Goal: Task Accomplishment & Management: Use online tool/utility

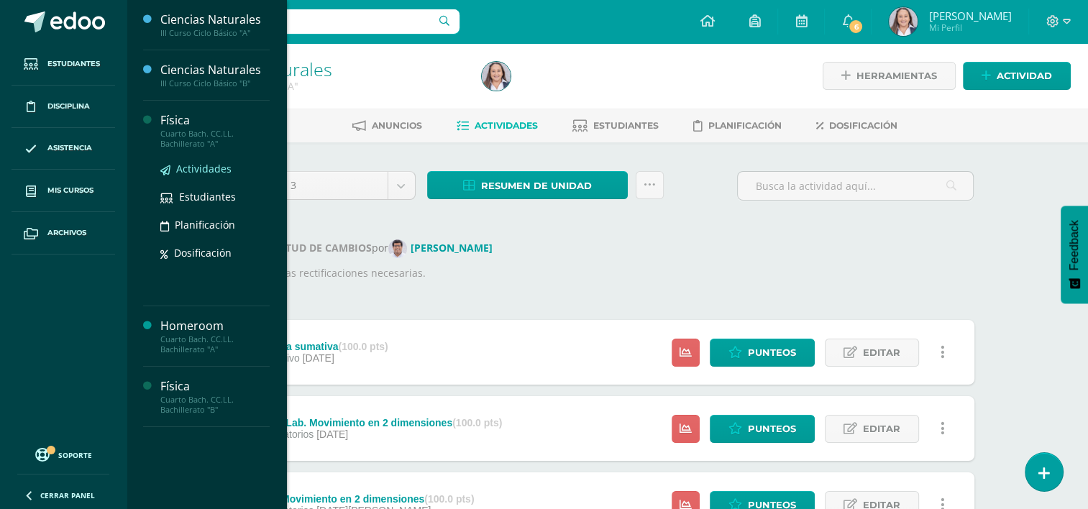
click at [187, 173] on span "Actividades" at bounding box center [203, 169] width 55 height 14
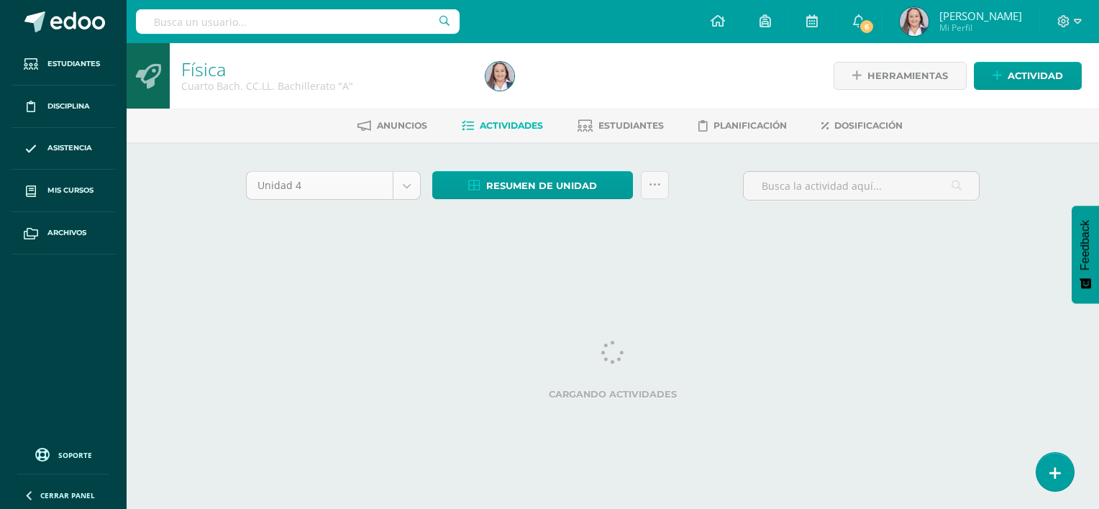
click at [403, 171] on div "Unidad 4" at bounding box center [333, 185] width 175 height 29
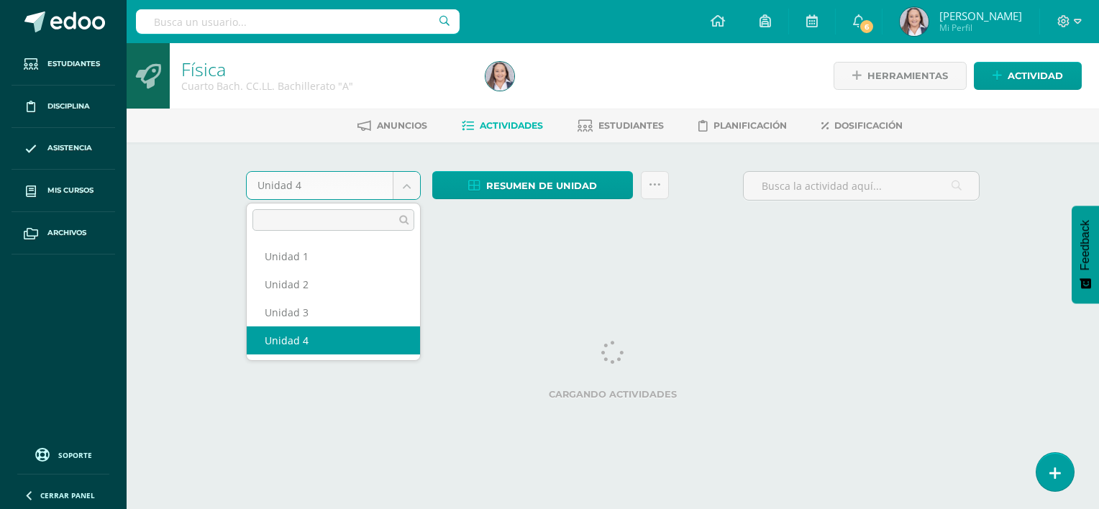
click at [403, 177] on body "Estudiantes Disciplina Asistencia Mis cursos Archivos Soporte Ayuda Reportar un…" at bounding box center [549, 134] width 1099 height 268
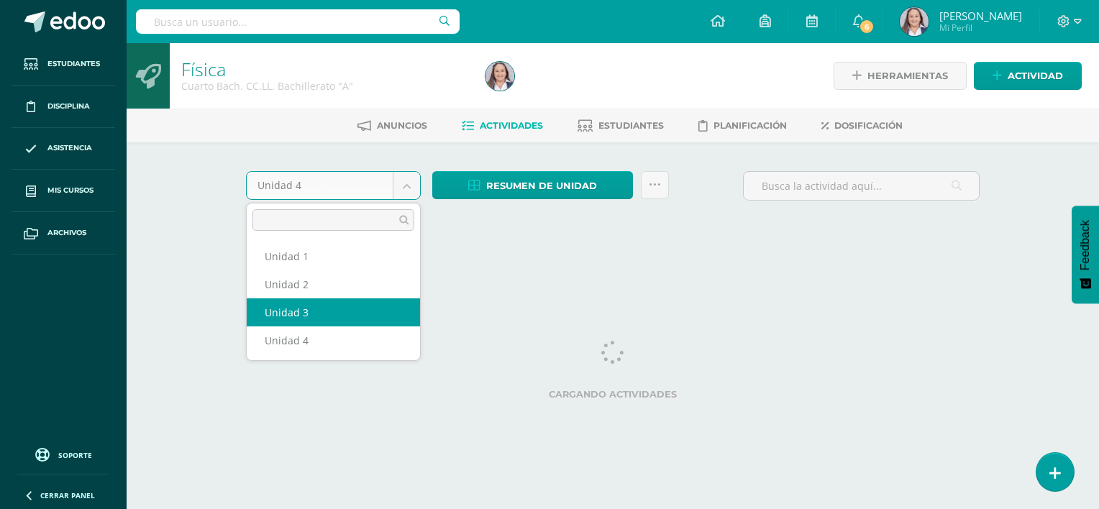
select select "Unidad 3"
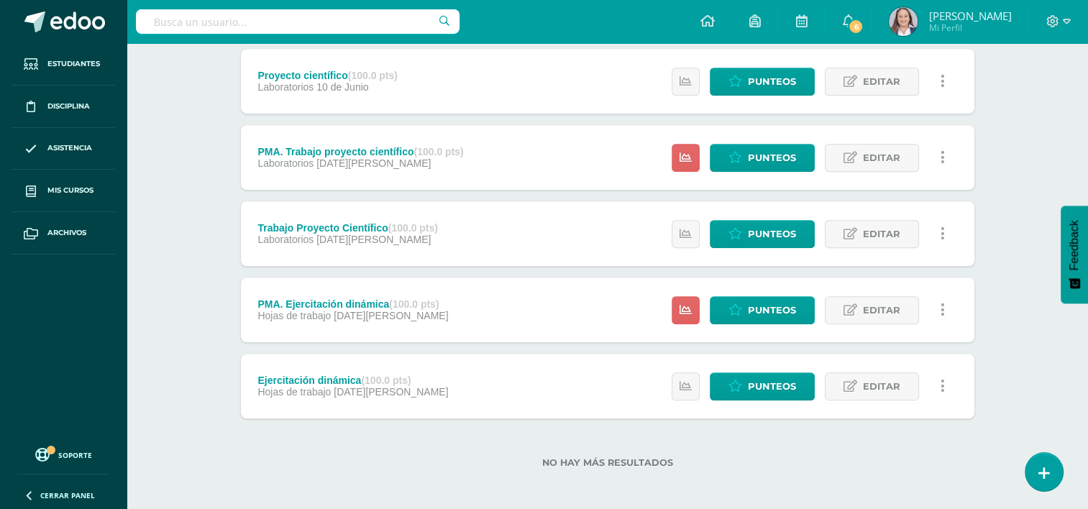
scroll to position [1038, 0]
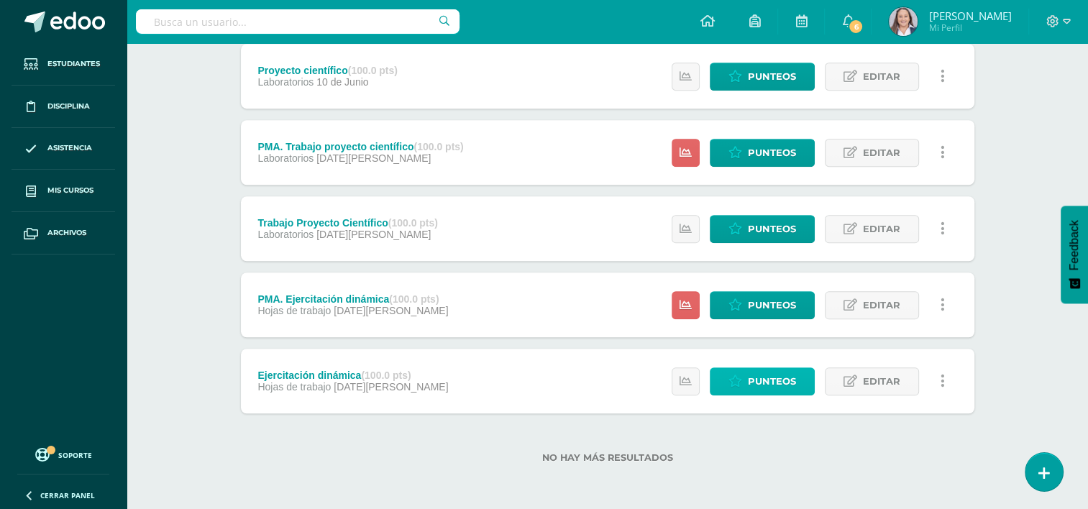
click at [748, 377] on link "Punteos" at bounding box center [762, 381] width 105 height 28
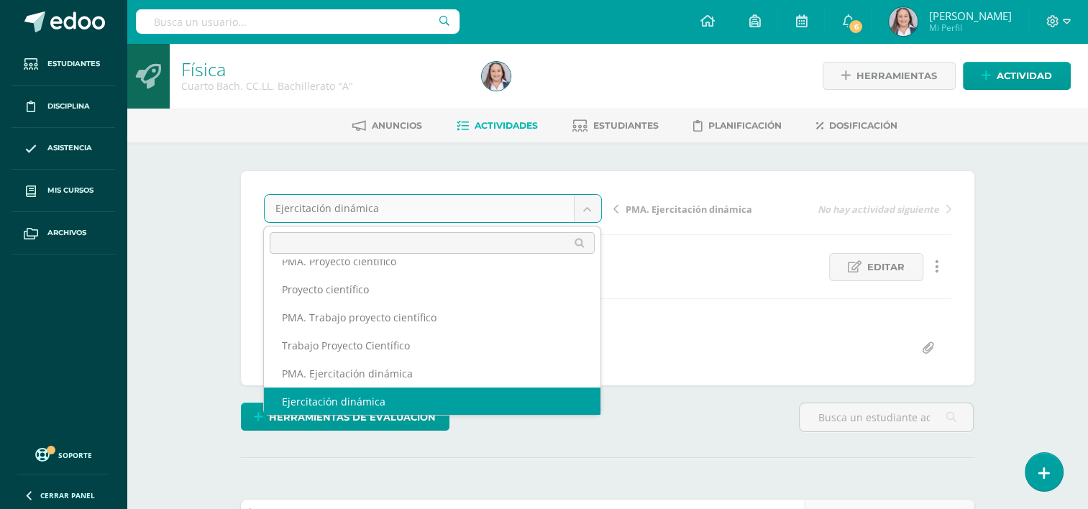
scroll to position [258, 0]
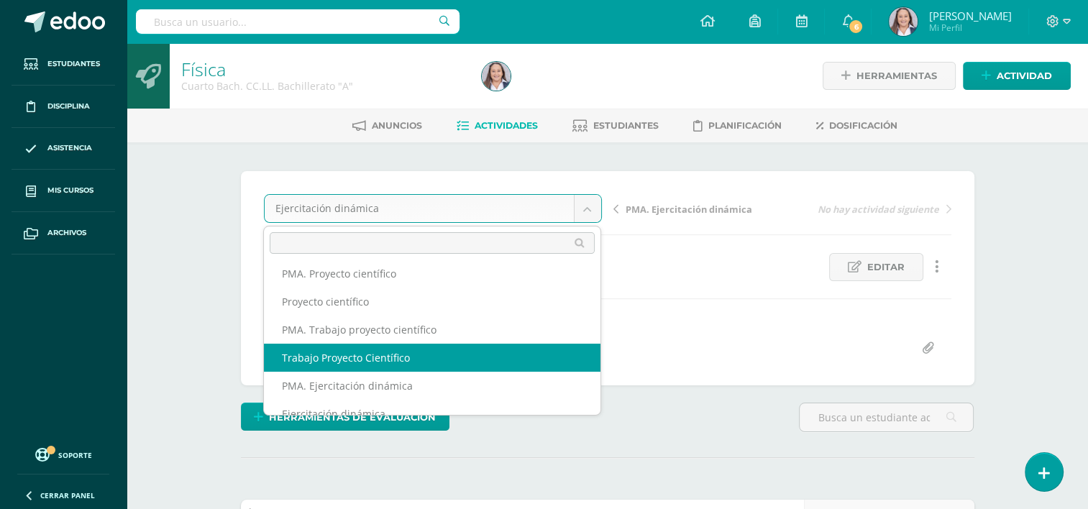
select select "/dashboard/teacher/grade-activity/254391/"
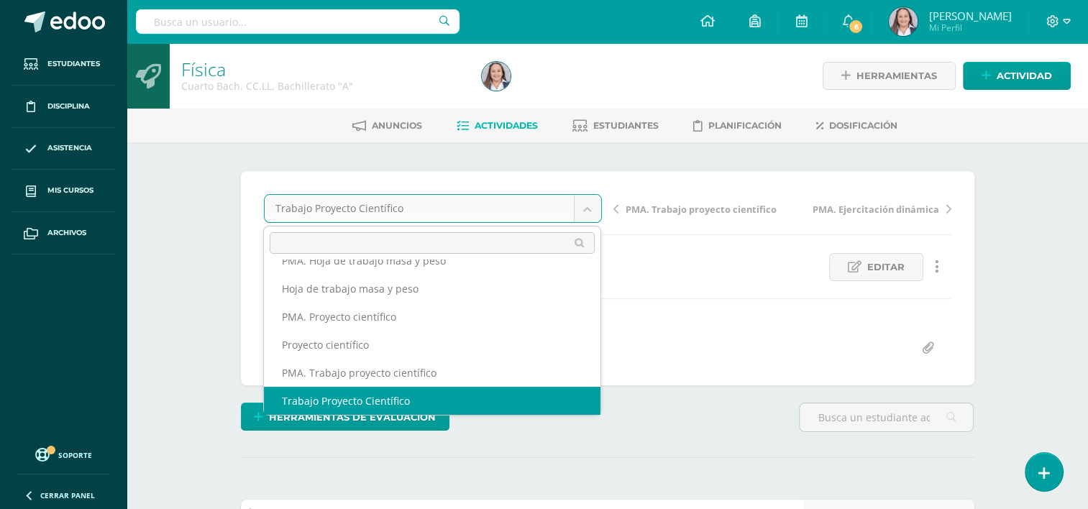
scroll to position [201, 0]
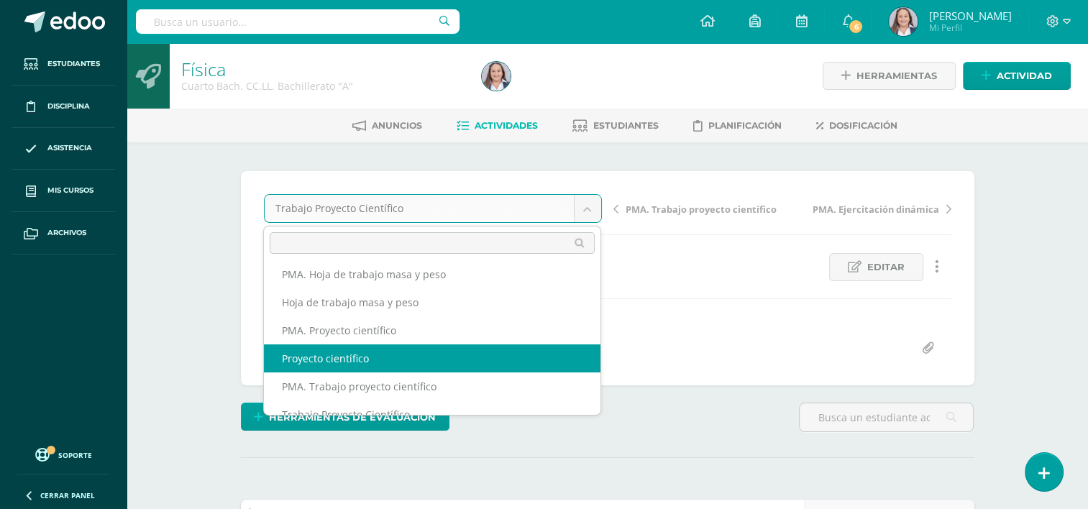
select select "/dashboard/teacher/grade-activity/254395/"
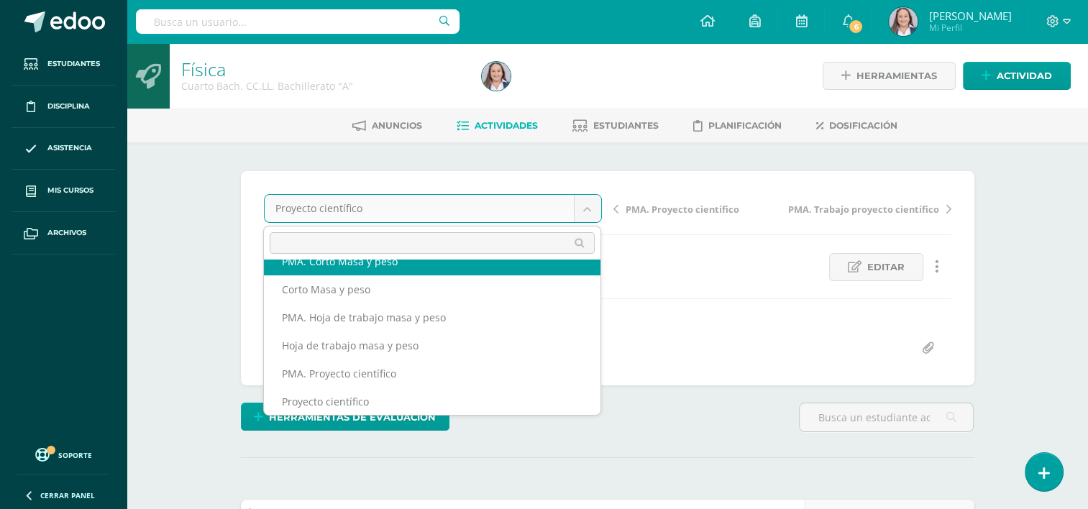
scroll to position [146, 0]
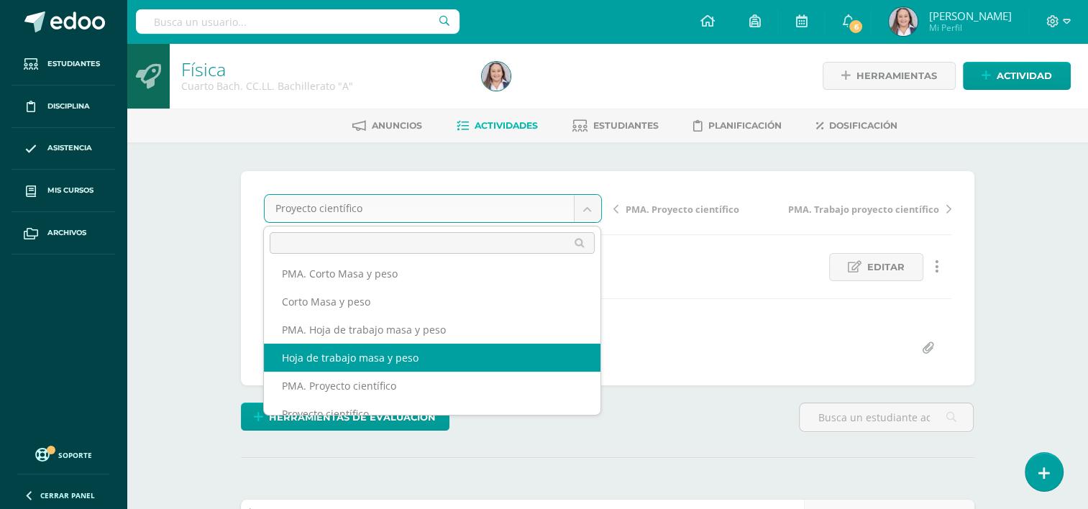
select select "/dashboard/teacher/grade-activity/254398/"
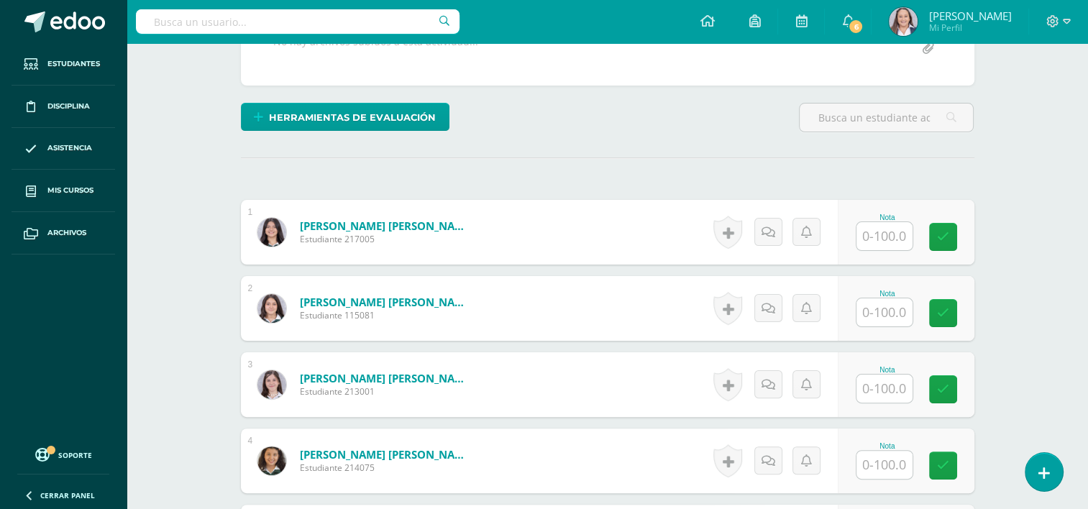
scroll to position [301, 0]
click at [881, 233] on input "text" at bounding box center [884, 235] width 56 height 28
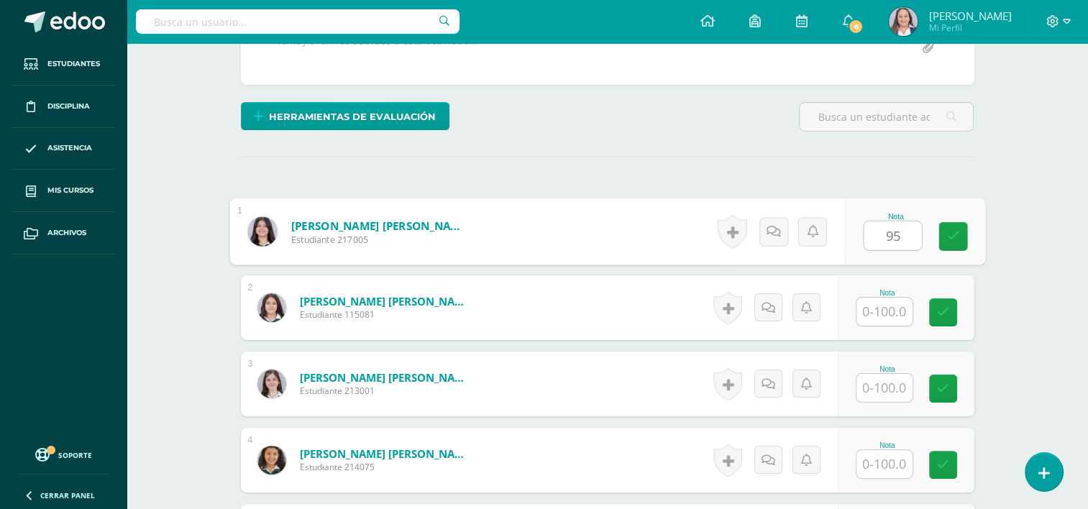
type input "95"
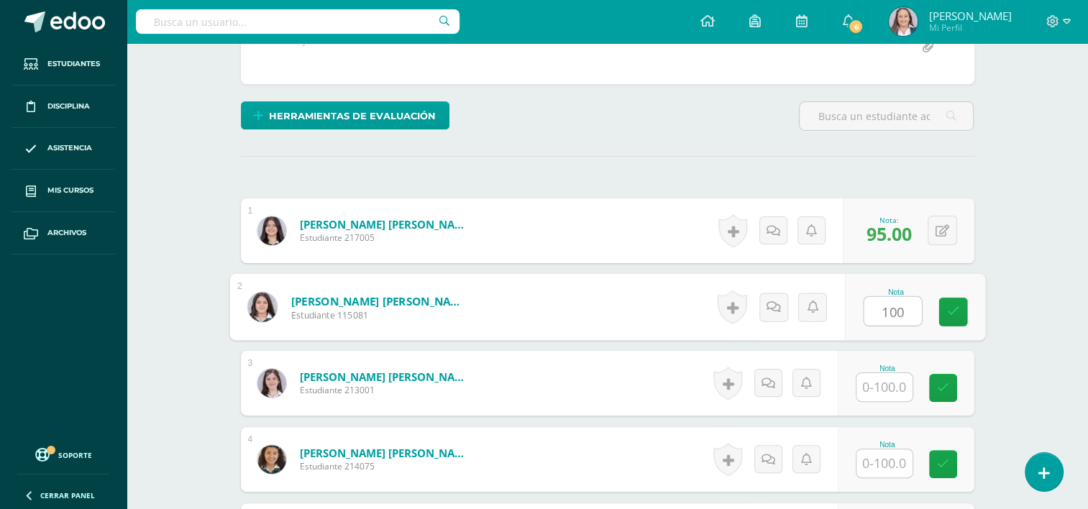
type input "100"
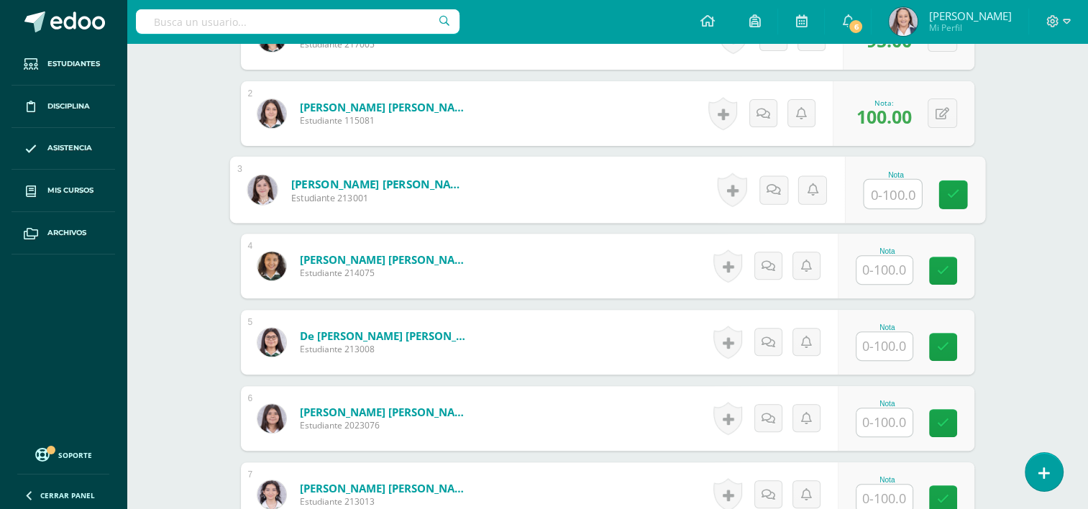
scroll to position [503, 0]
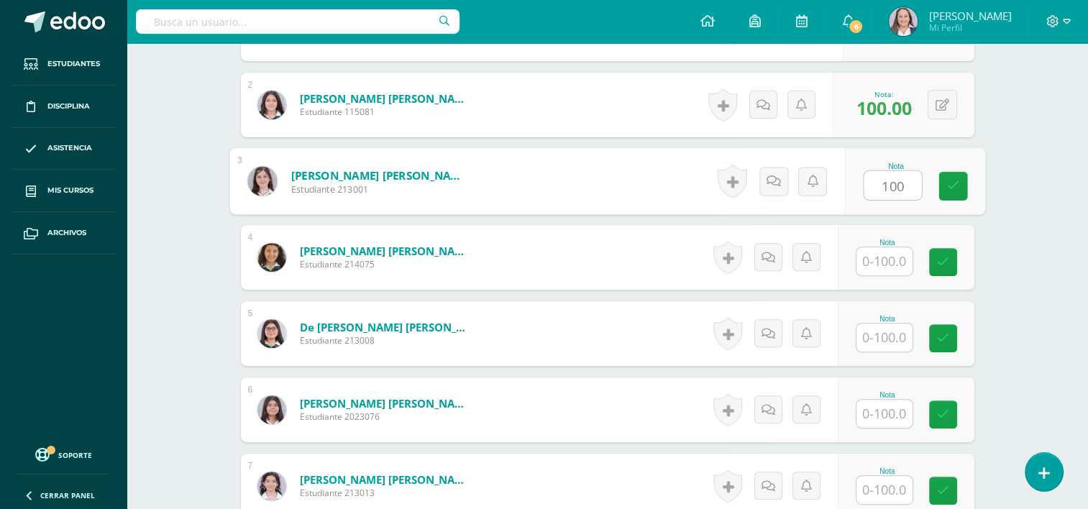
type input "100"
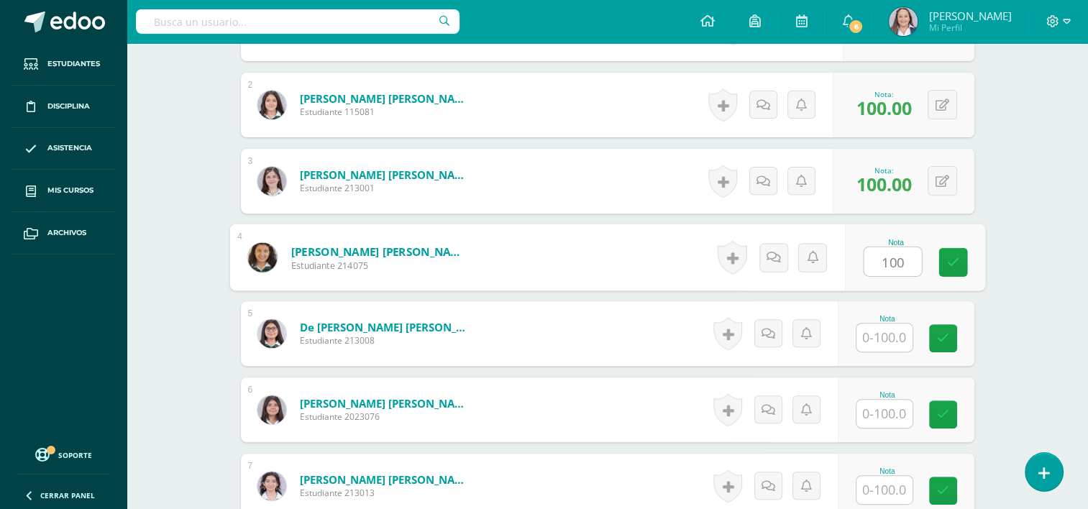
type input "100"
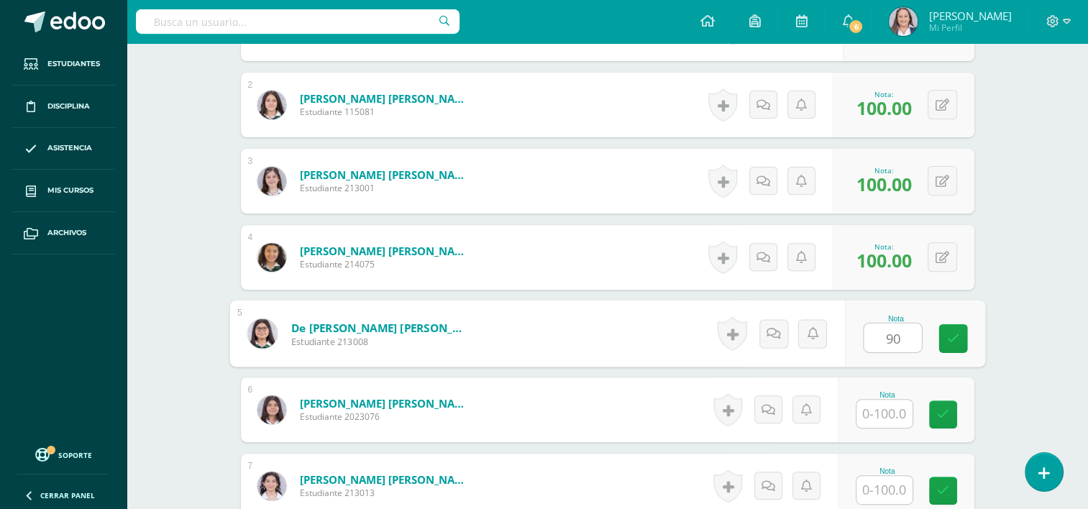
type input "90"
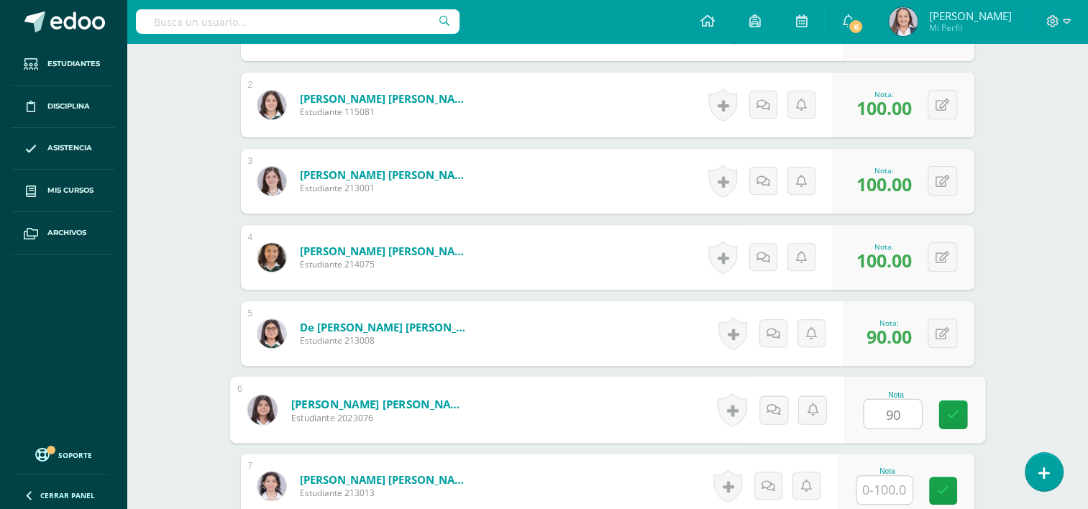
type input "90"
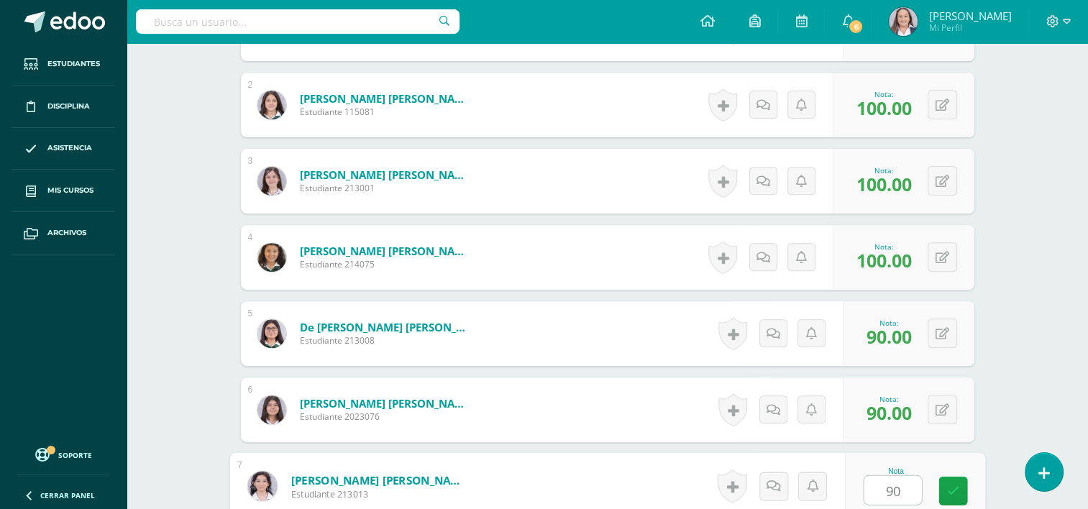
type input "90"
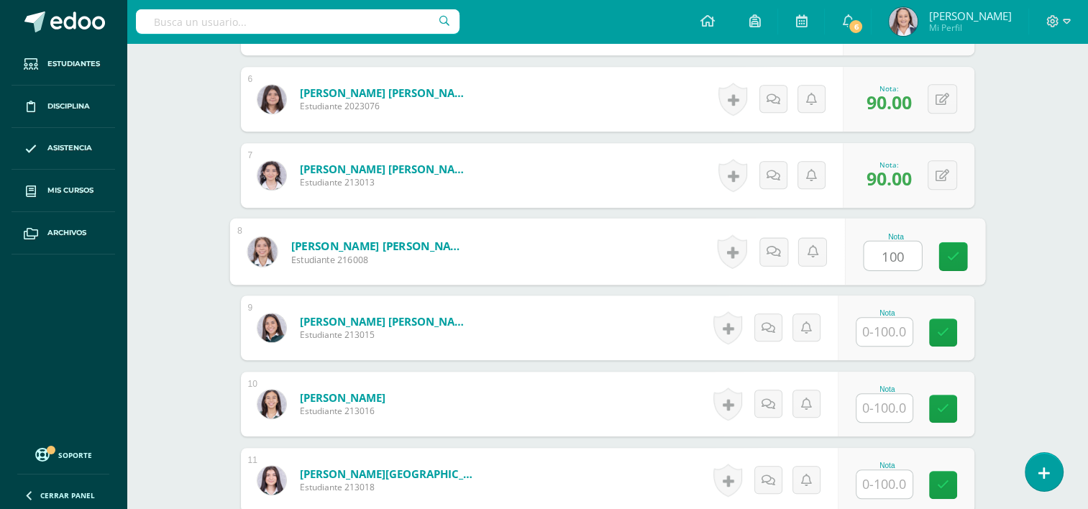
type input "100"
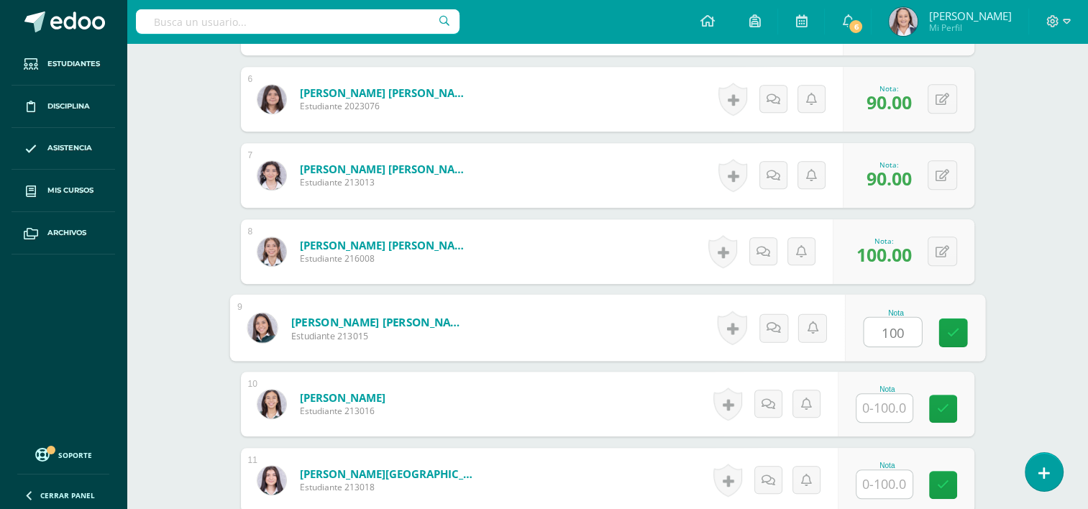
type input "100"
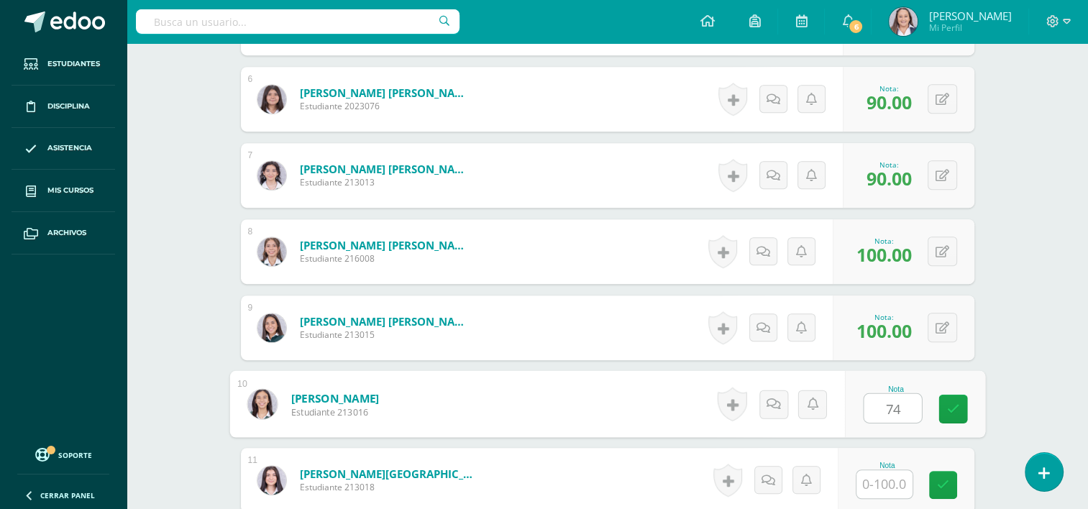
type input "74"
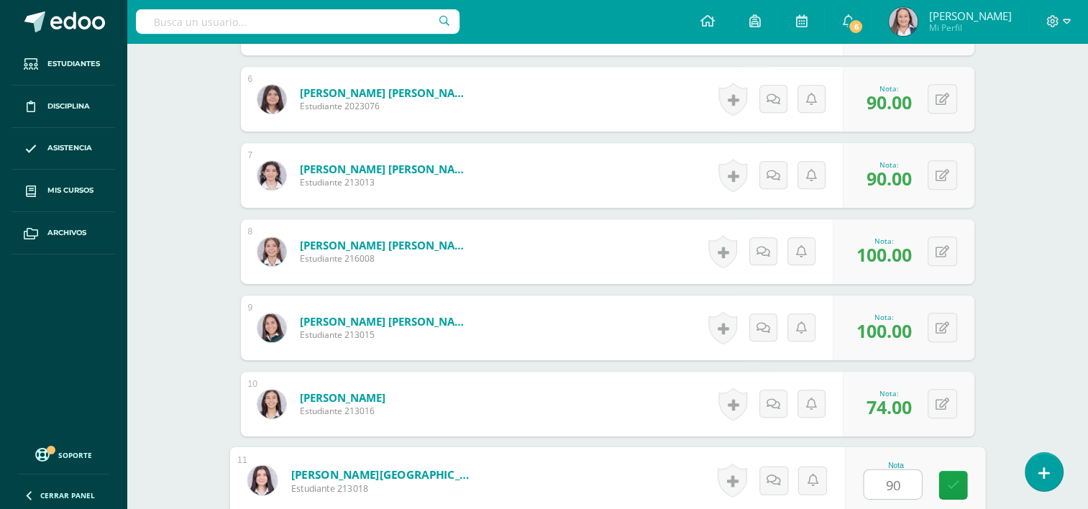
type input "90"
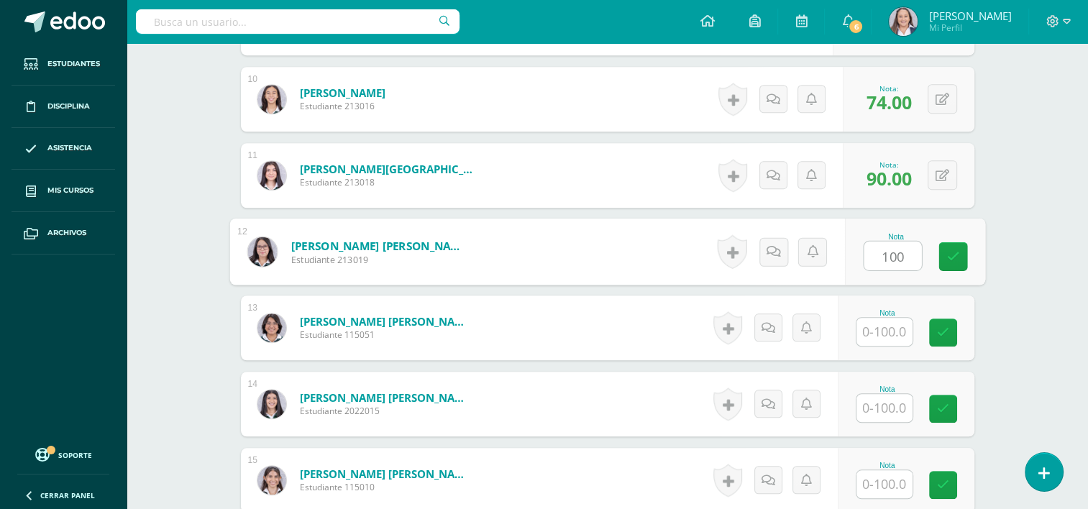
type input "100"
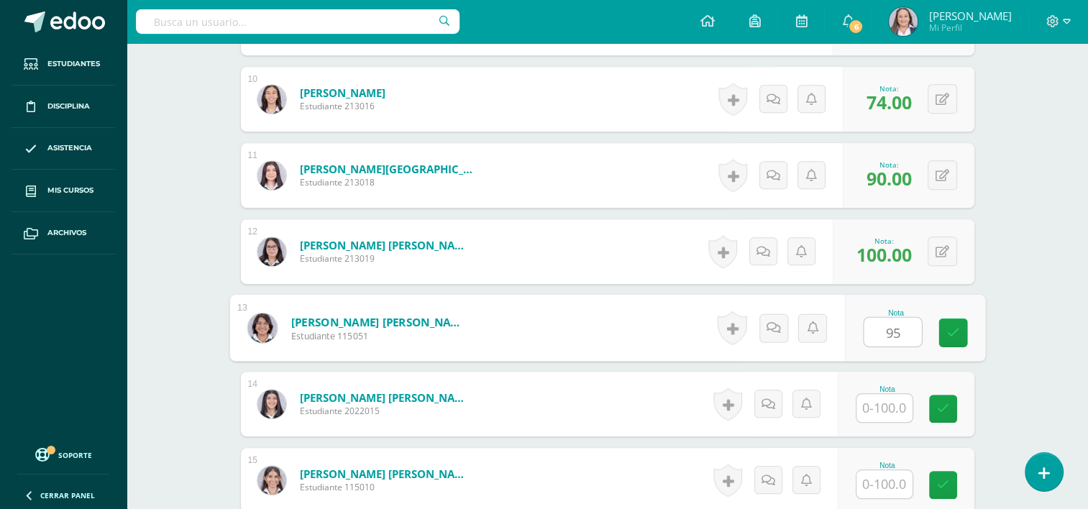
type input "95"
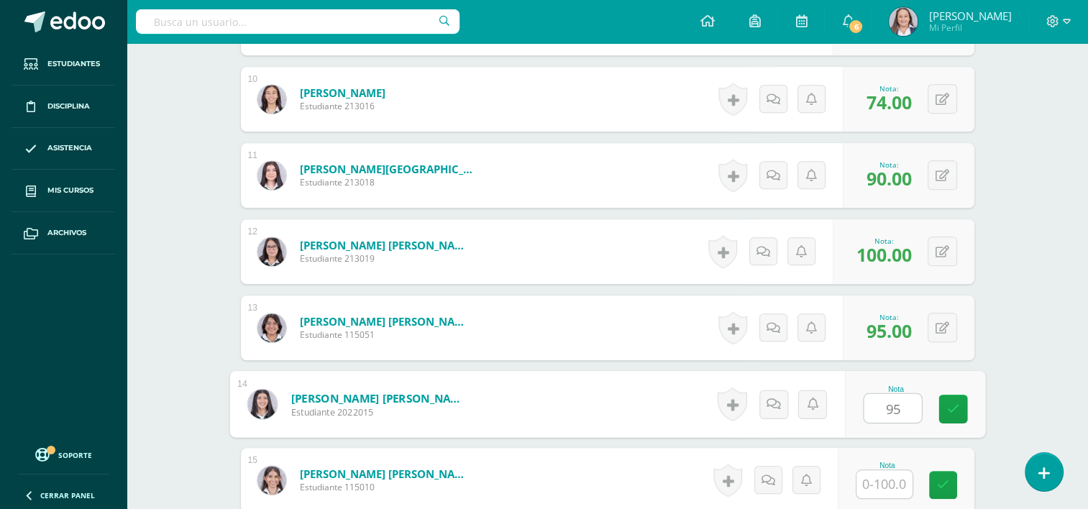
type input "95"
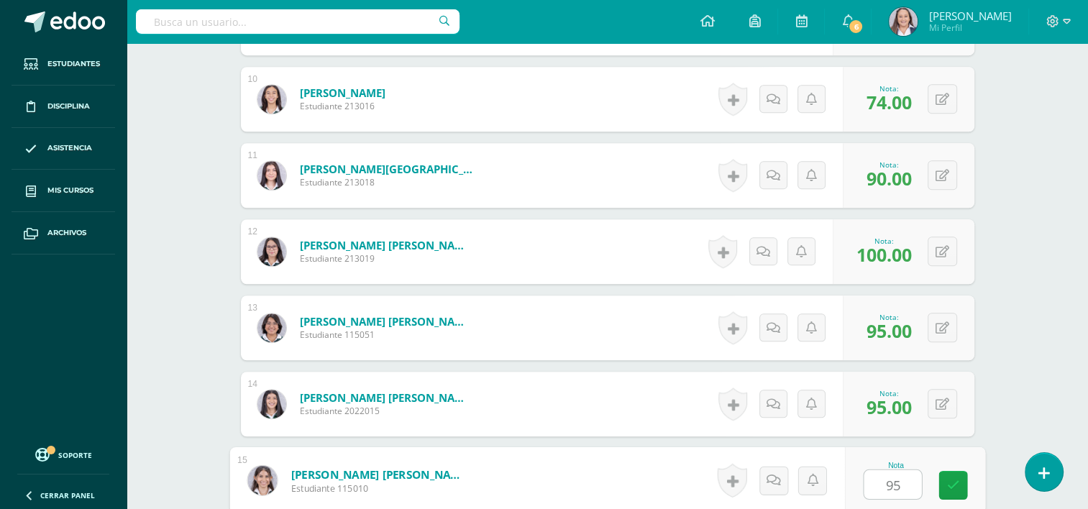
type input "95"
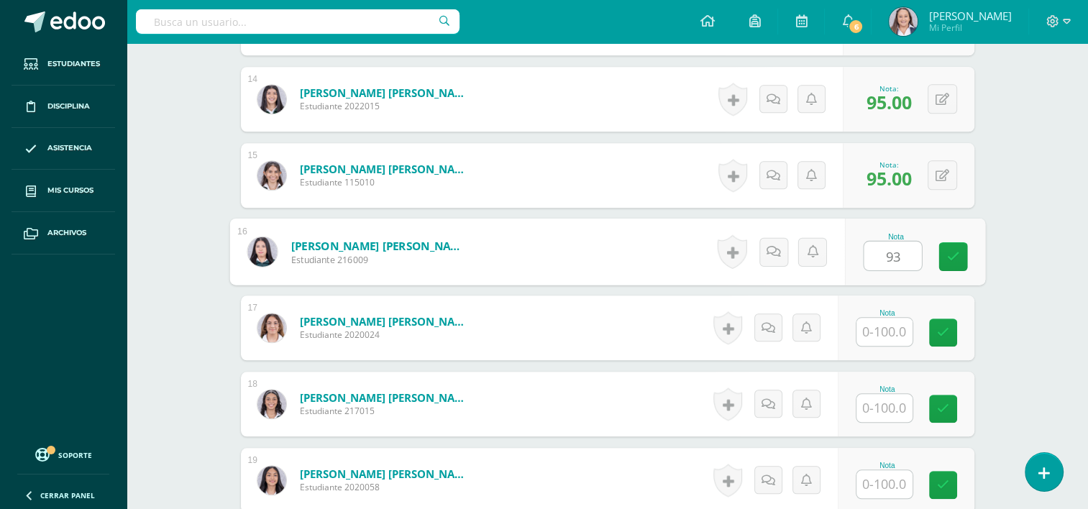
type input "93"
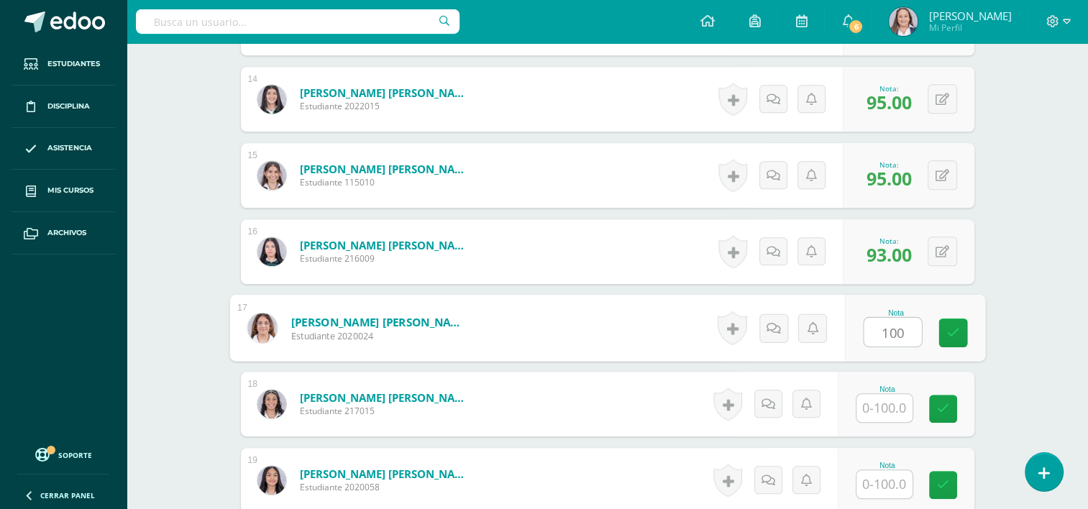
type input "100"
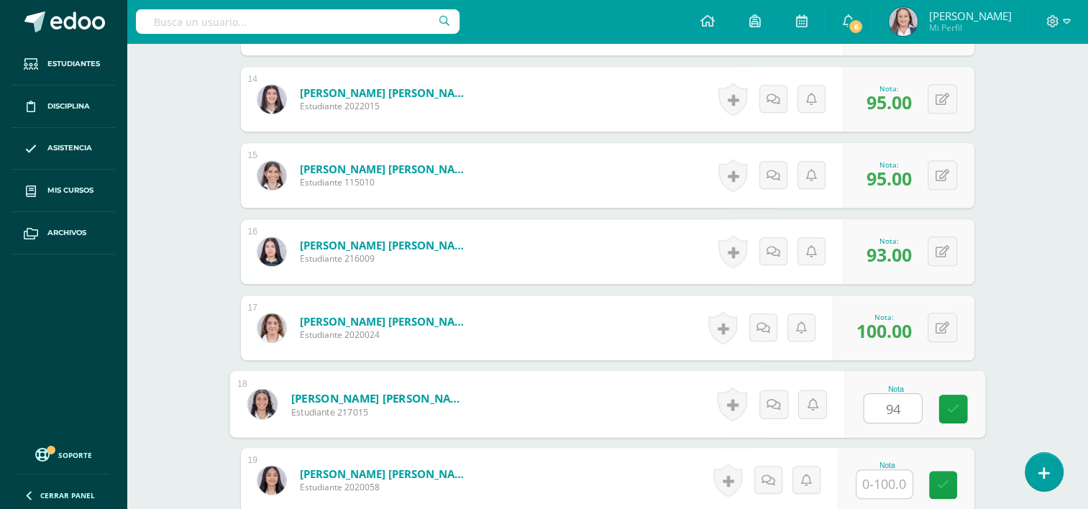
type input "94"
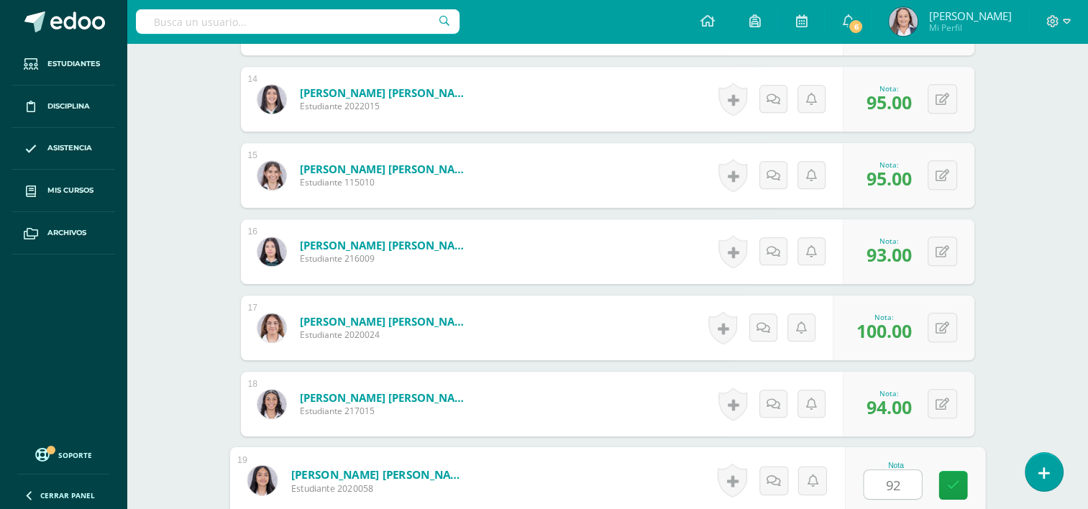
type input "92"
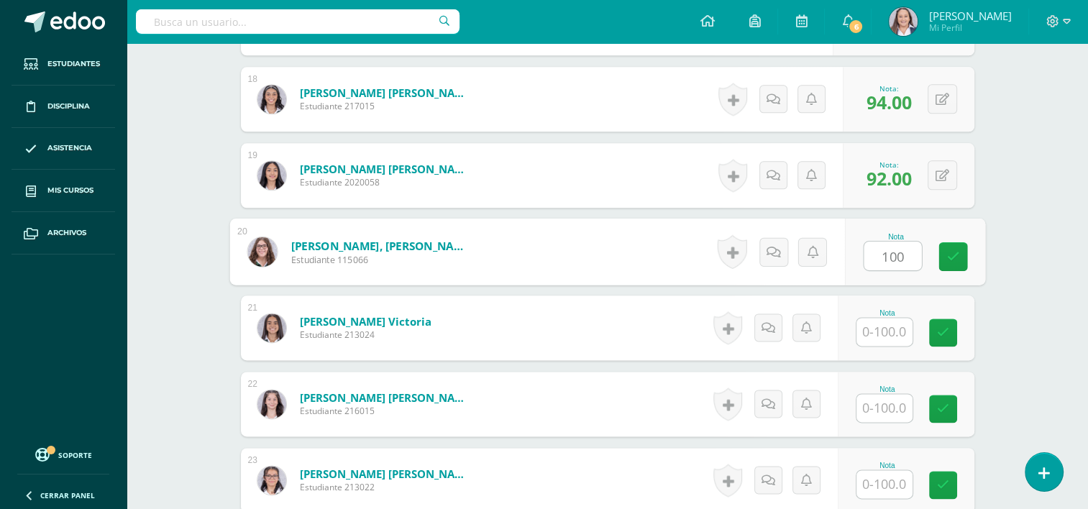
type input "100"
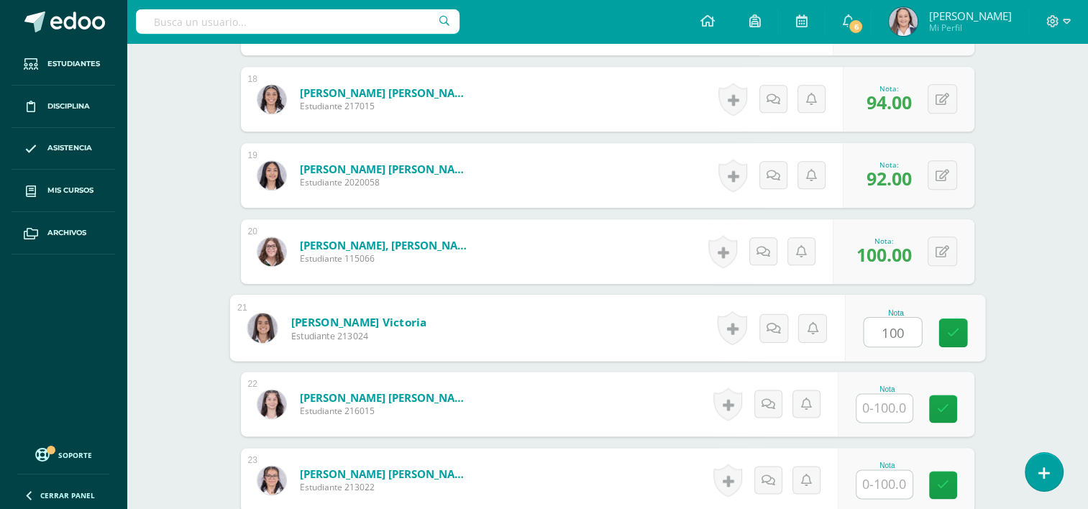
type input "100"
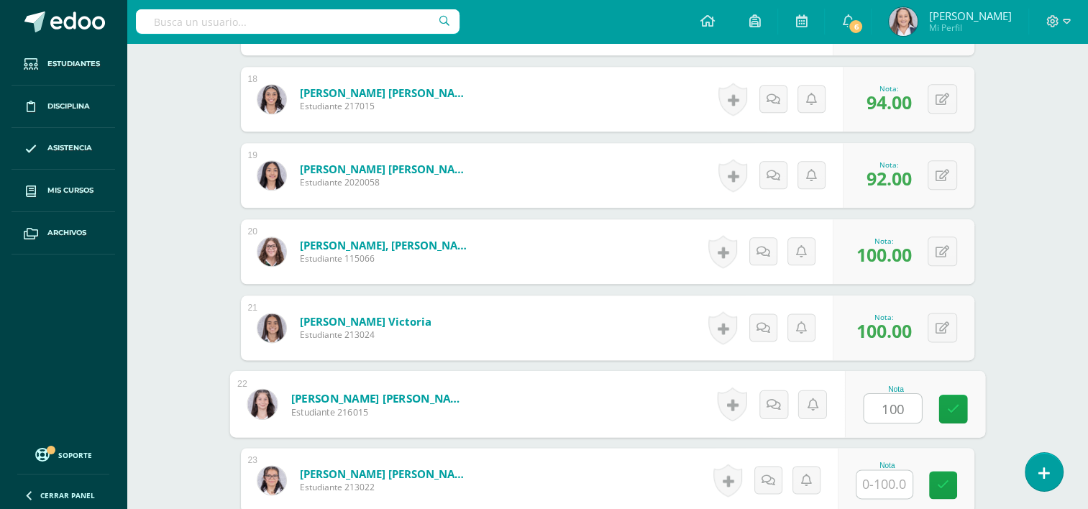
type input "100"
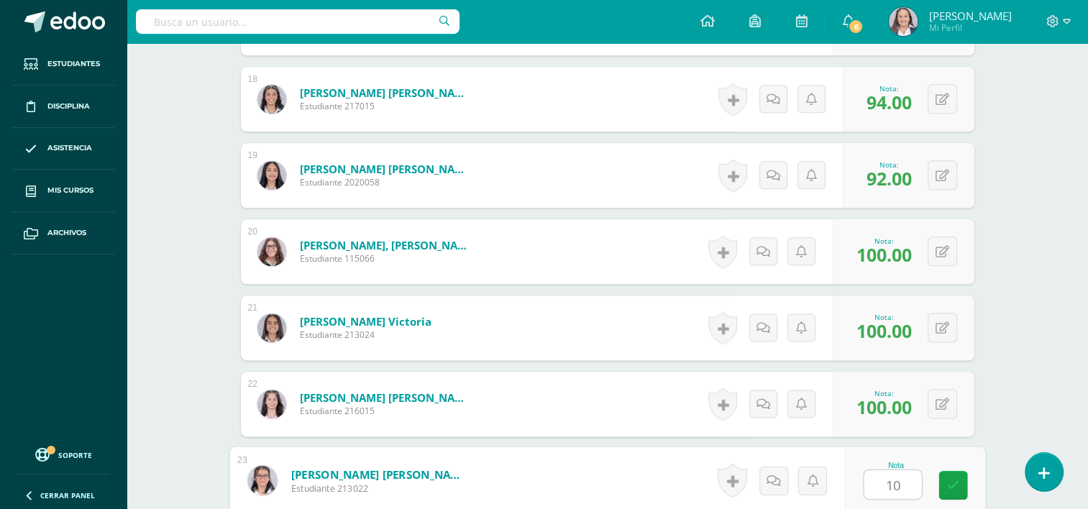
type input "100"
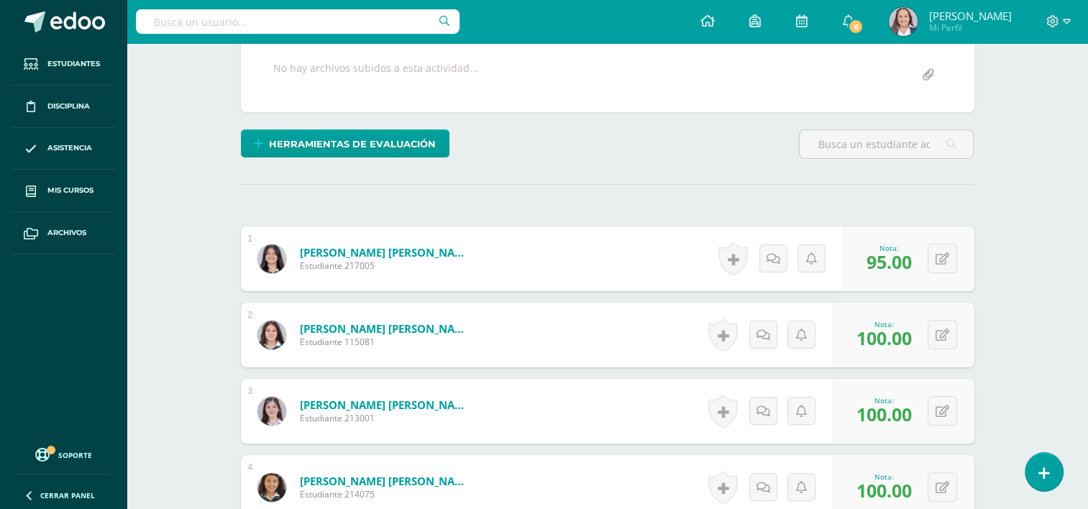
scroll to position [0, 0]
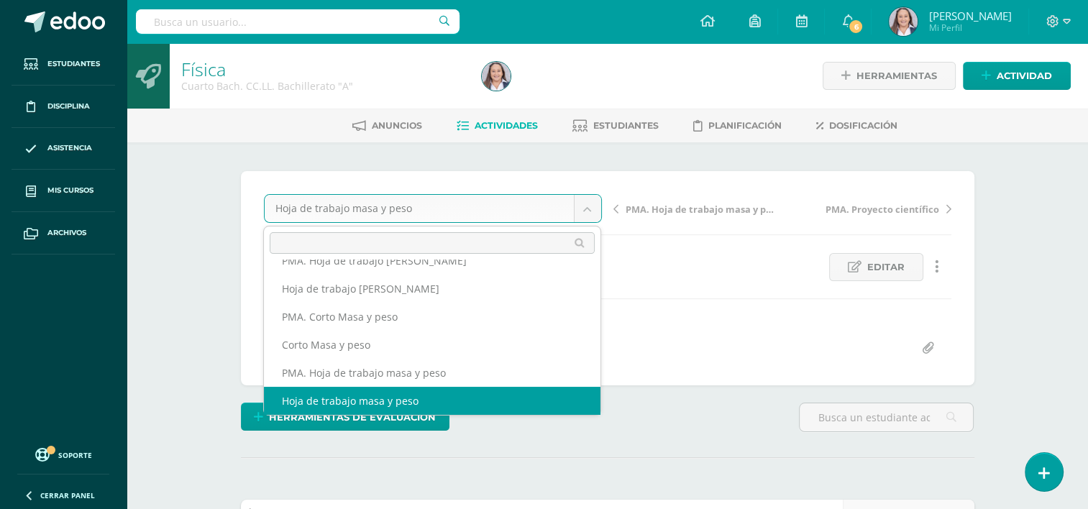
scroll to position [89, 0]
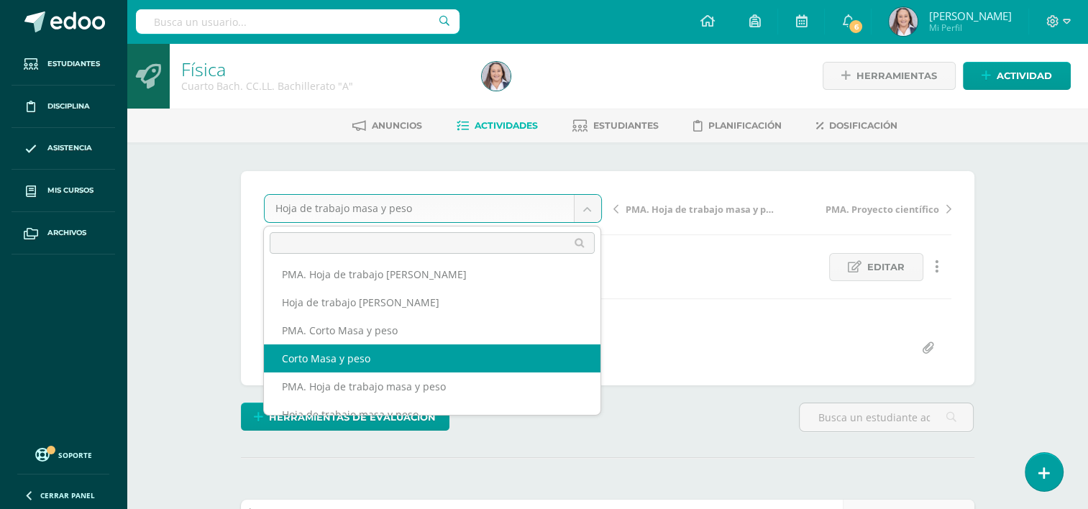
select select "/dashboard/teacher/grade-activity/254402/"
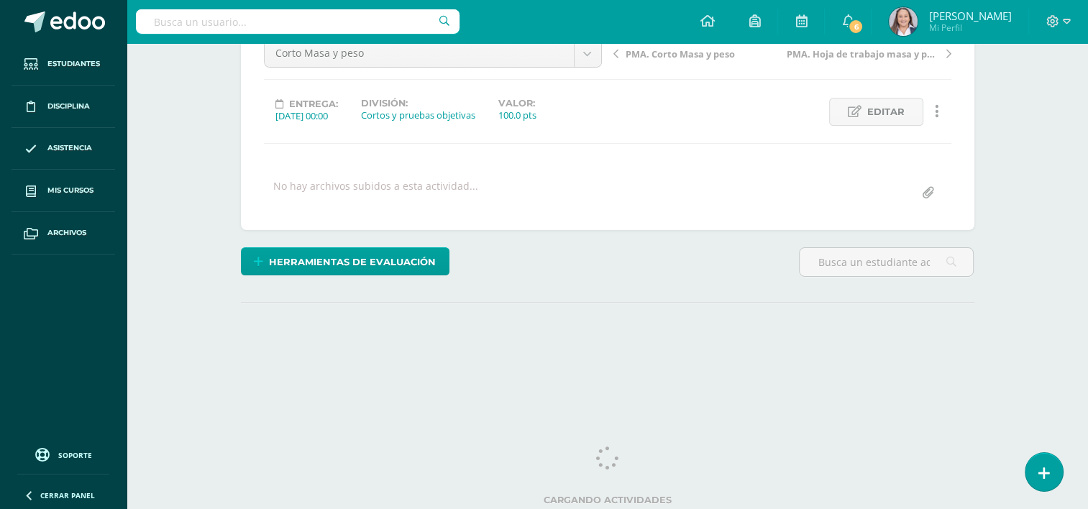
scroll to position [156, 0]
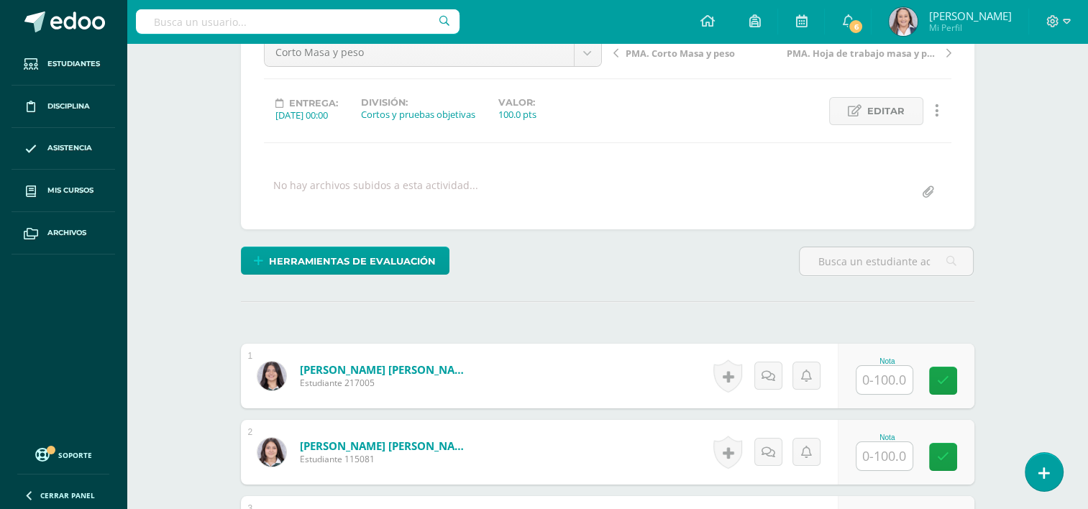
click at [897, 375] on input "text" at bounding box center [884, 380] width 56 height 28
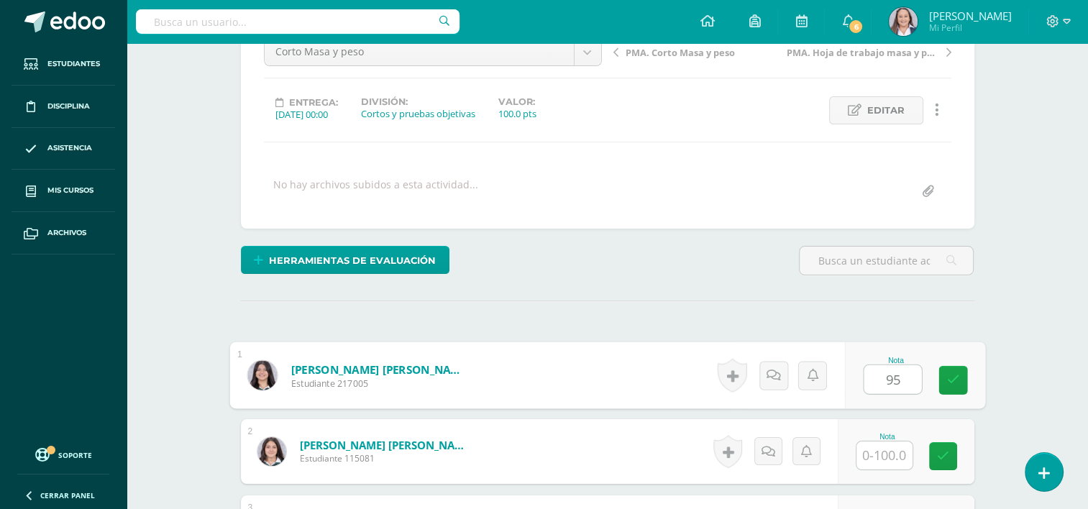
type input "95"
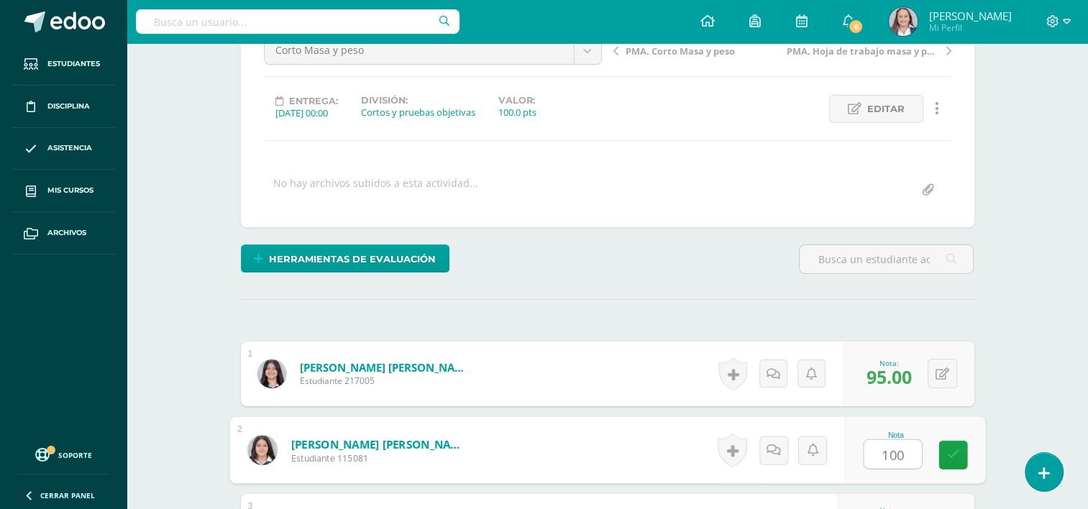
type input "100"
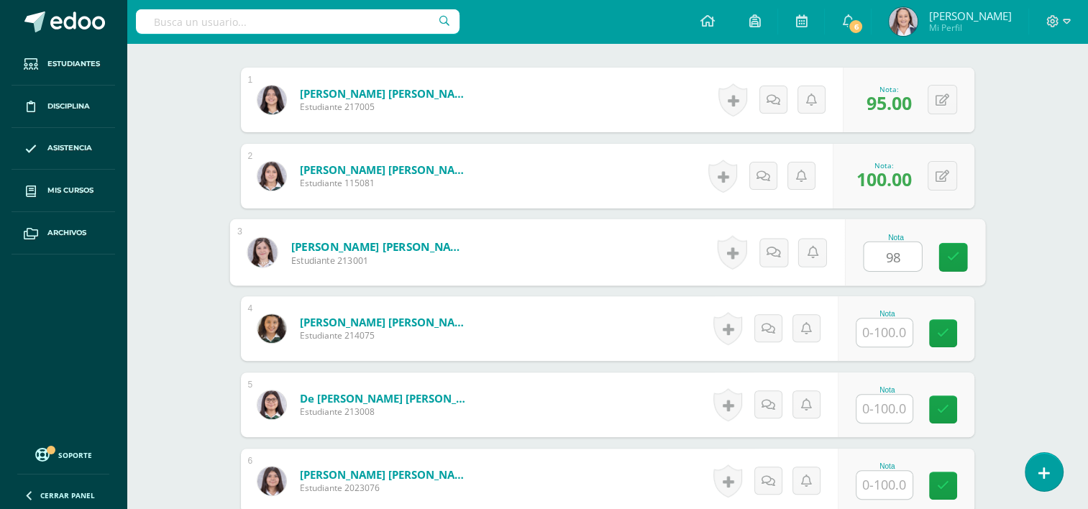
type input "98"
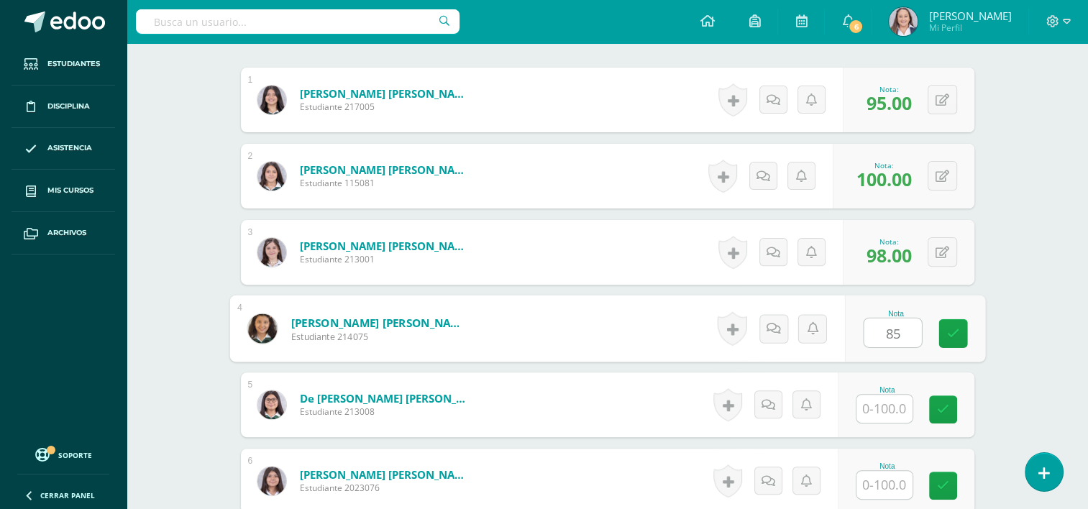
type input "85"
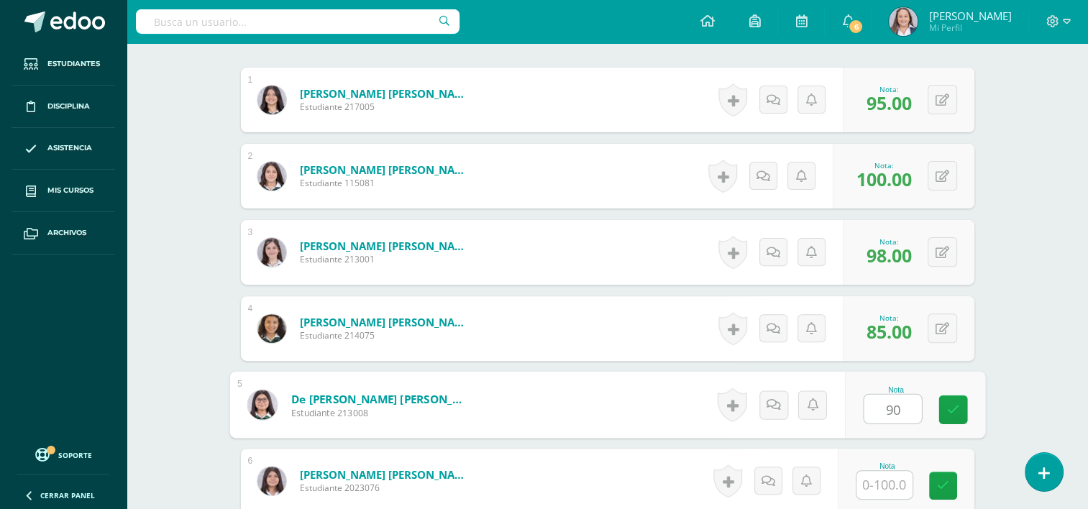
type input "90"
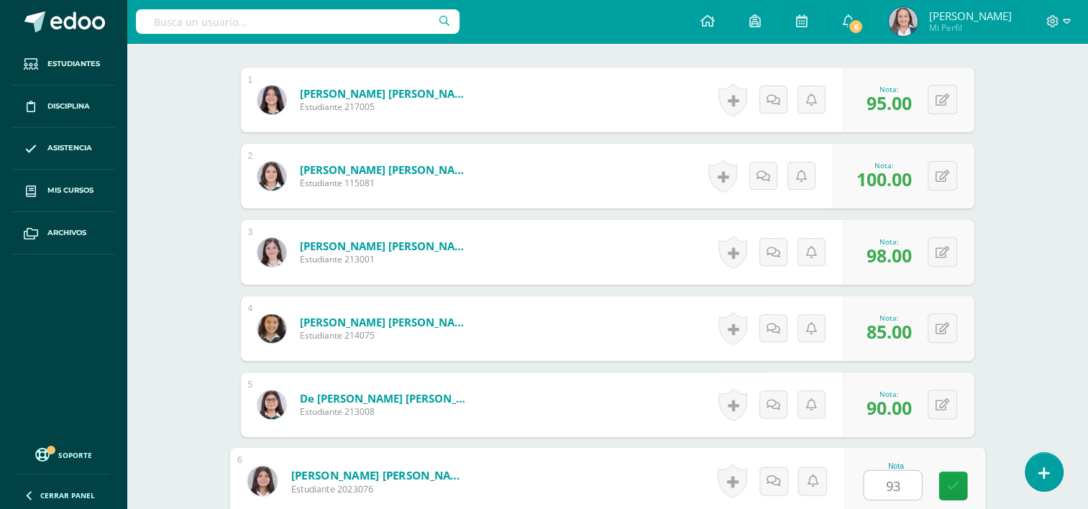
type input "93"
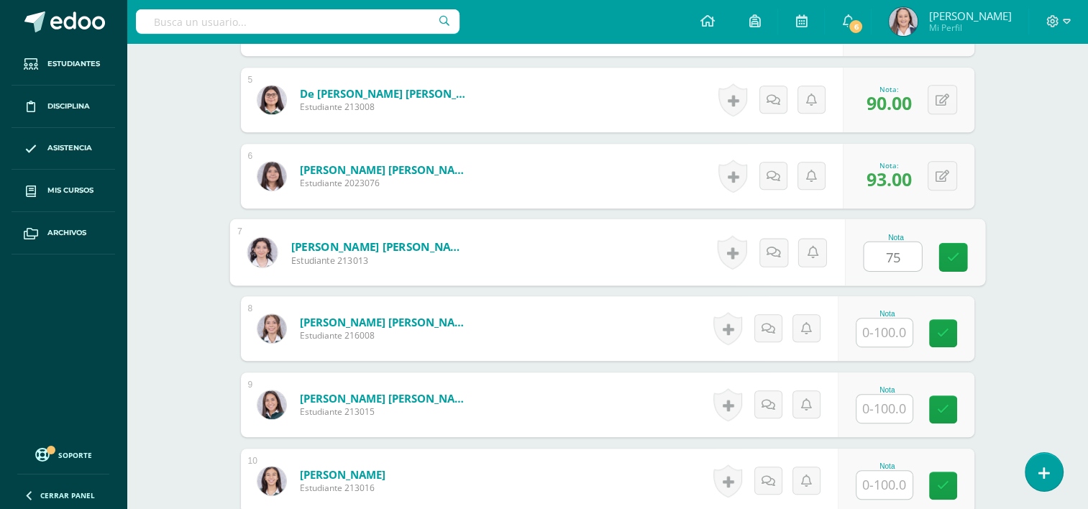
type input "75"
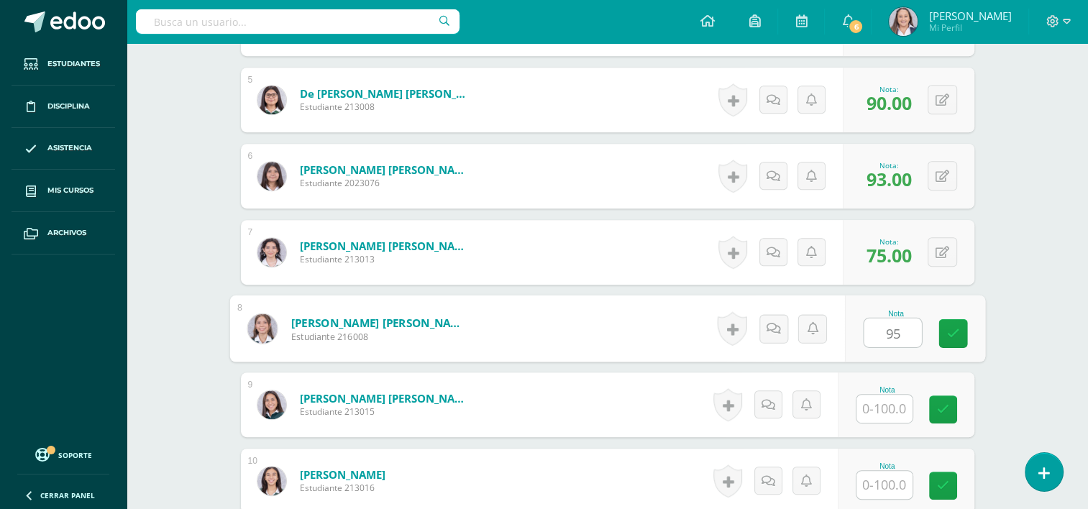
type input "95"
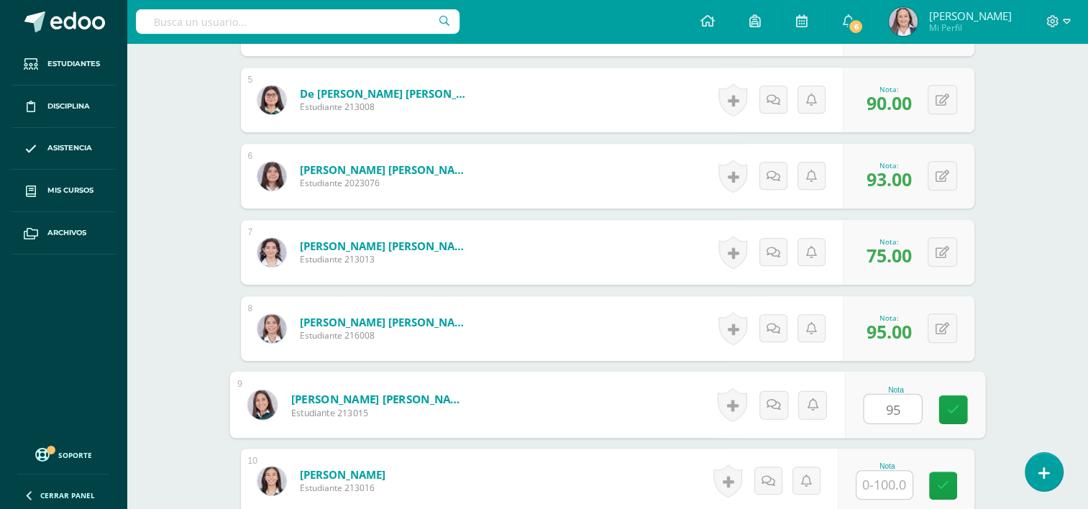
type input "95"
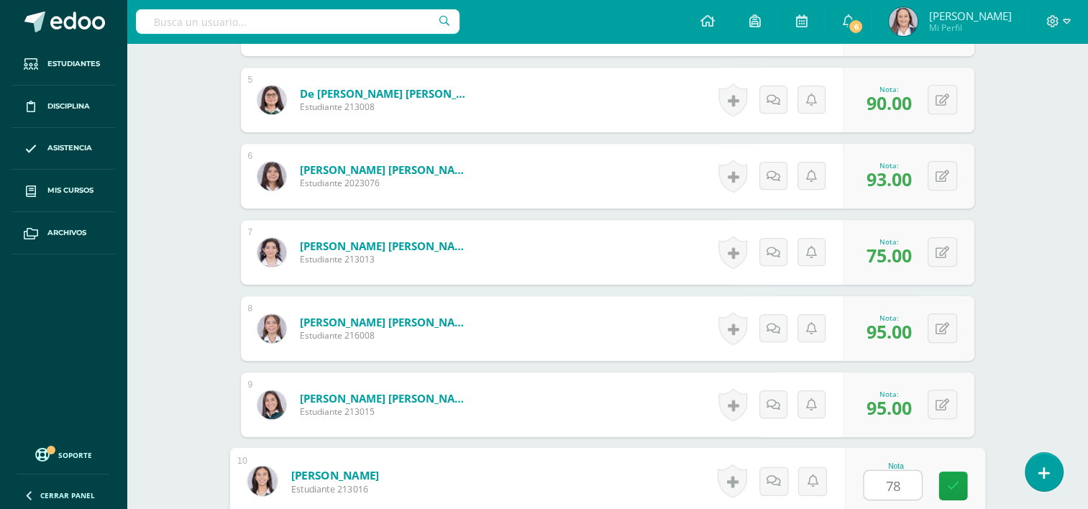
type input "78"
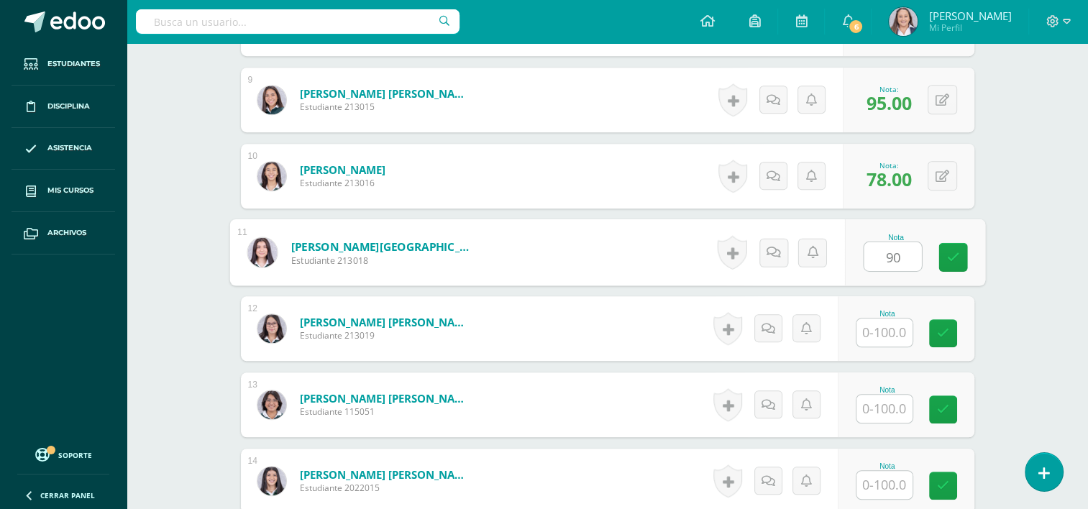
type input "90"
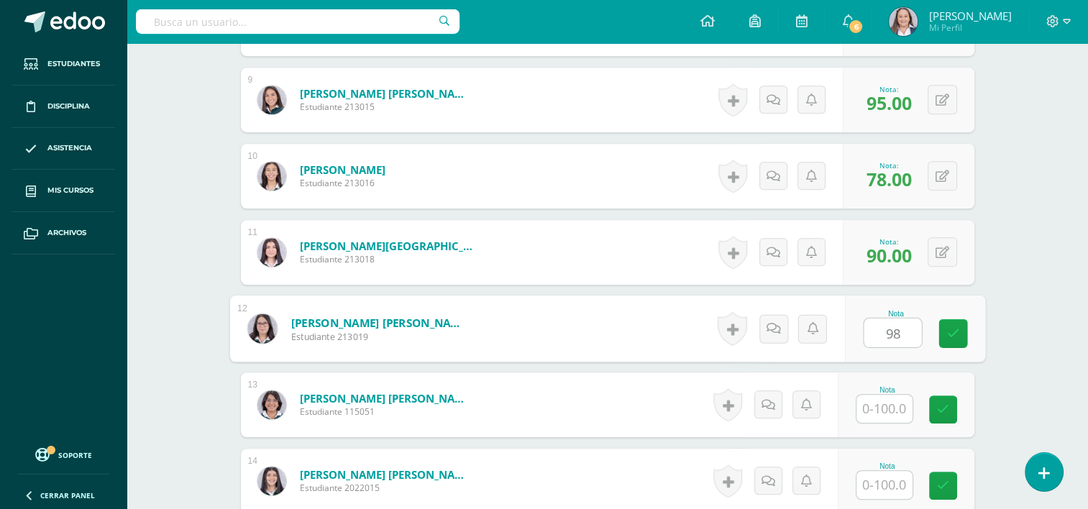
type input "98"
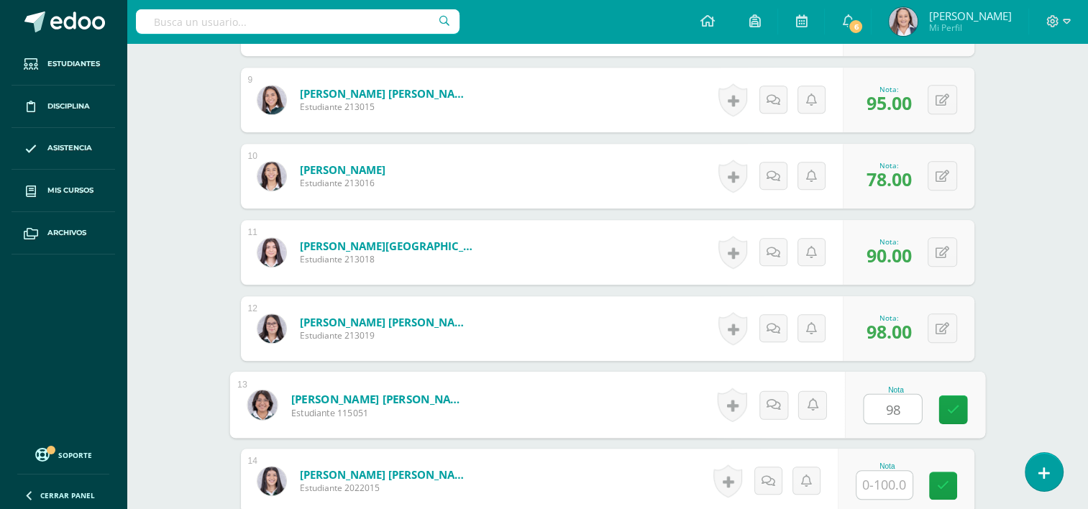
type input "98"
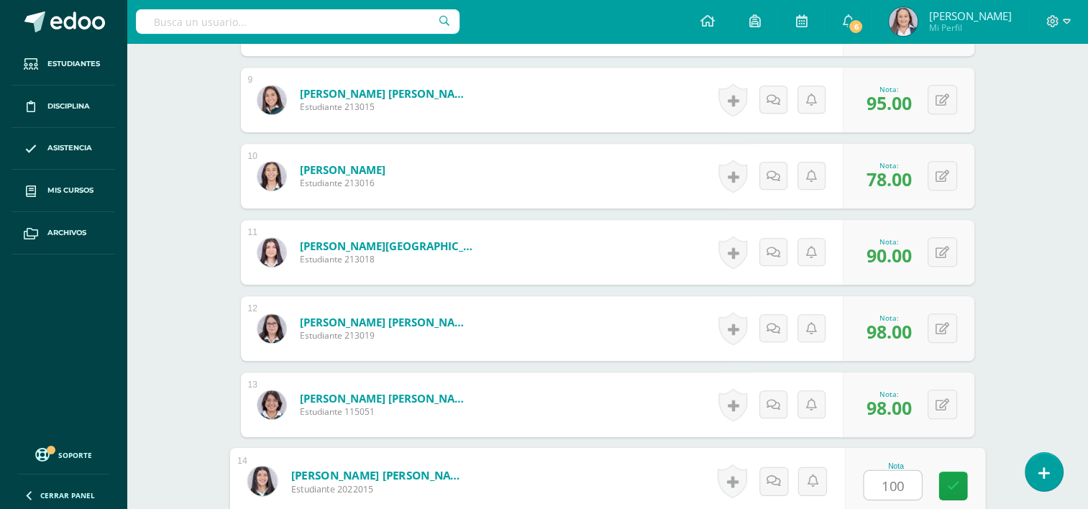
type input "100"
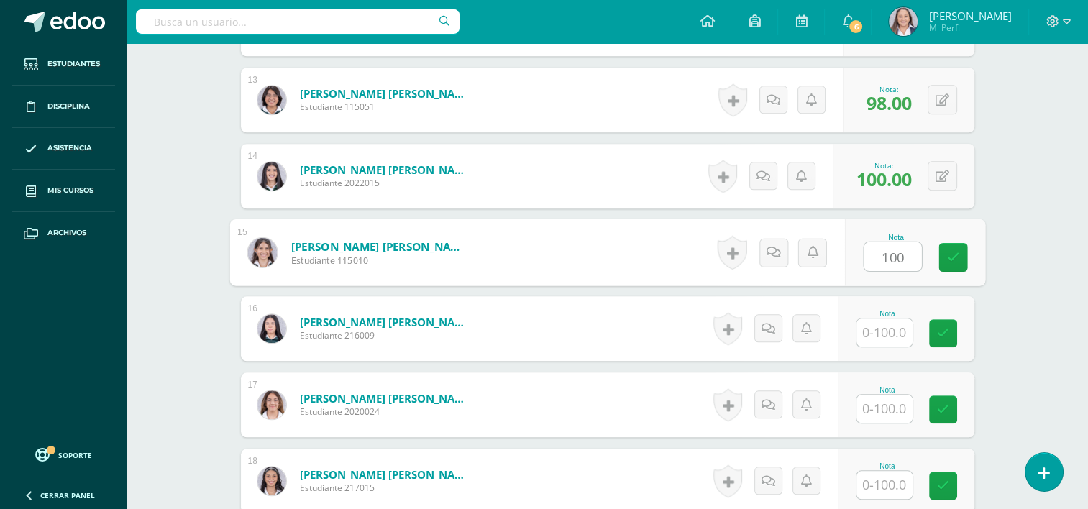
type input "100"
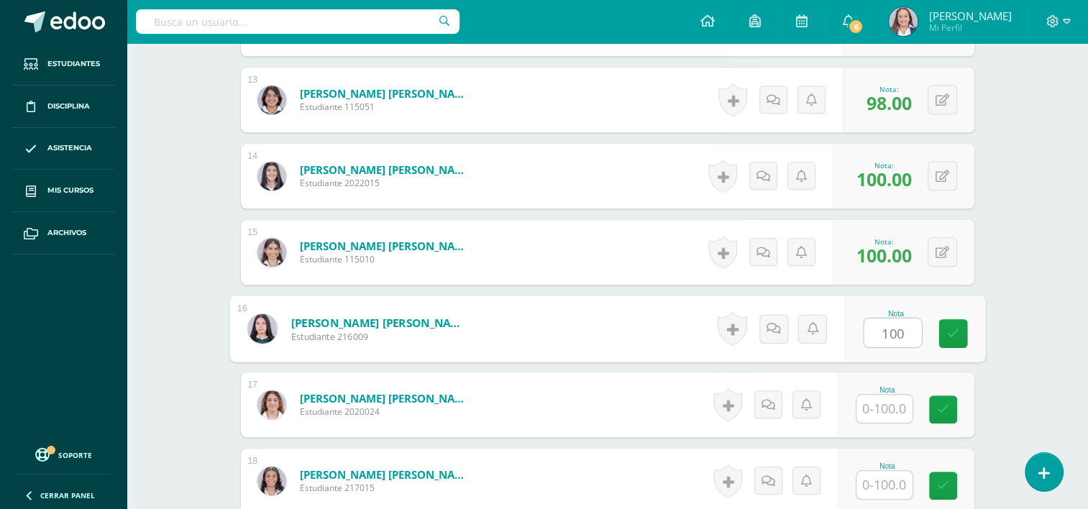
type input "100"
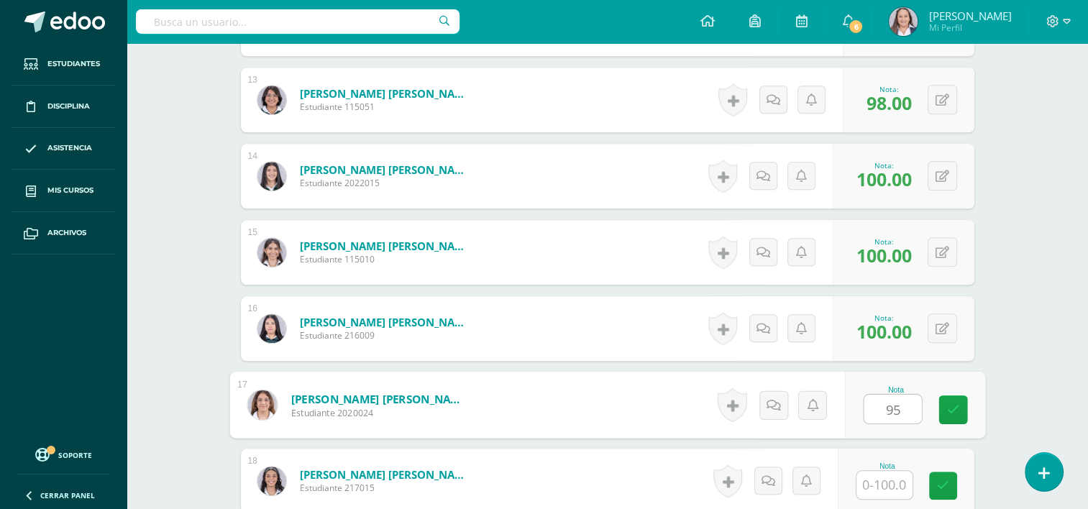
type input "95"
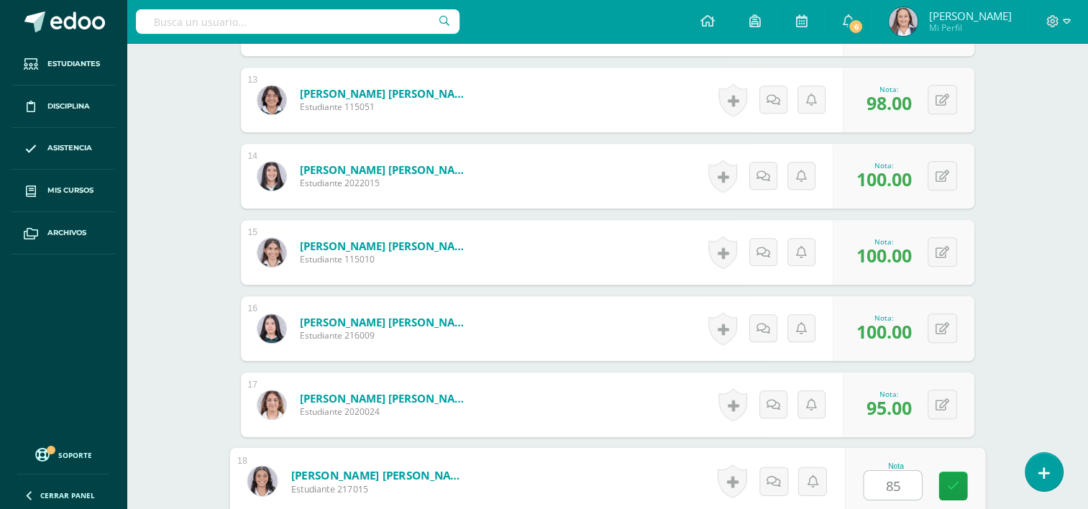
type input "85"
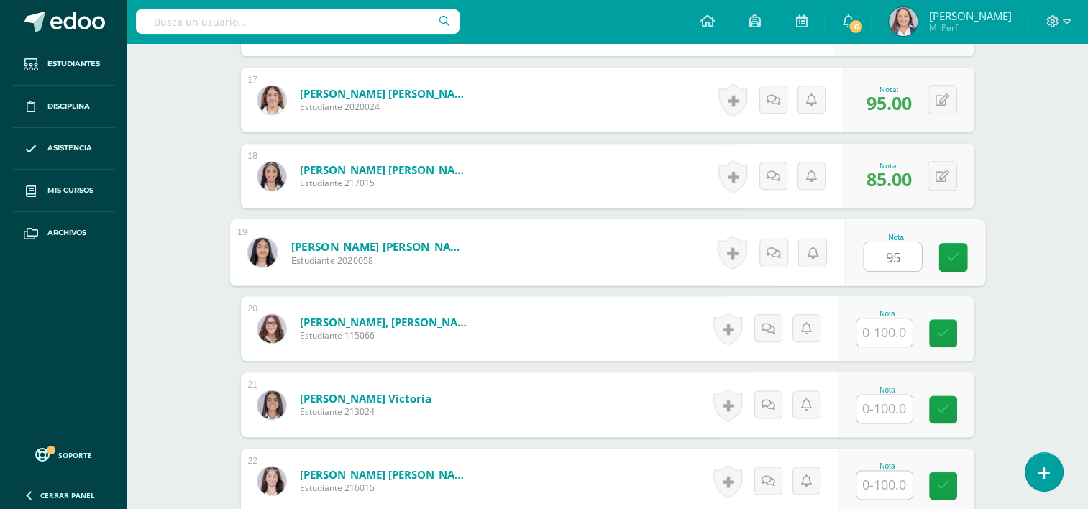
type input "95"
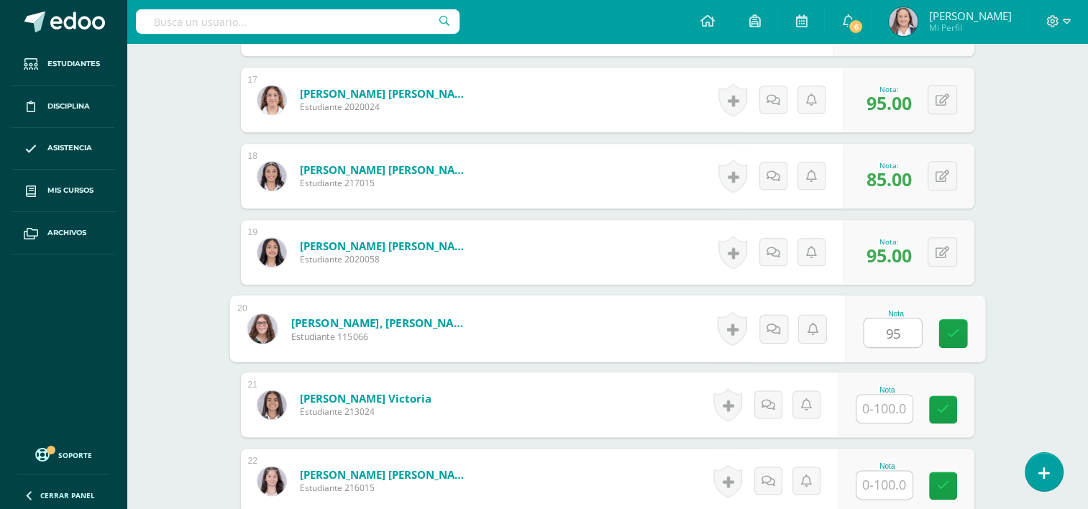
type input "95"
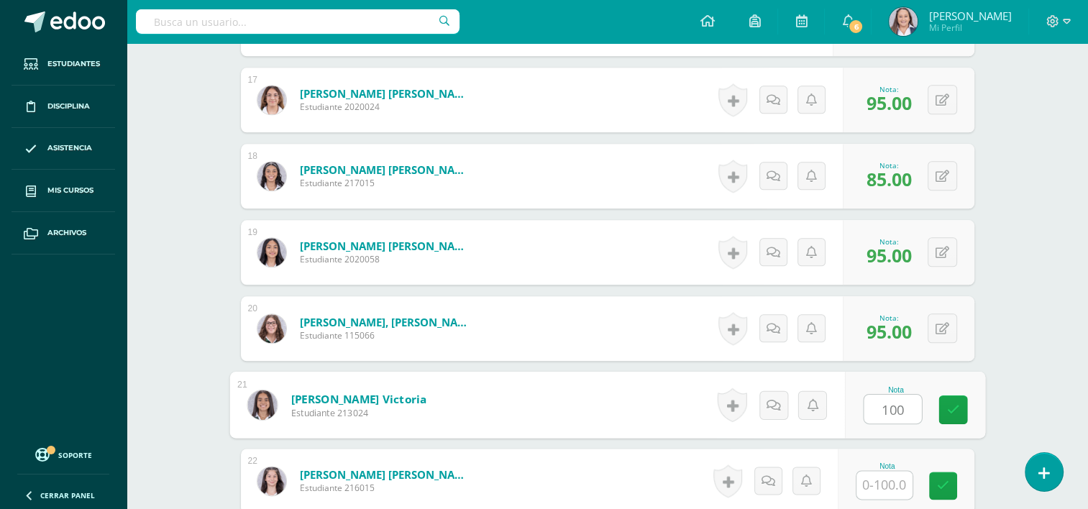
type input "100"
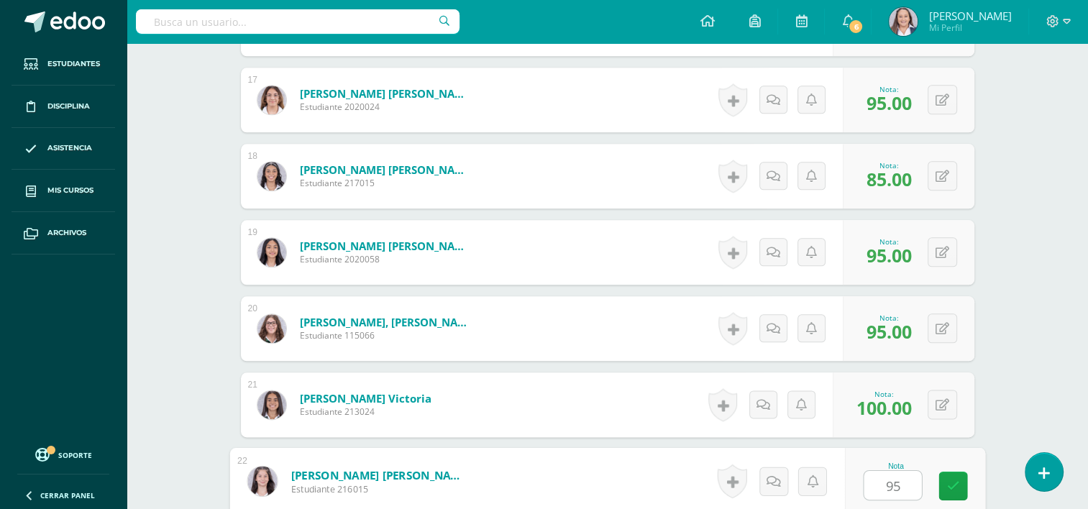
type input "95"
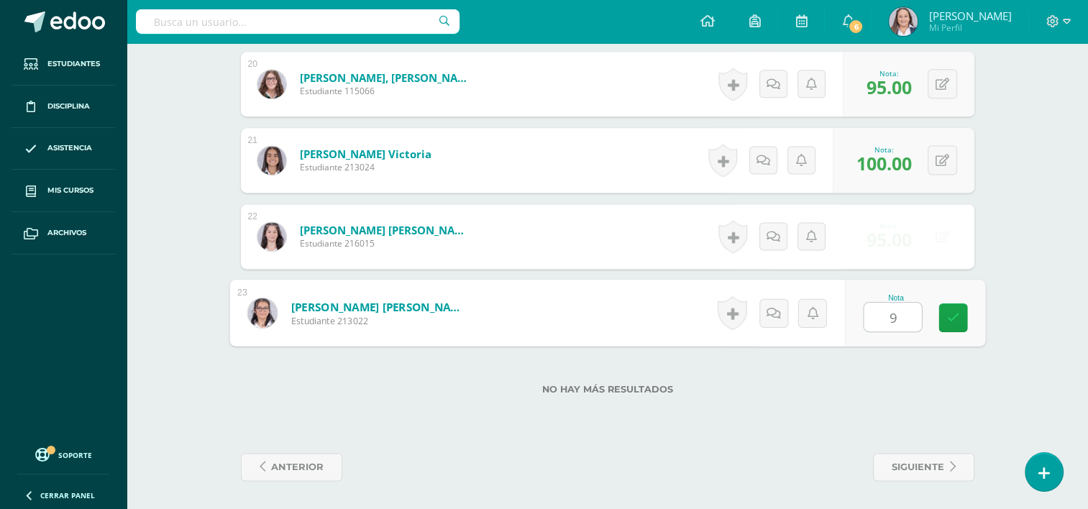
type input "90"
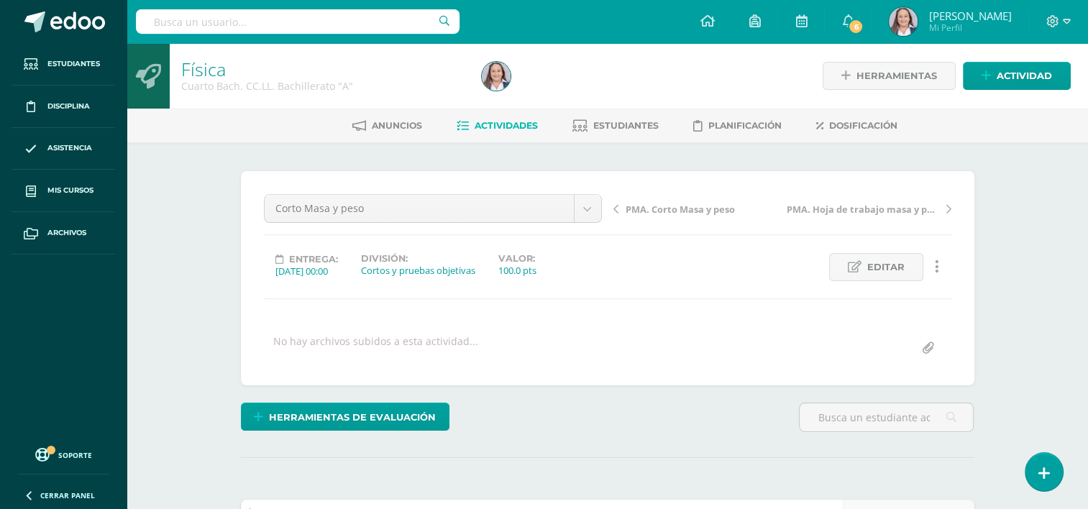
scroll to position [0, 0]
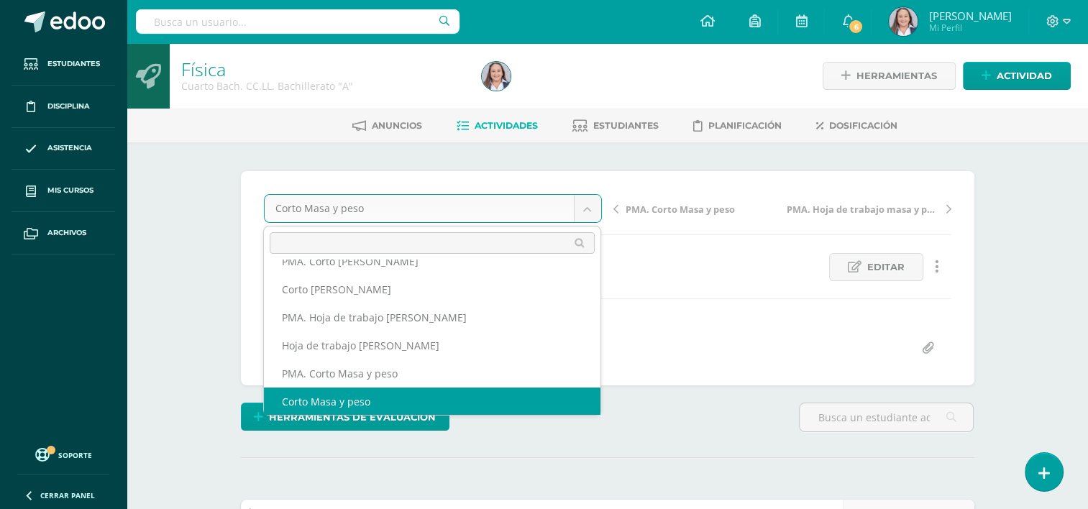
scroll to position [34, 0]
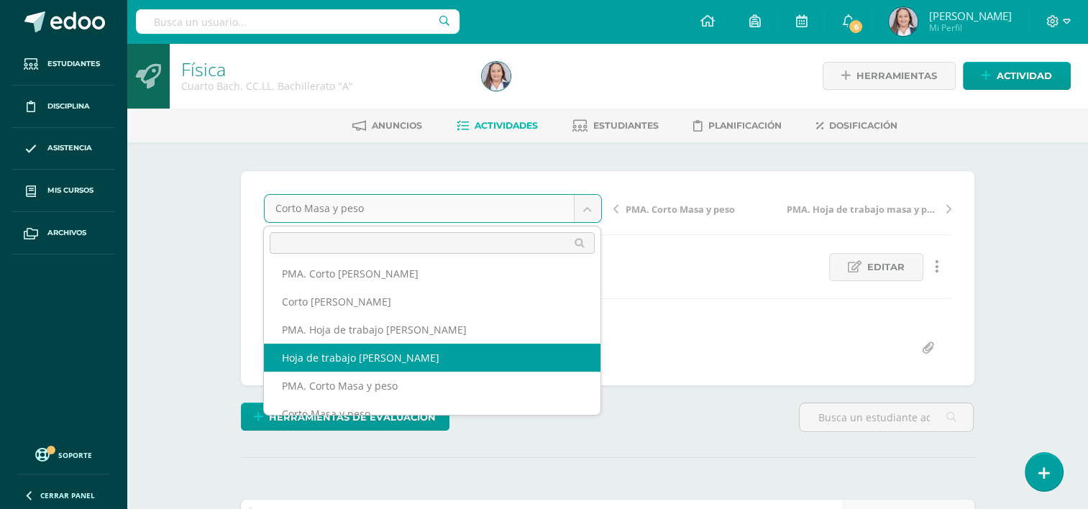
select select "/dashboard/teacher/grade-activity/254406/"
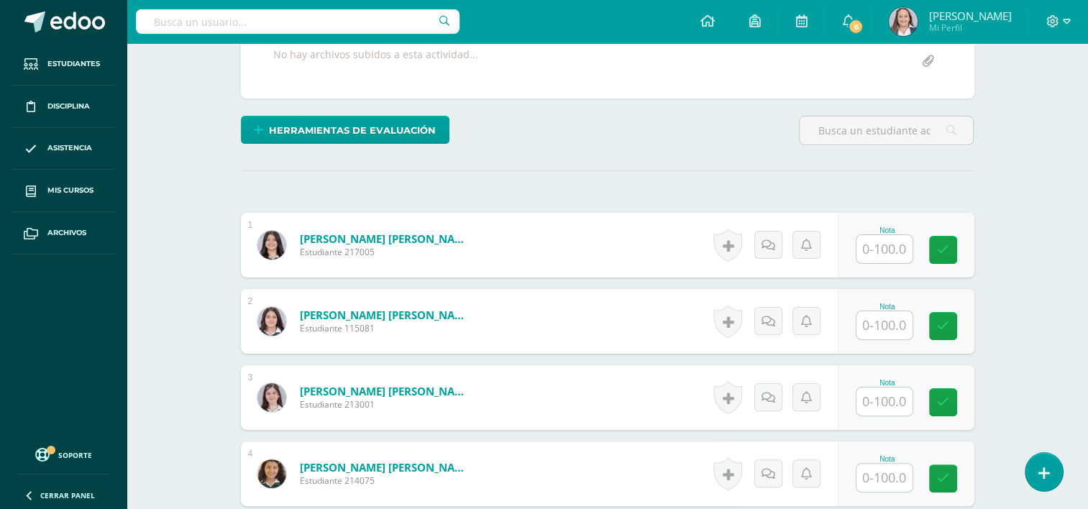
scroll to position [288, 0]
click at [869, 242] on input "text" at bounding box center [884, 248] width 56 height 28
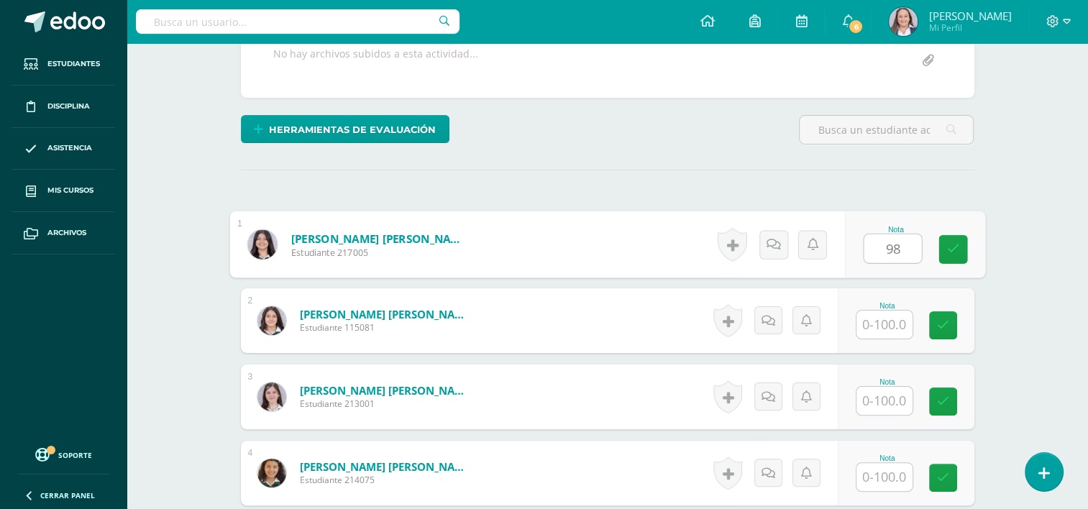
type input "98"
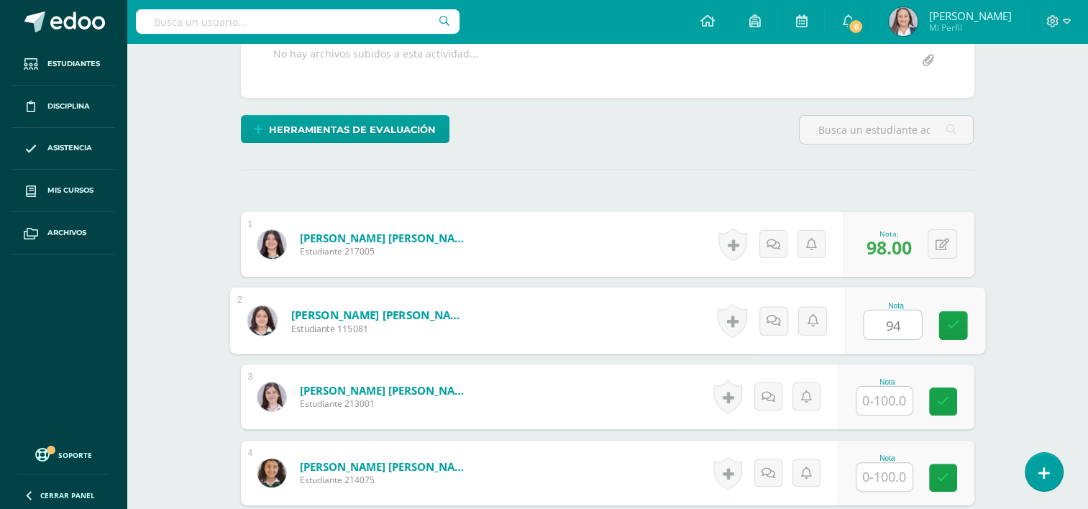
type input "94"
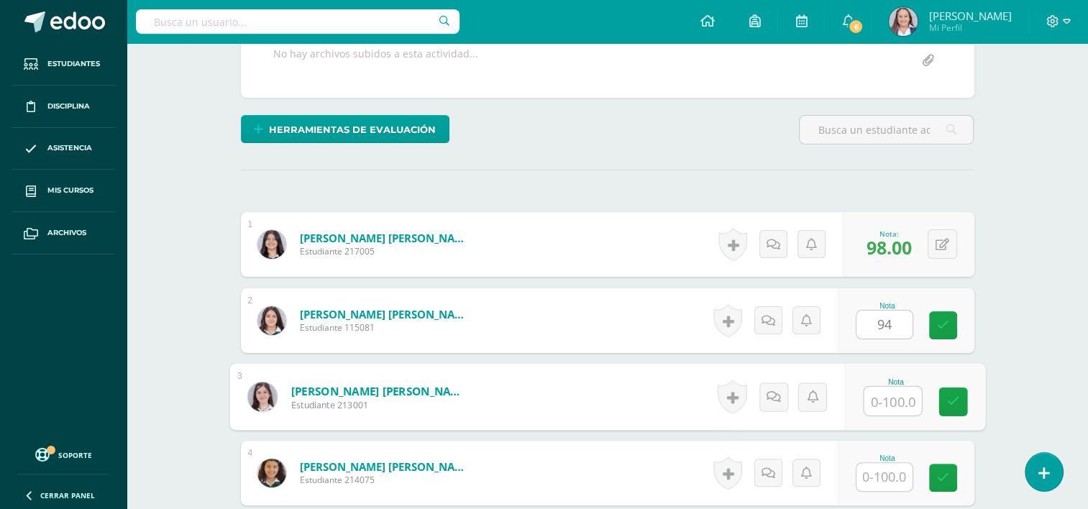
scroll to position [288, 0]
type input "98"
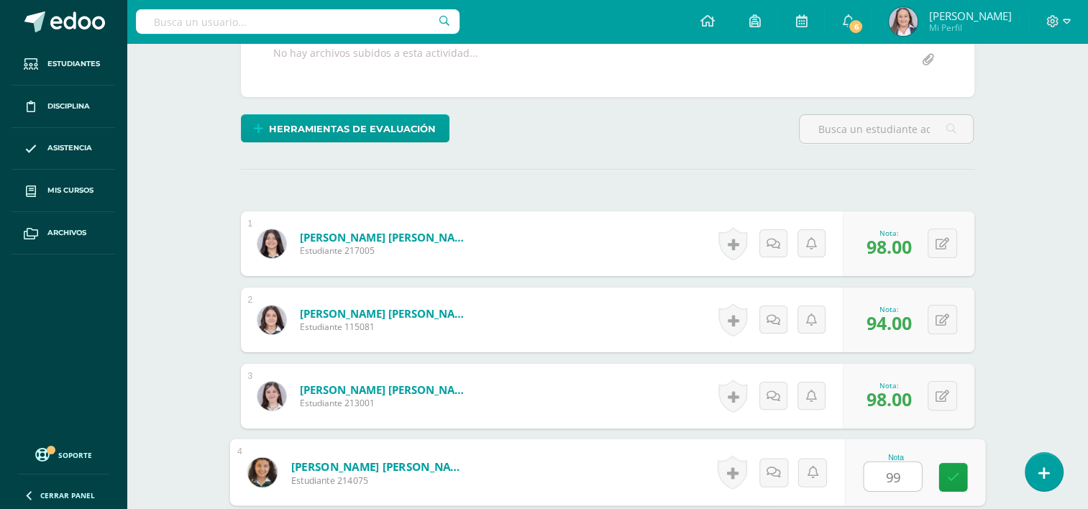
type input "99"
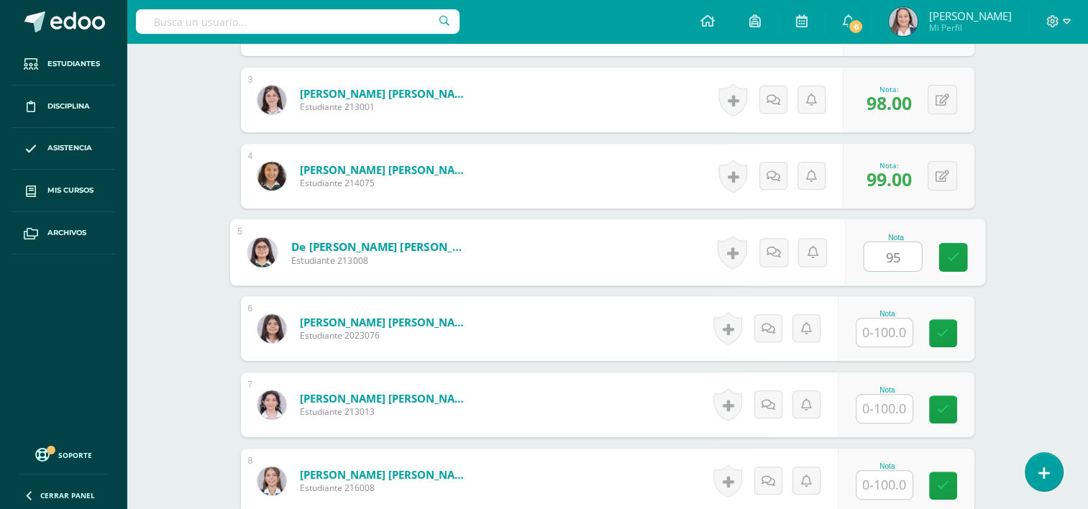
type input "95"
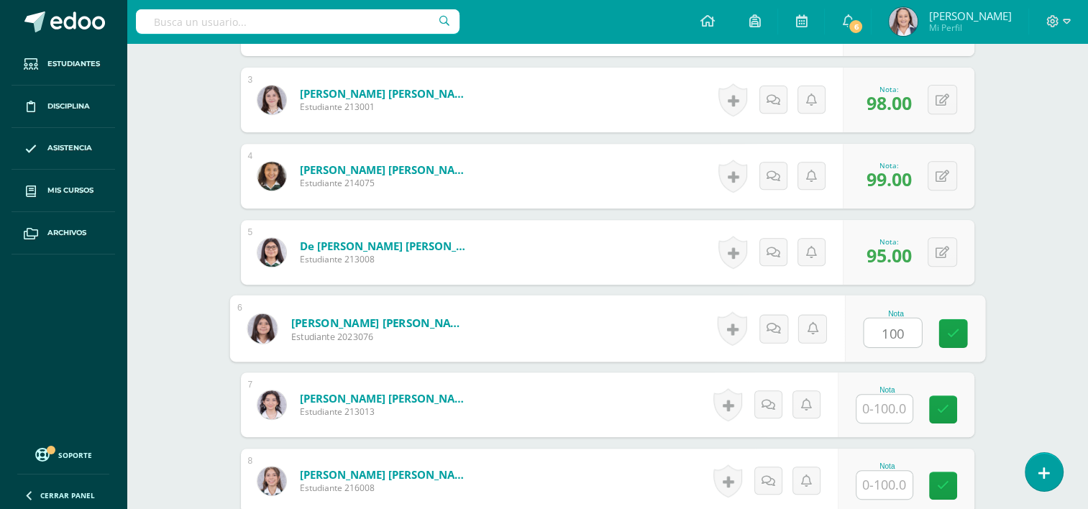
type input "100"
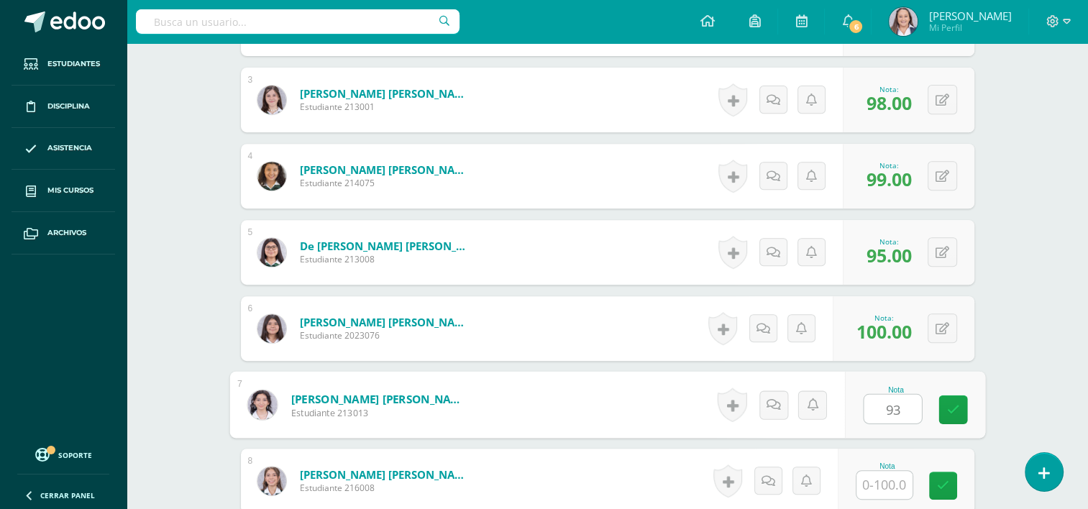
type input "93"
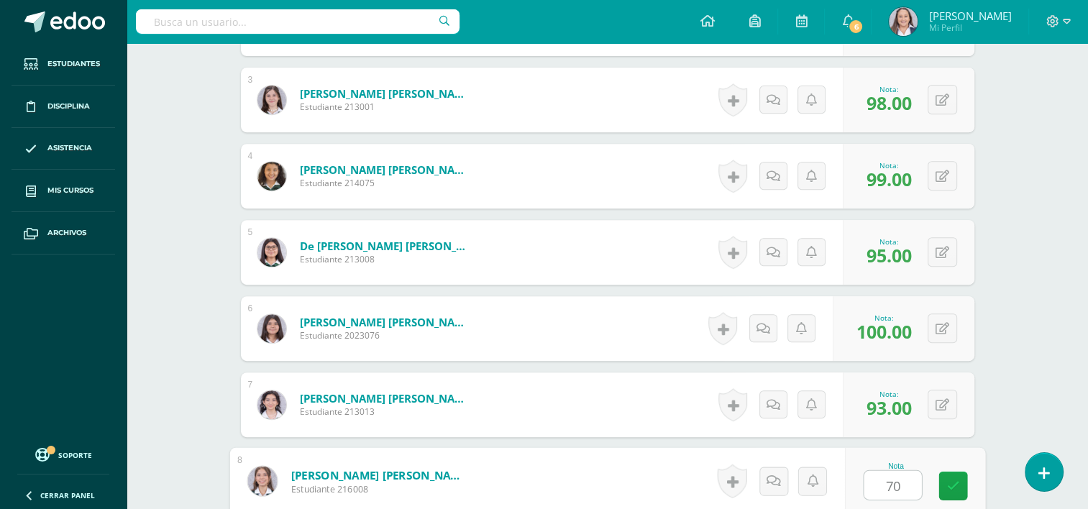
type input "70"
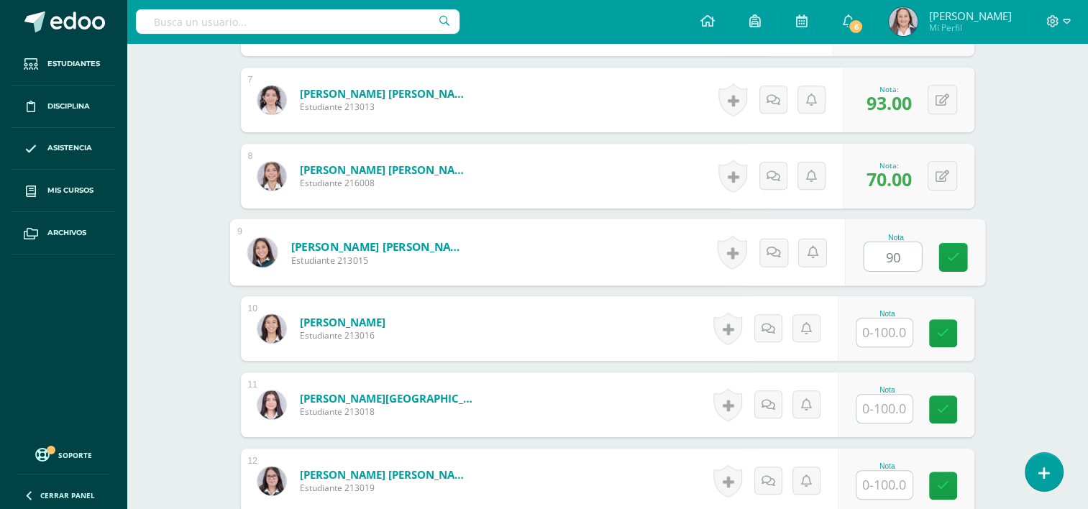
type input "90"
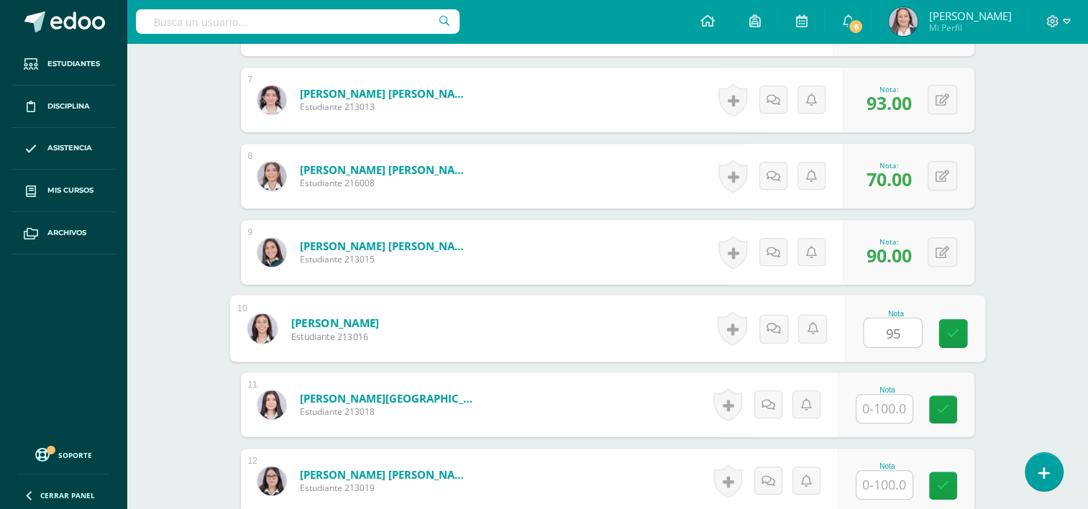
type input "95"
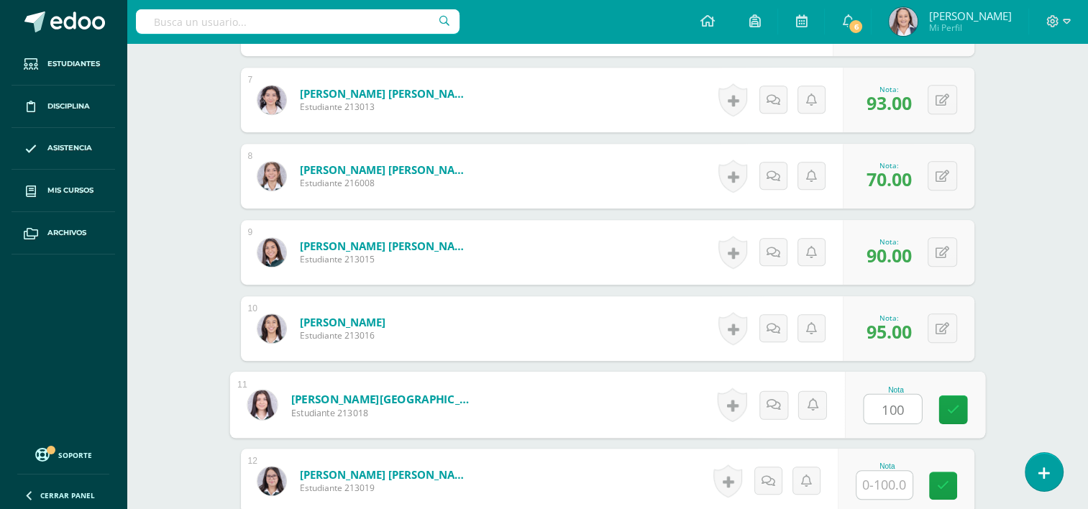
type input "100"
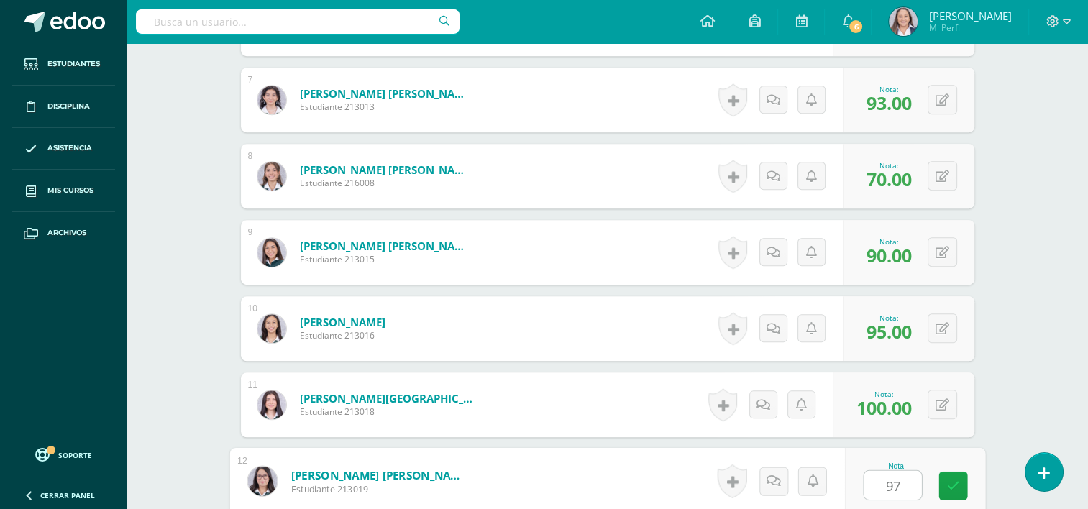
type input "97"
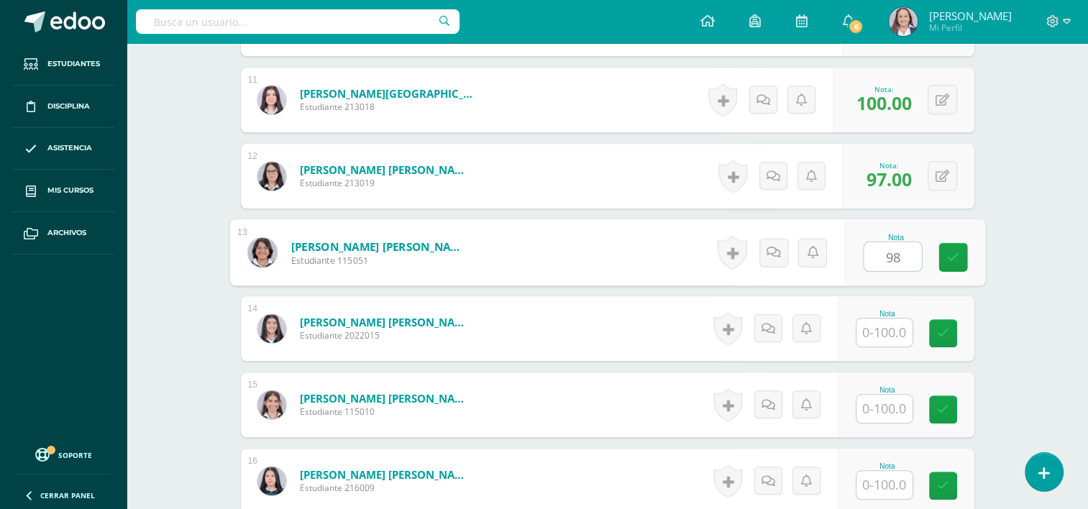
type input "98"
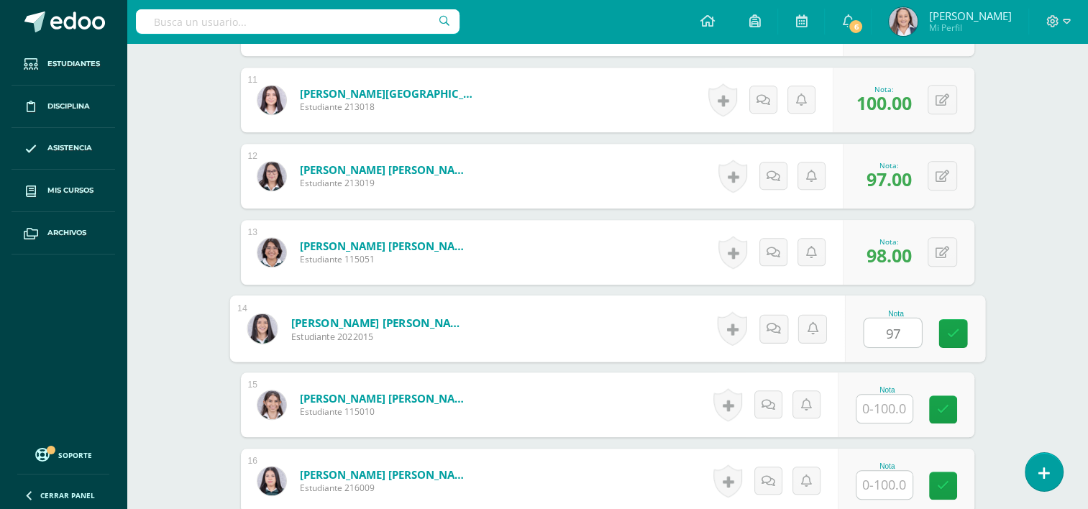
type input "97"
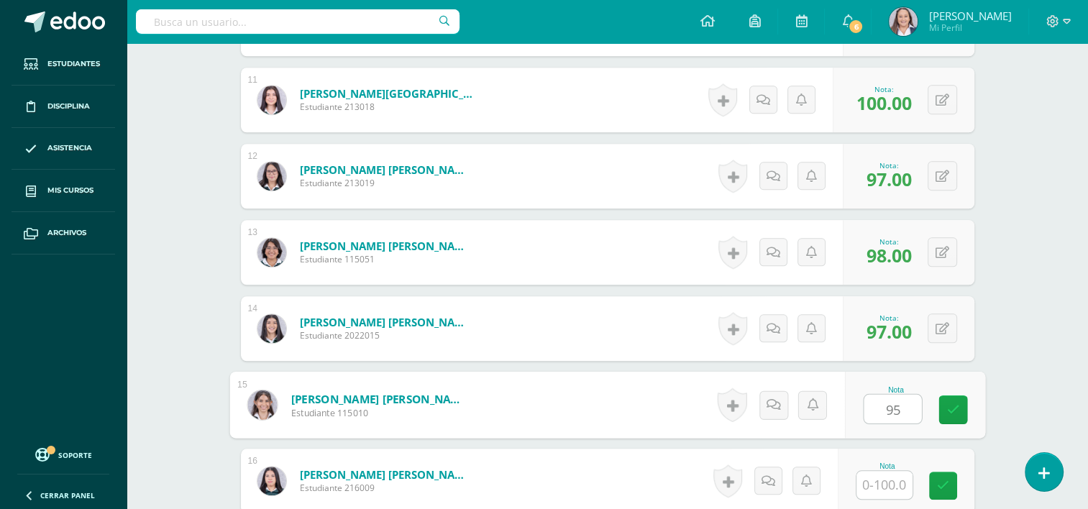
type input "95"
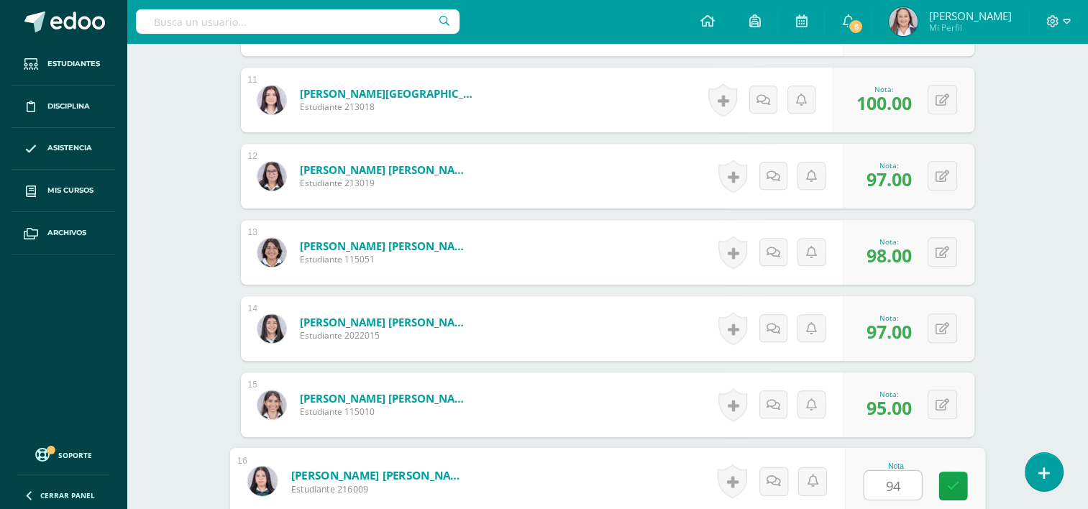
type input "94"
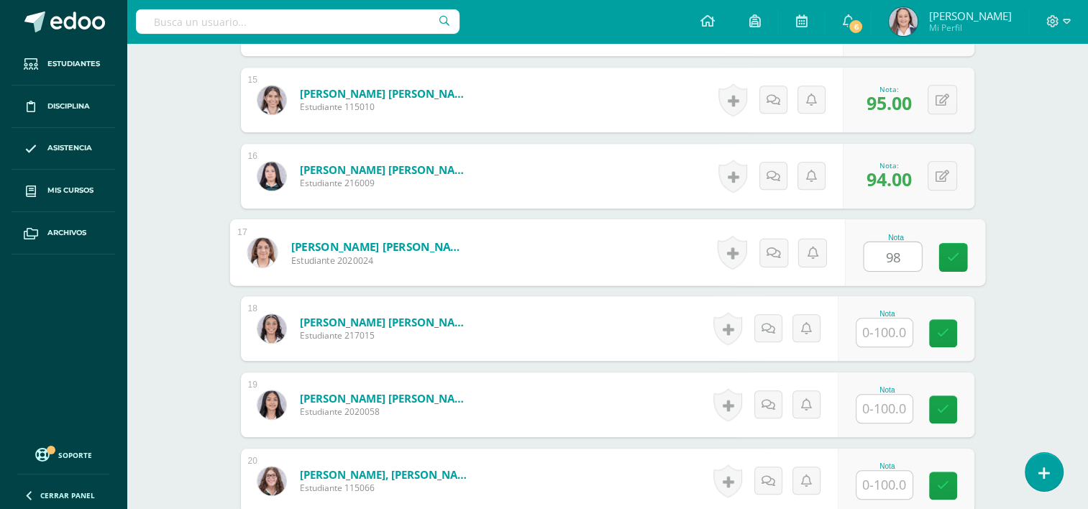
type input "98"
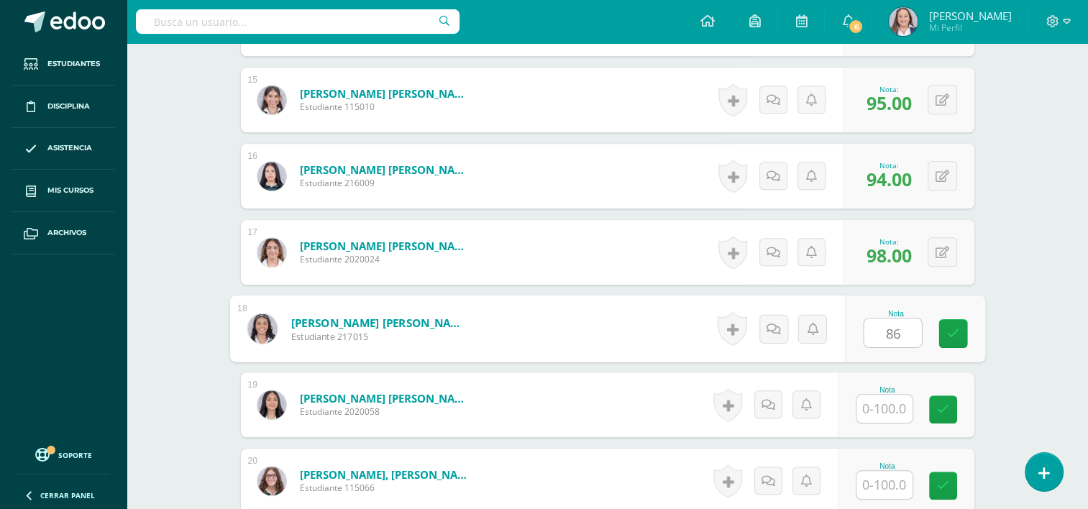
type input "86"
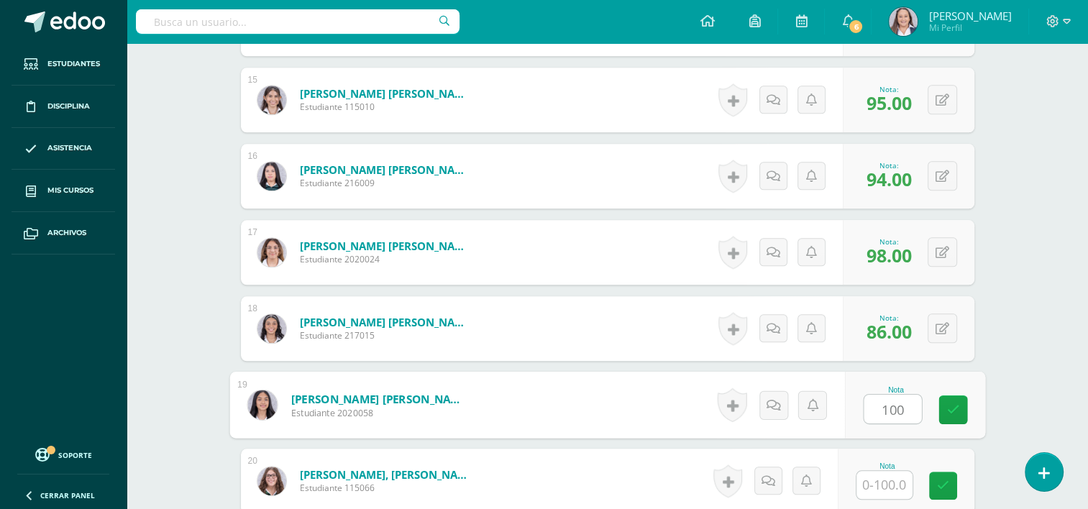
type input "100"
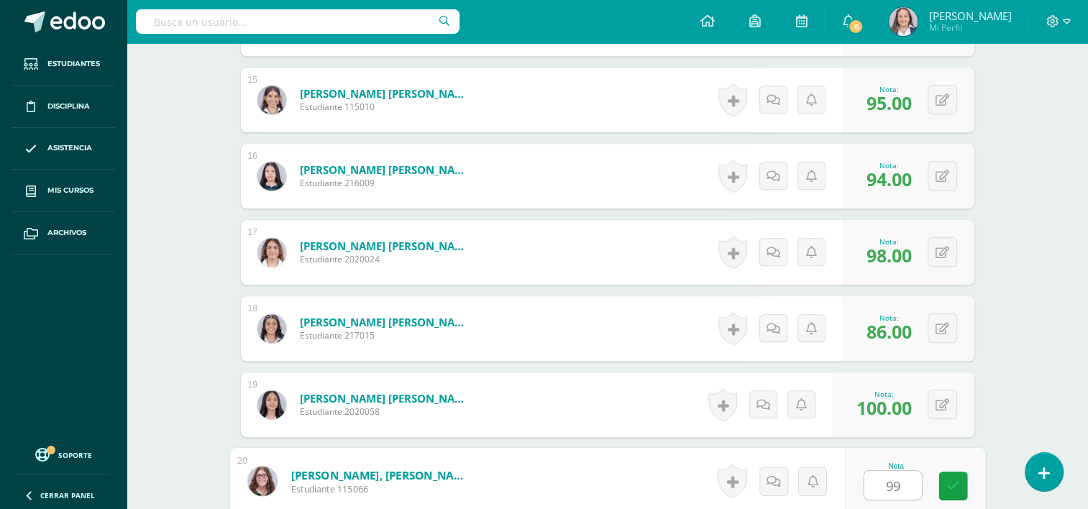
type input "99"
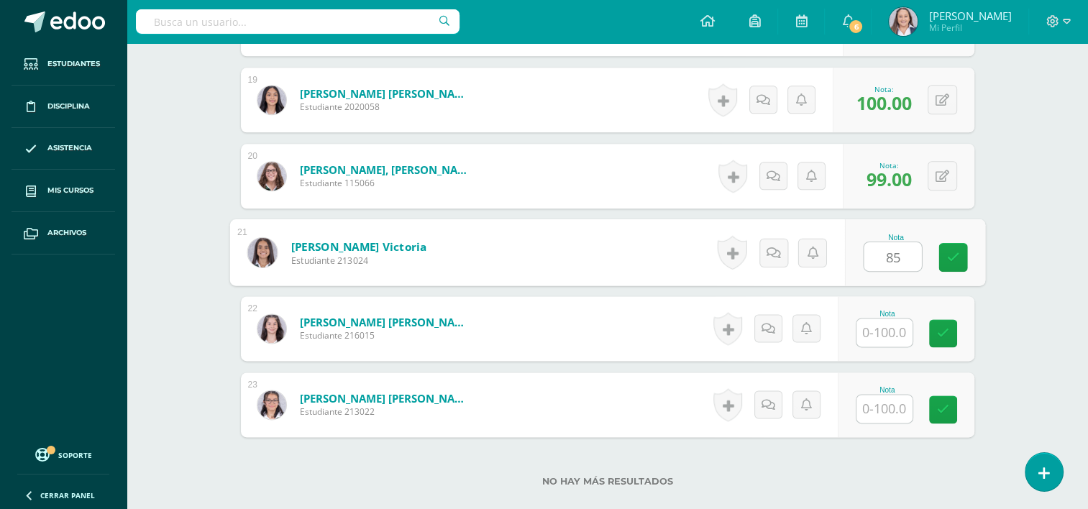
type input "85"
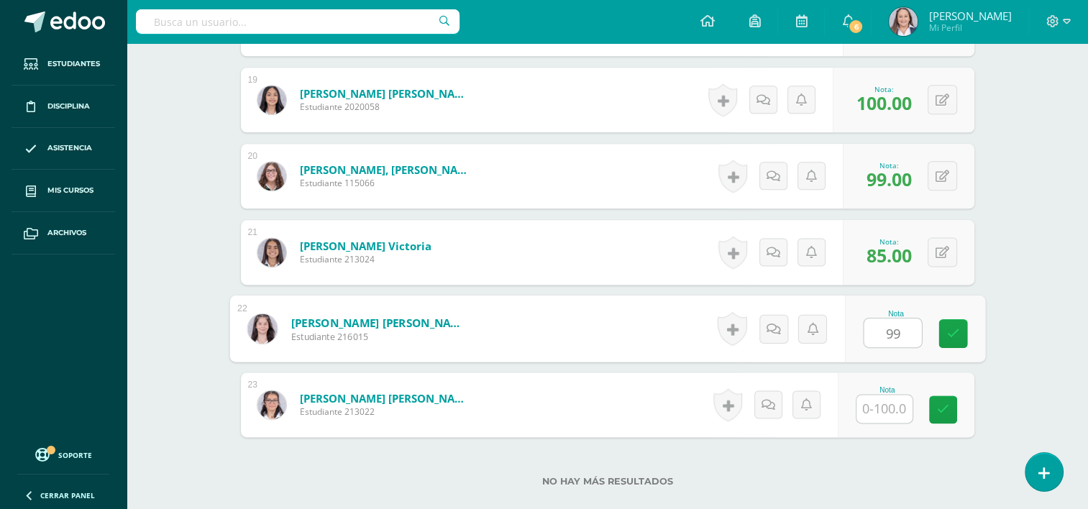
type input "99"
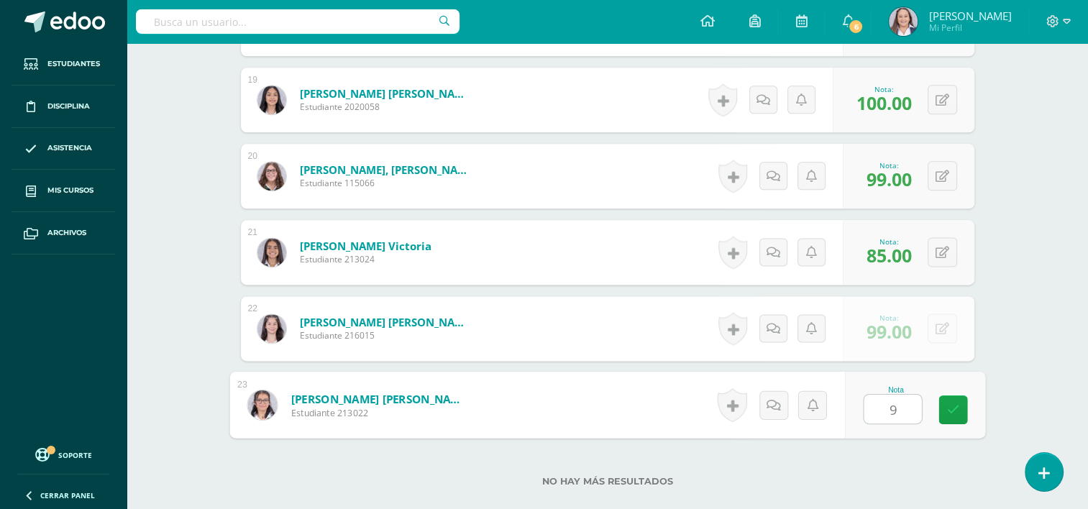
type input "93"
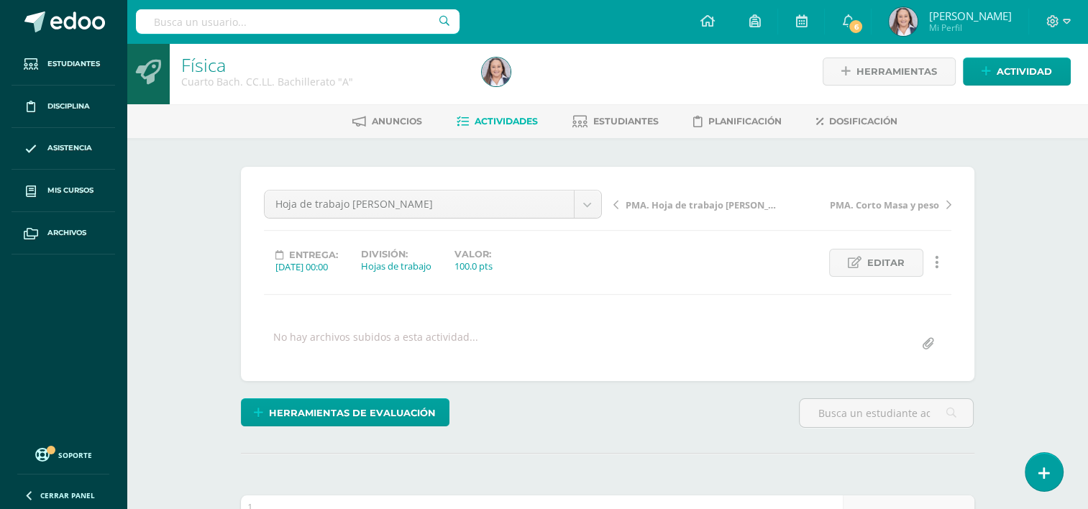
scroll to position [0, 0]
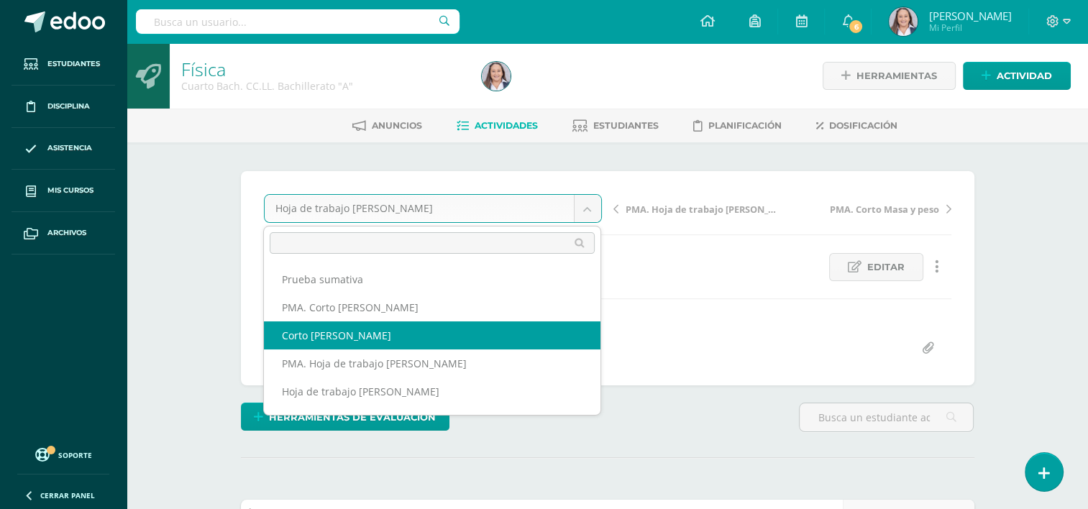
select select "/dashboard/teacher/grade-activity/254410/"
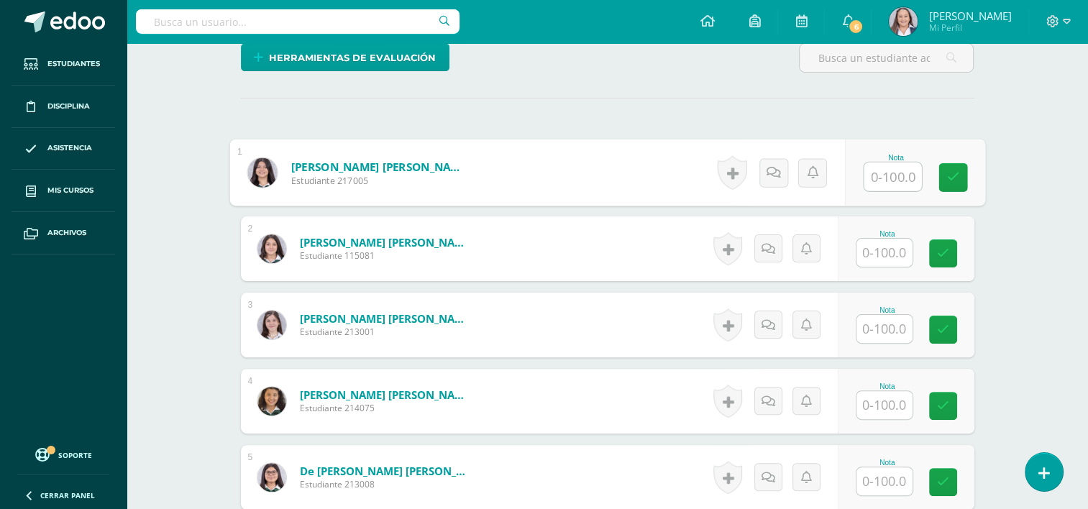
click at [892, 178] on input "text" at bounding box center [893, 176] width 58 height 29
type input "96"
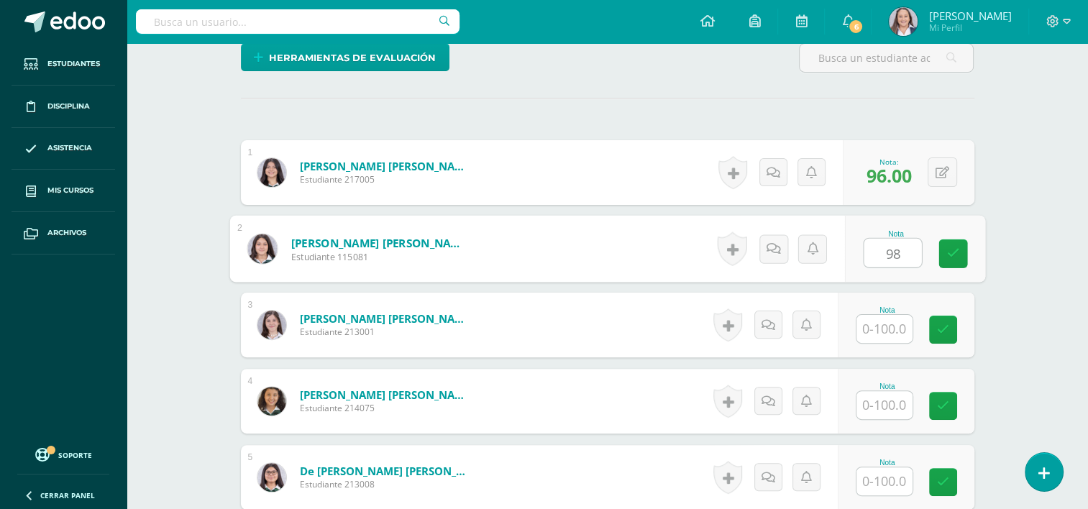
type input "98"
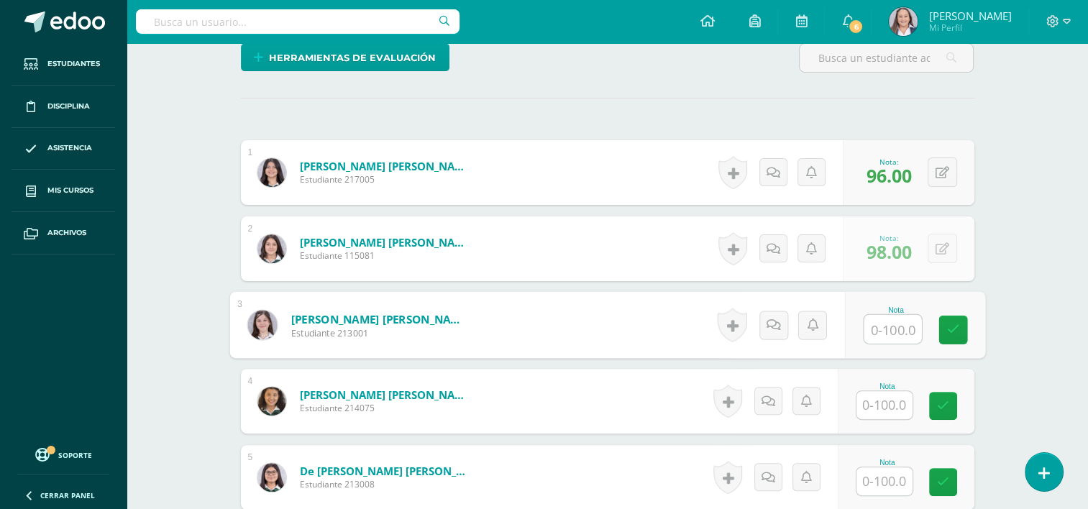
scroll to position [360, 0]
type input "99"
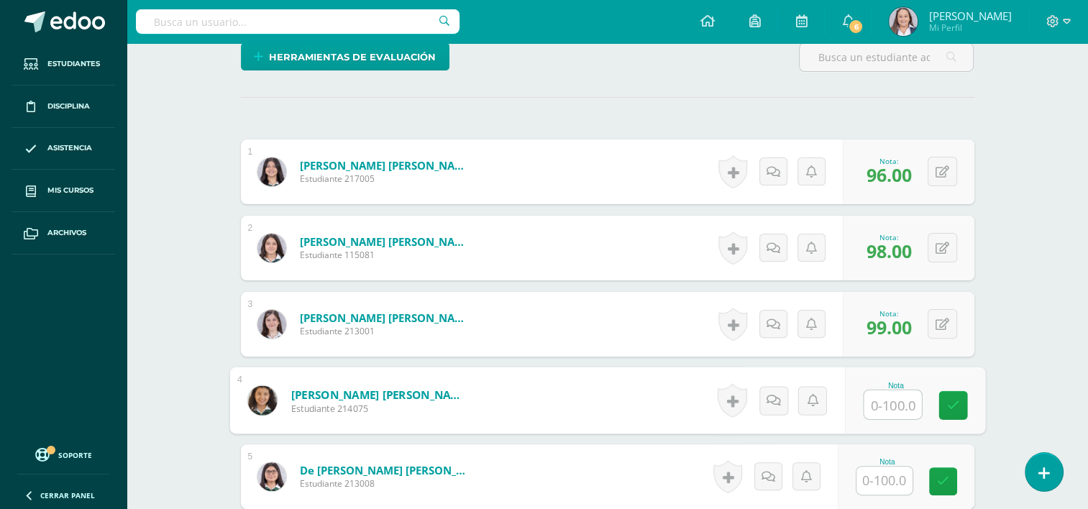
scroll to position [361, 0]
type input "95"
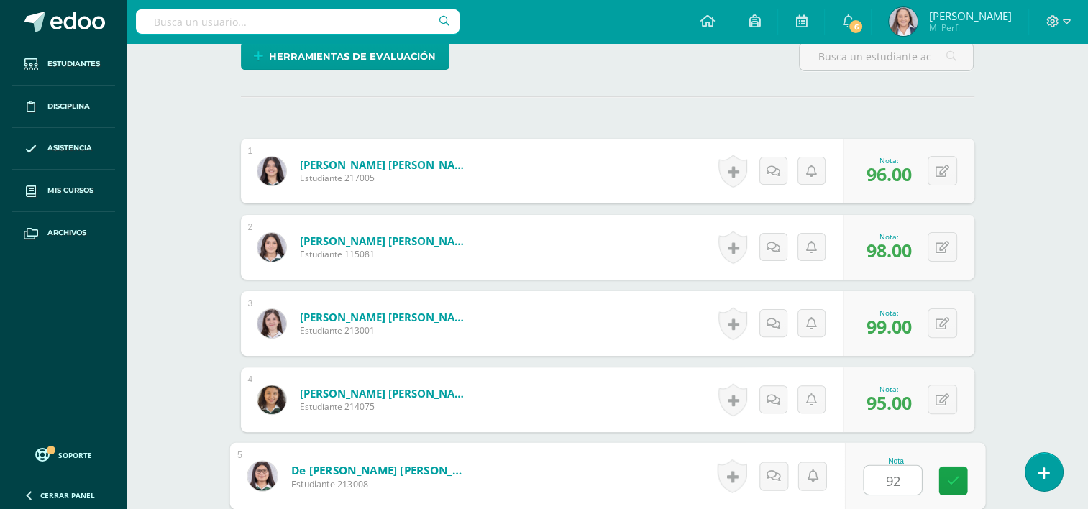
type input "92"
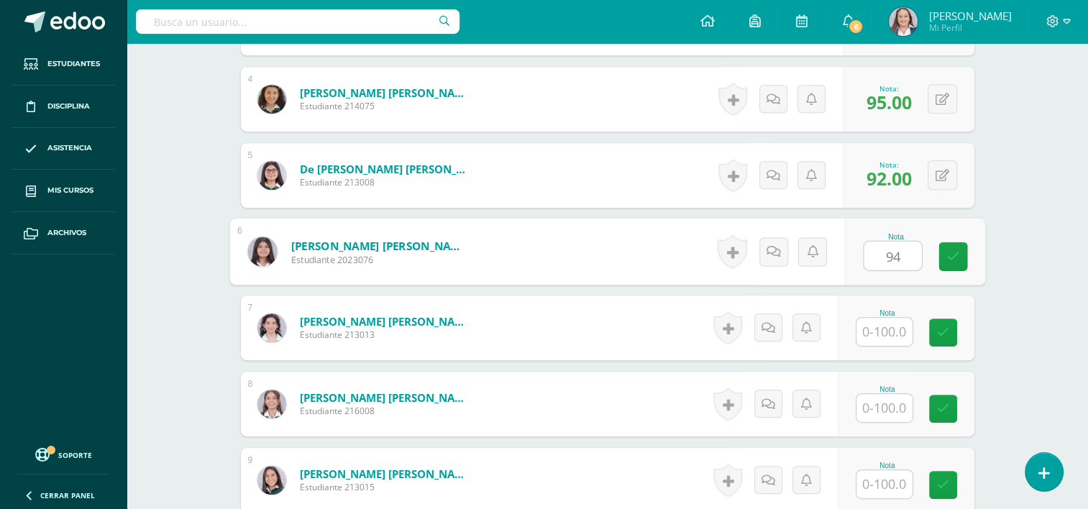
type input "94"
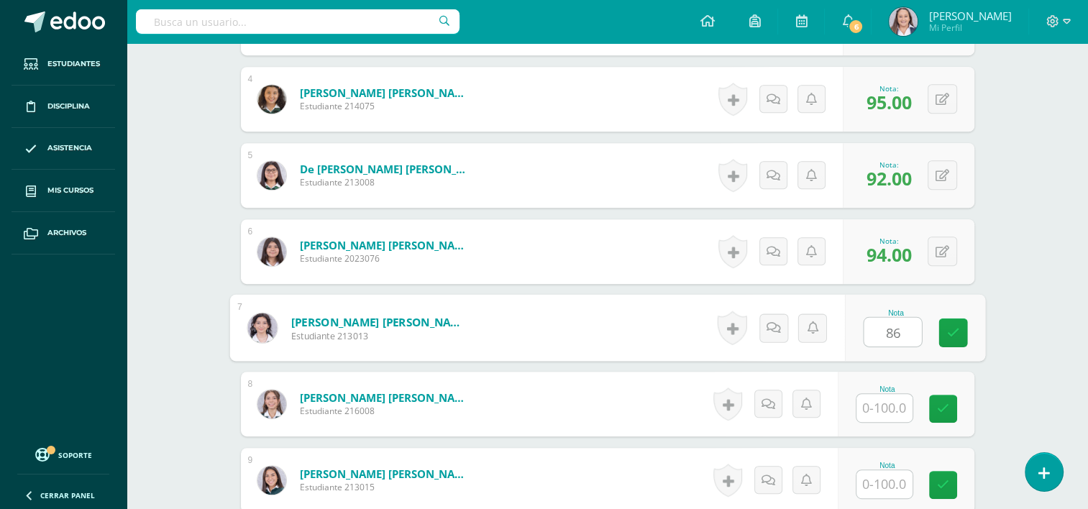
type input "86"
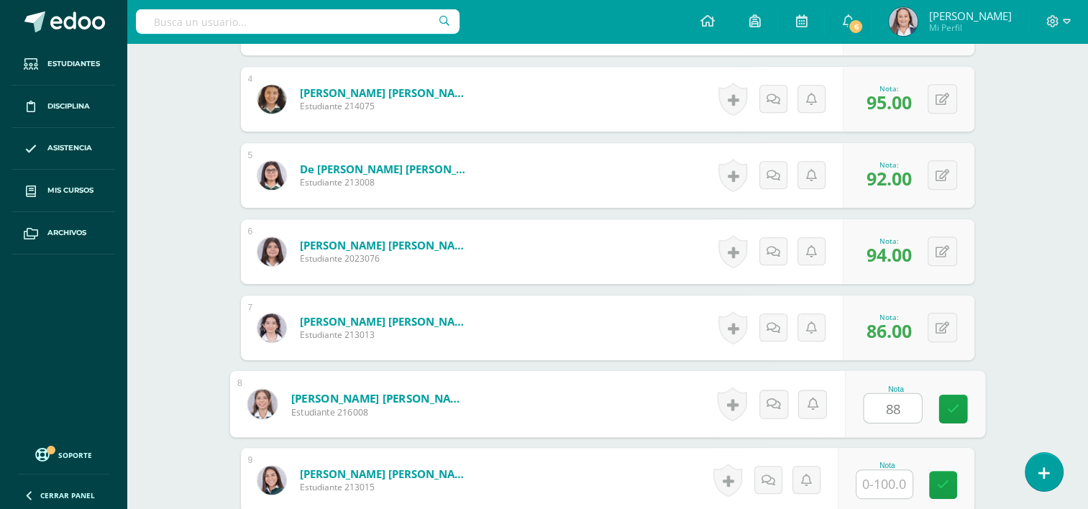
type input "88"
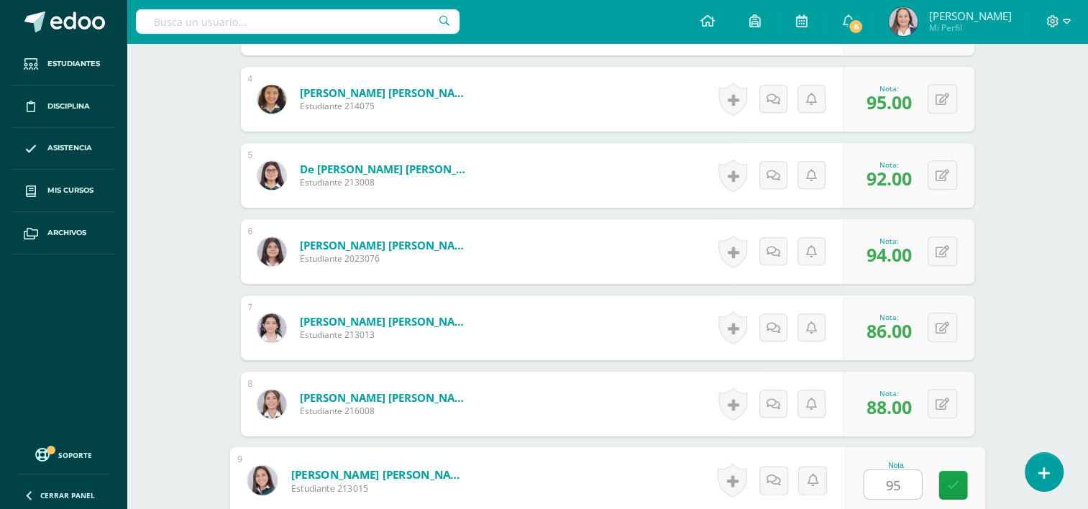
type input "95"
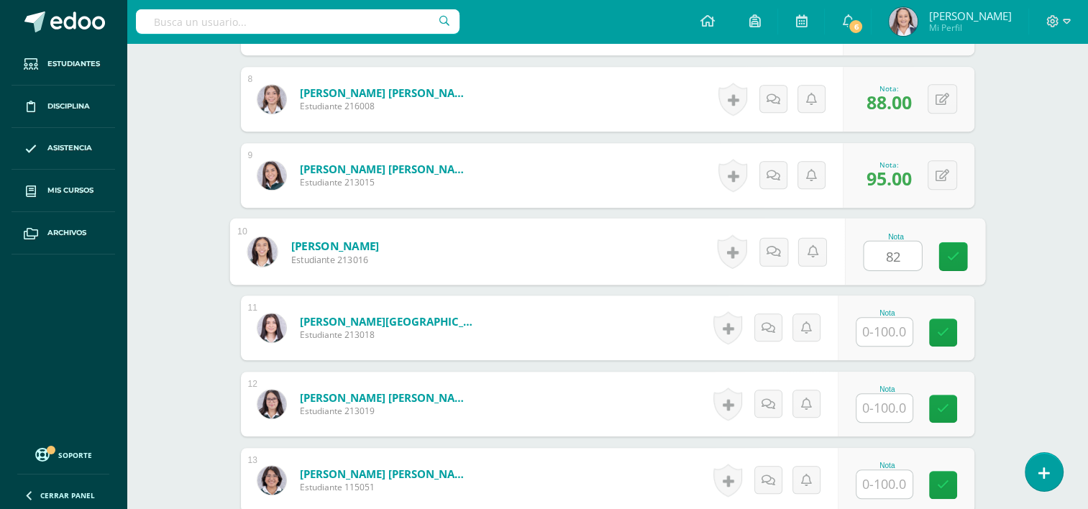
type input "82"
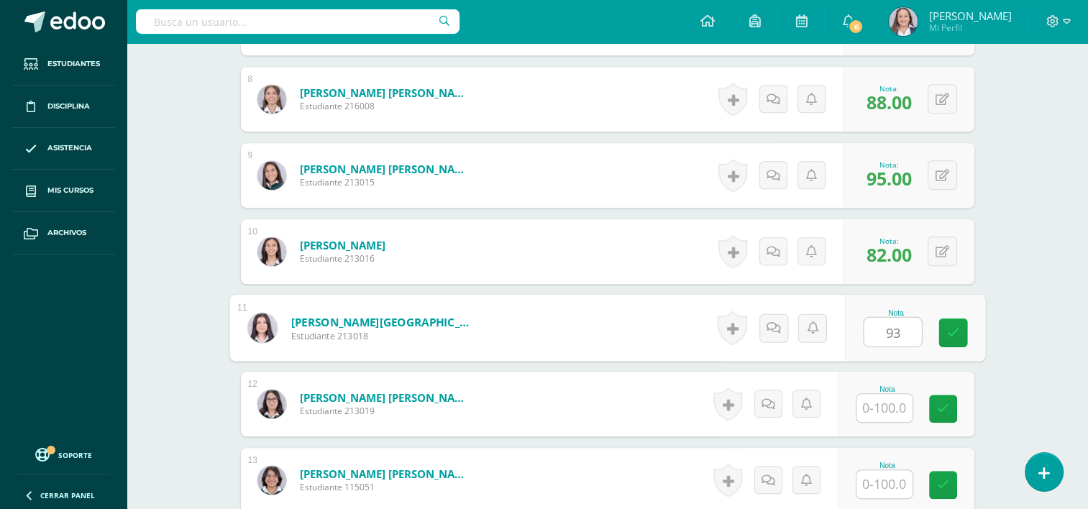
type input "93"
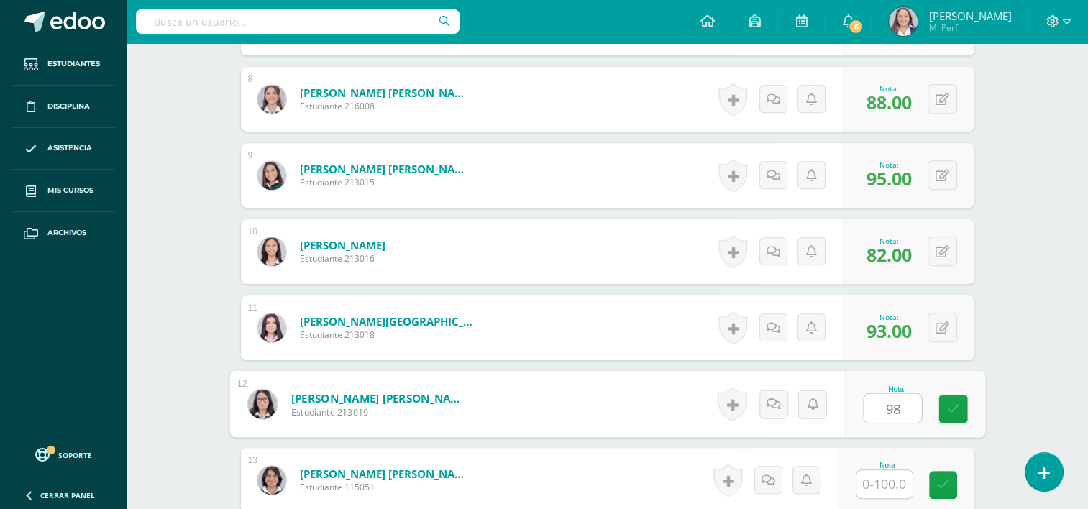
type input "98"
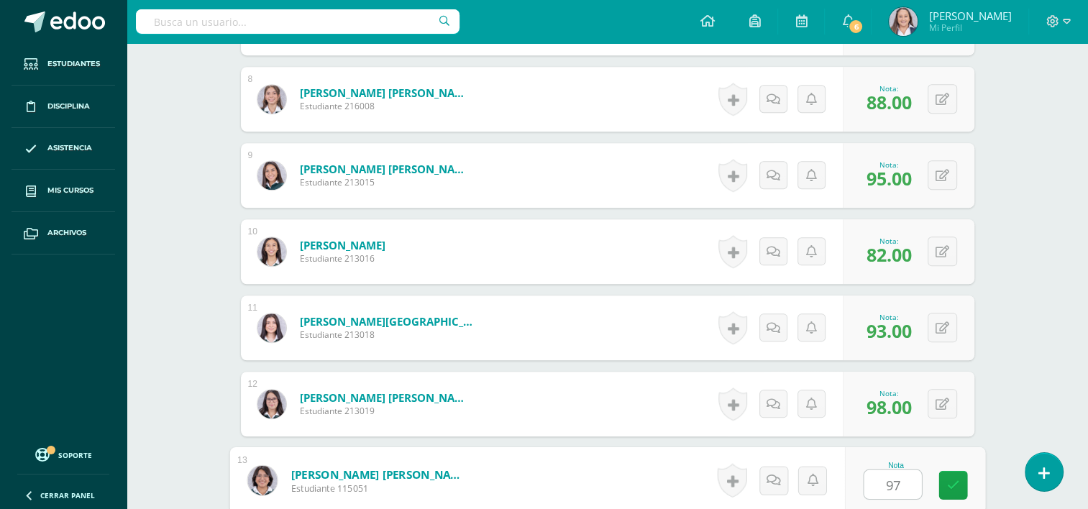
type input "97"
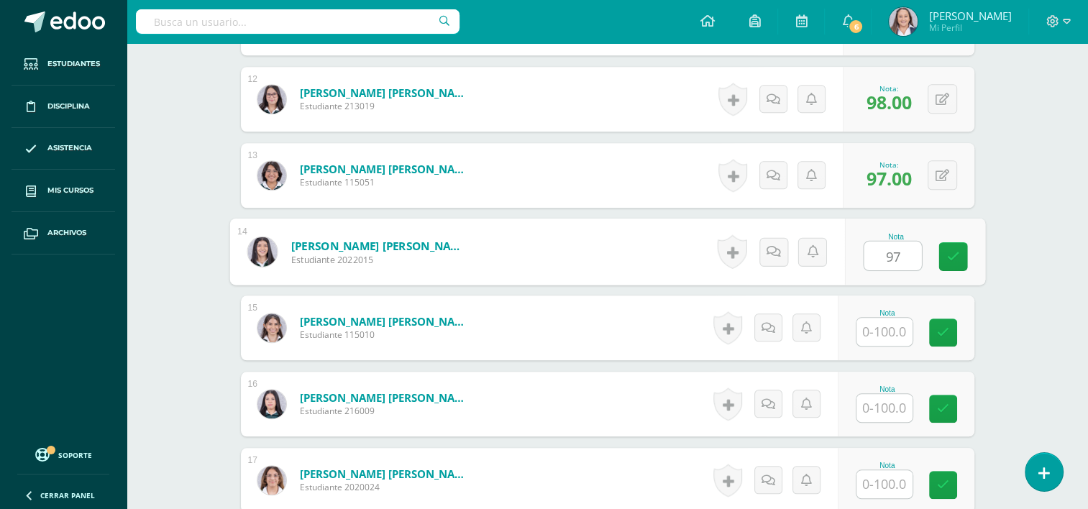
type input "97"
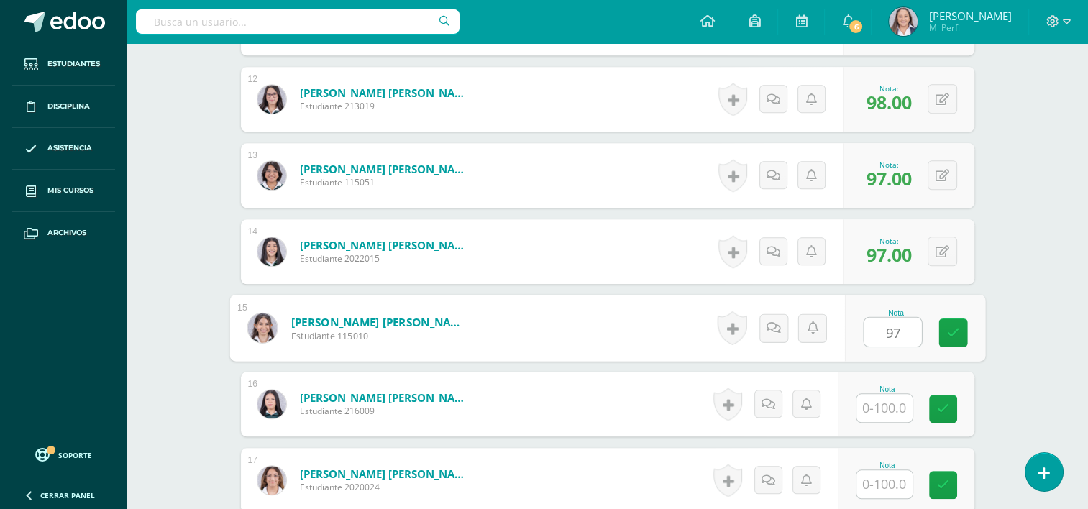
type input "97"
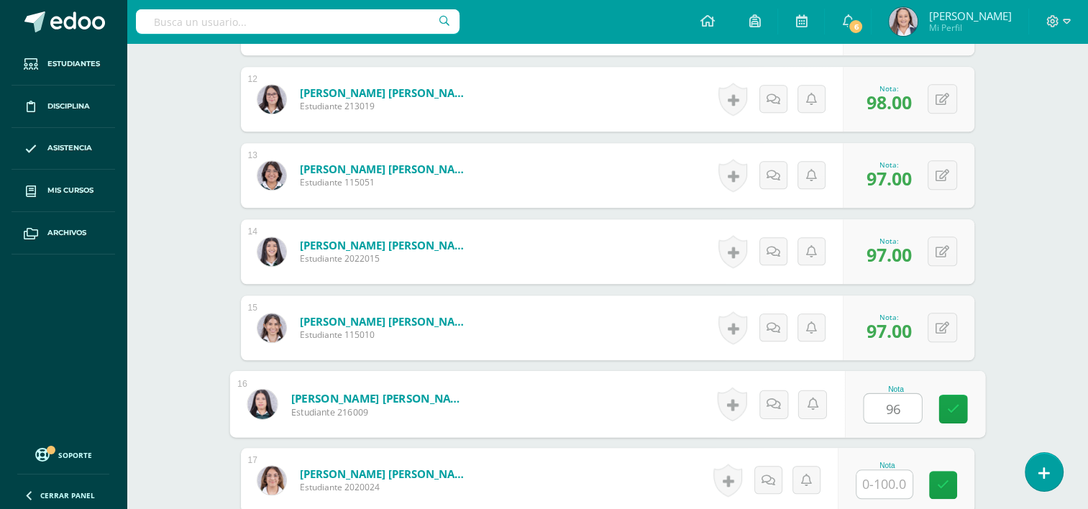
type input "96"
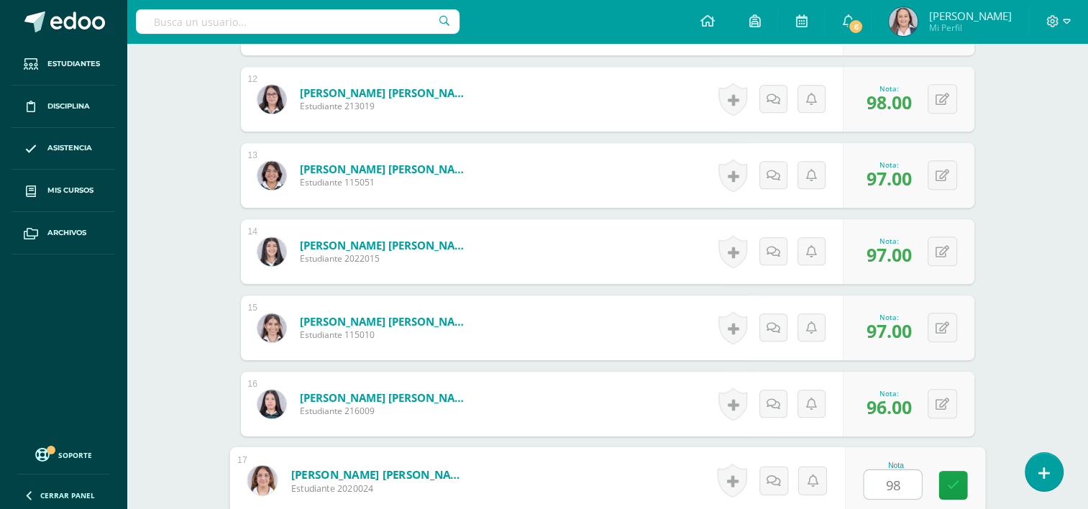
type input "98"
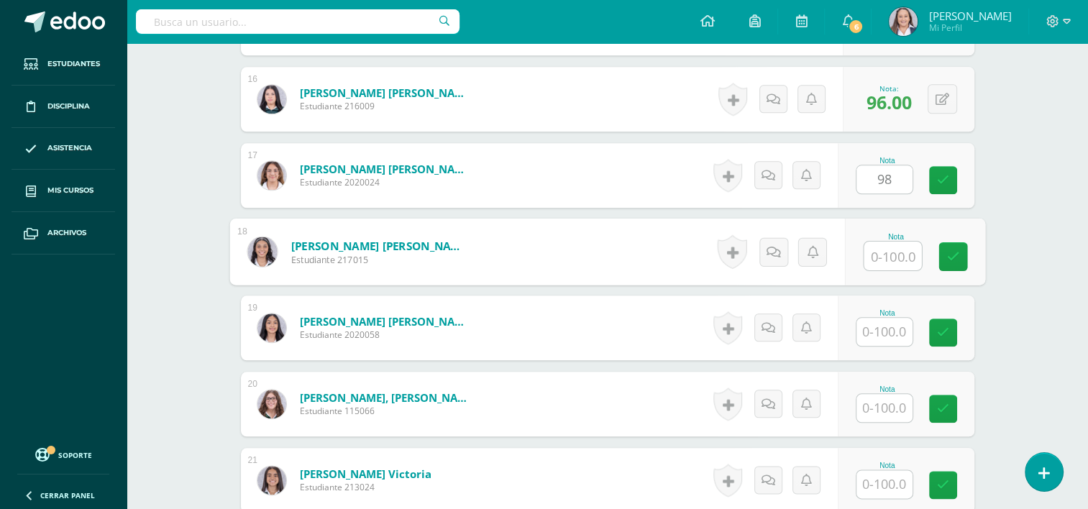
type input "9"
type input "88"
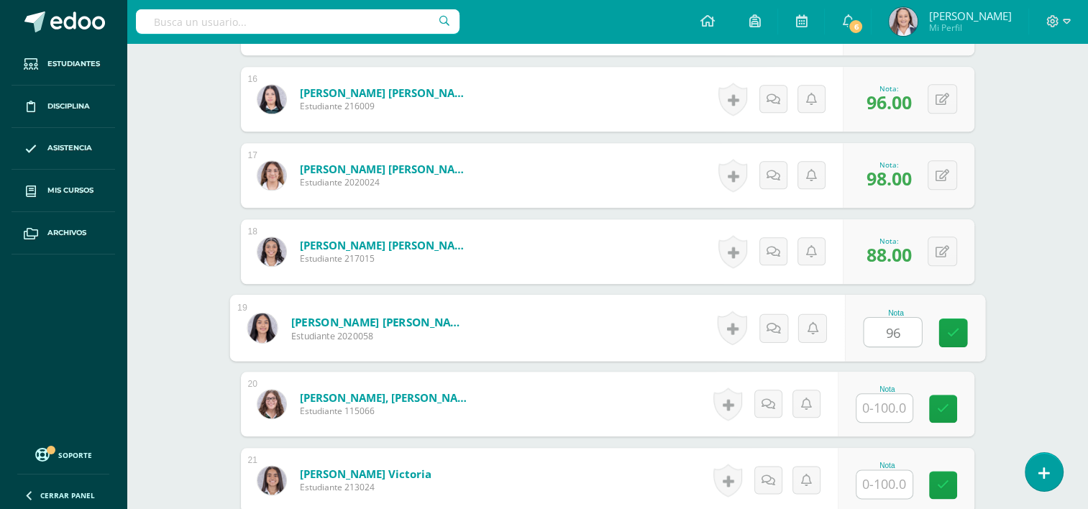
type input "96"
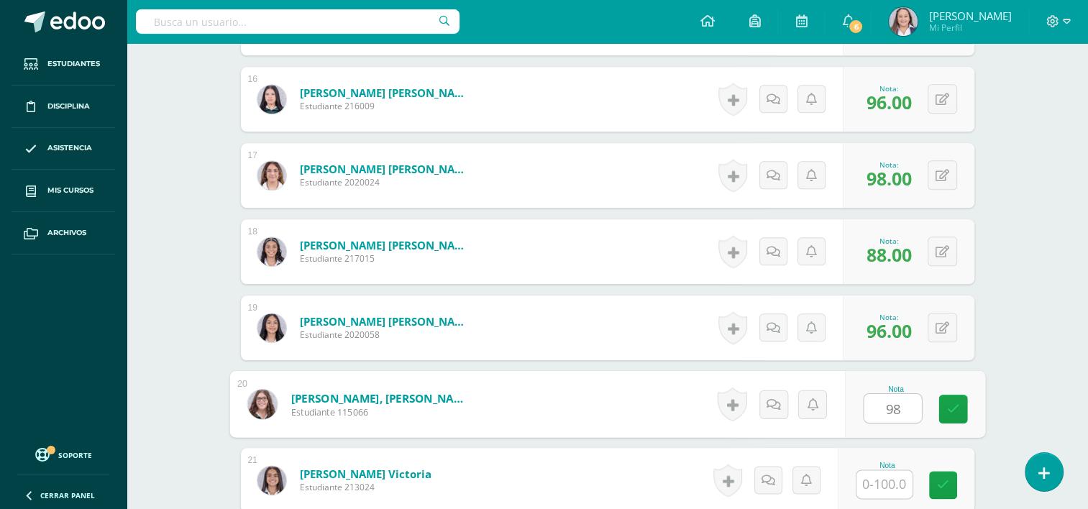
type input "98"
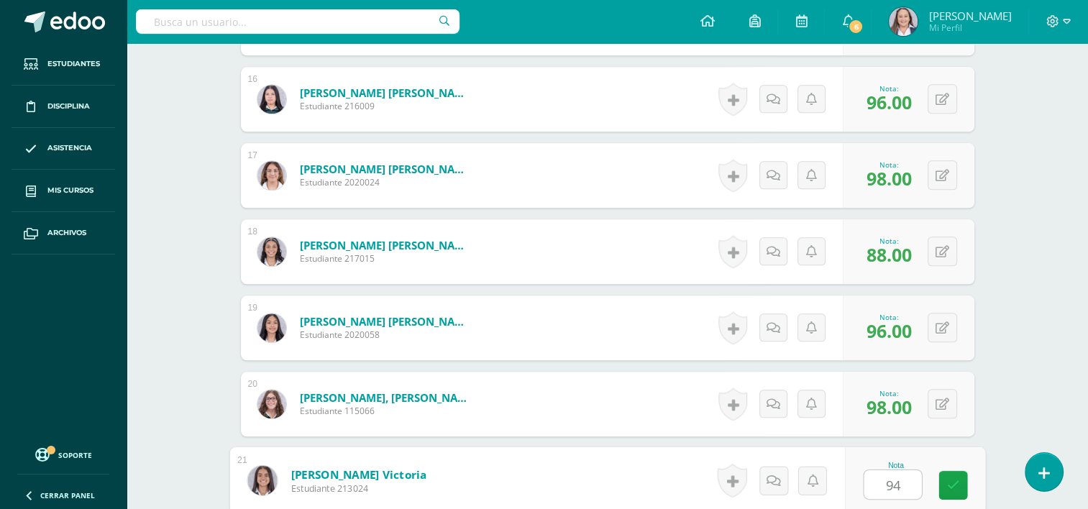
type input "94"
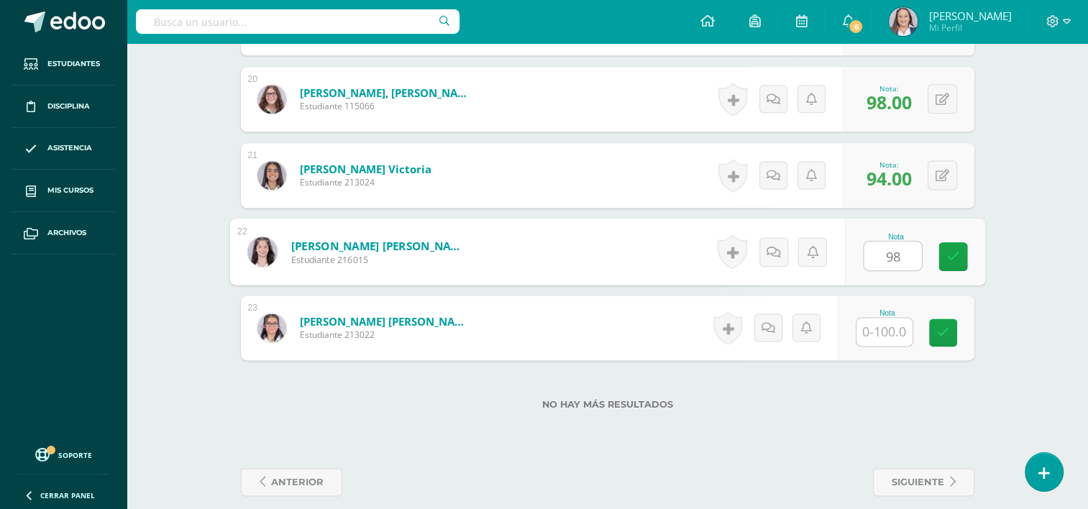
type input "98"
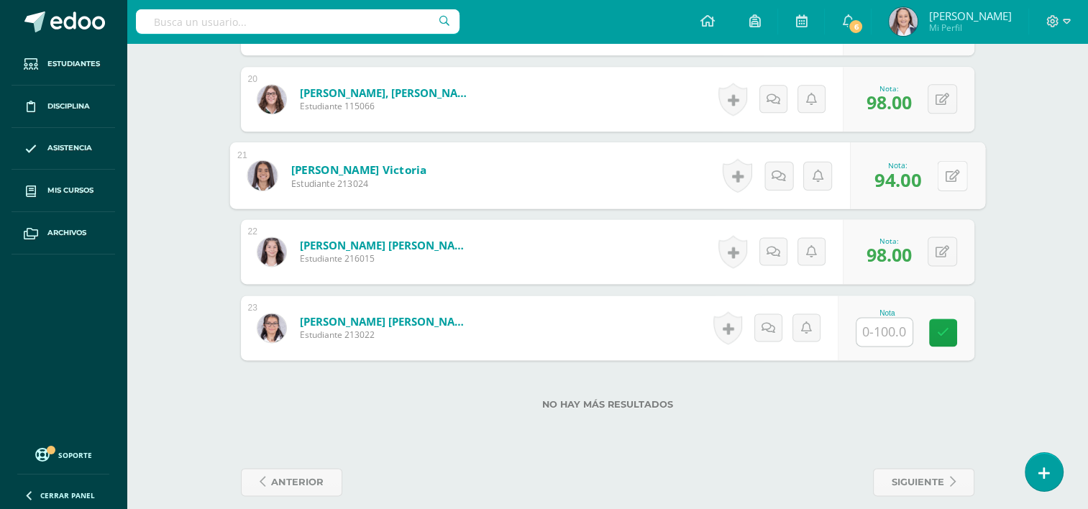
click at [940, 173] on button at bounding box center [952, 175] width 30 height 30
type input "95"
click at [884, 331] on input "text" at bounding box center [884, 332] width 56 height 28
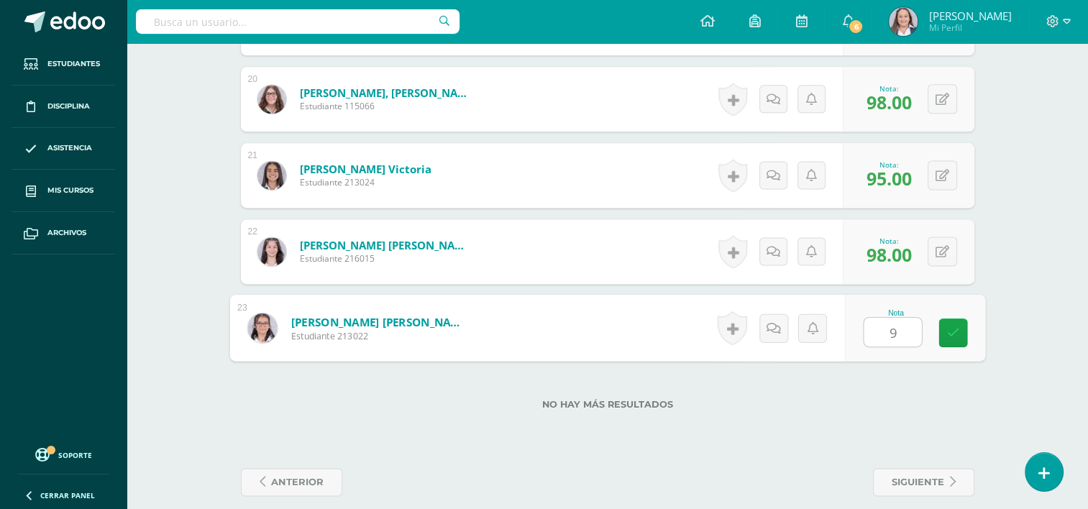
type input "94"
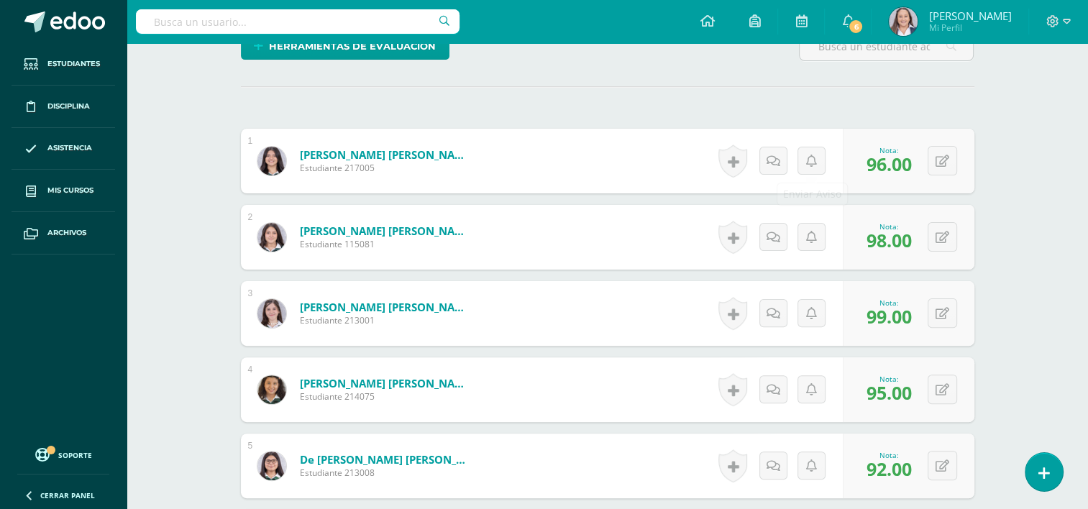
scroll to position [0, 0]
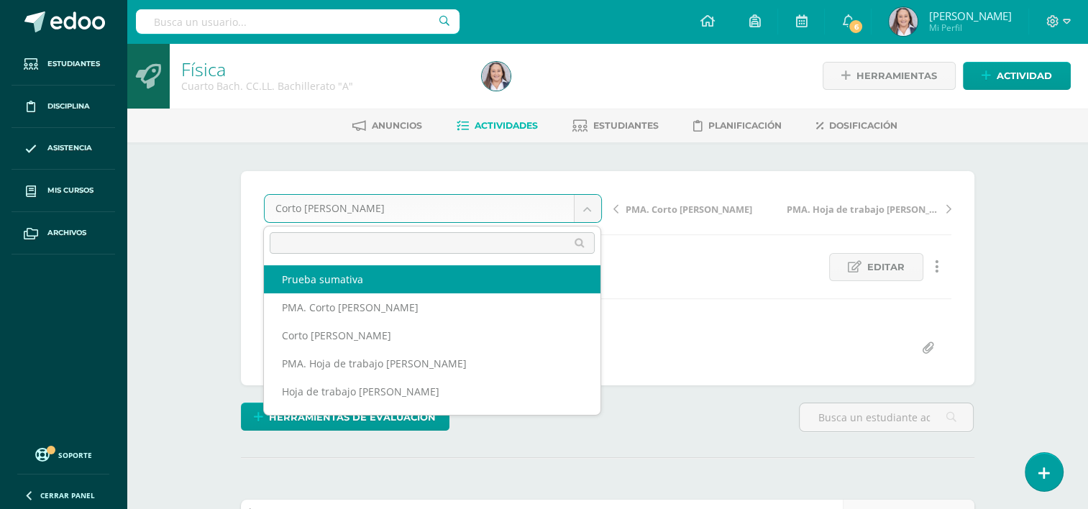
select select "/dashboard/teacher/grade-activity/254426/"
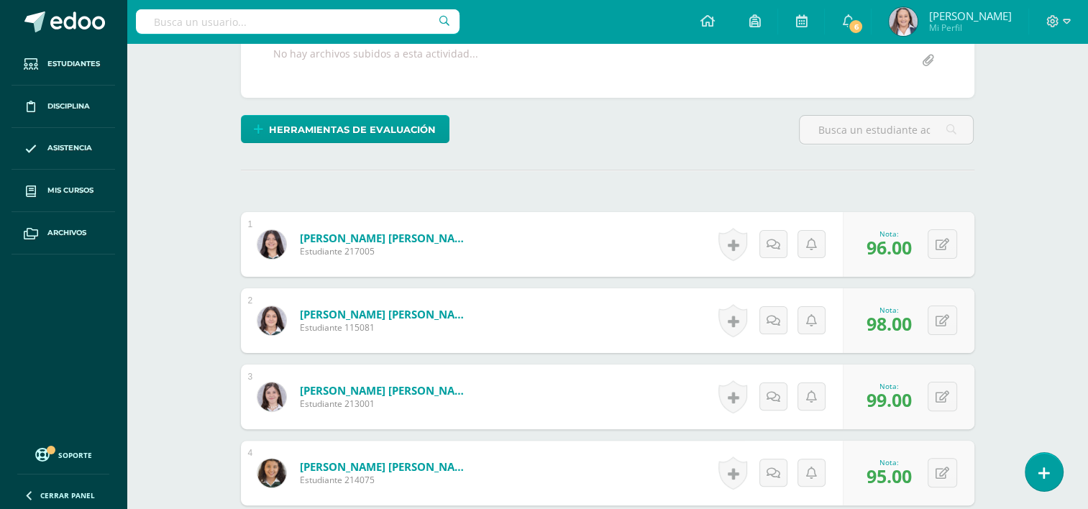
scroll to position [152, 0]
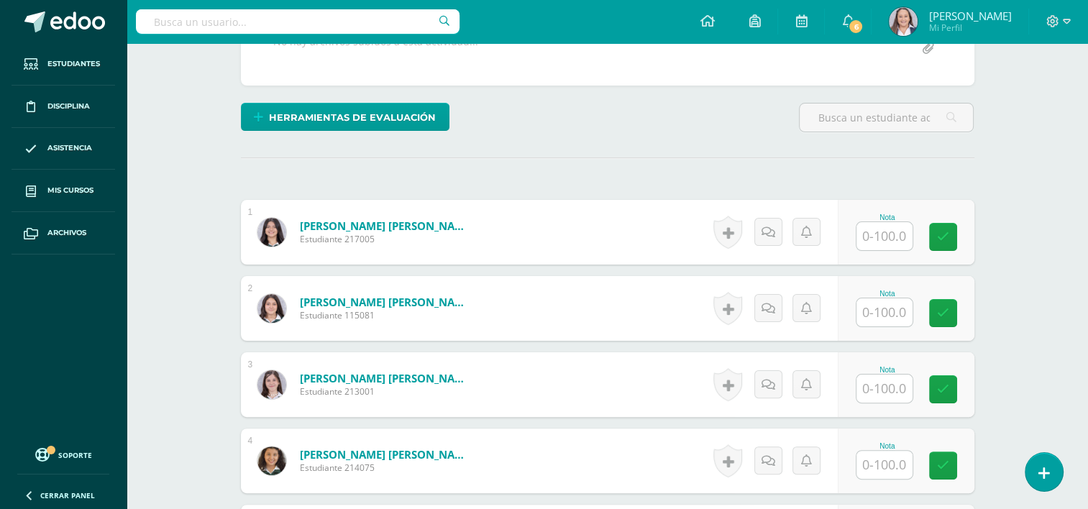
scroll to position [301, 0]
click at [892, 242] on input "text" at bounding box center [884, 235] width 56 height 28
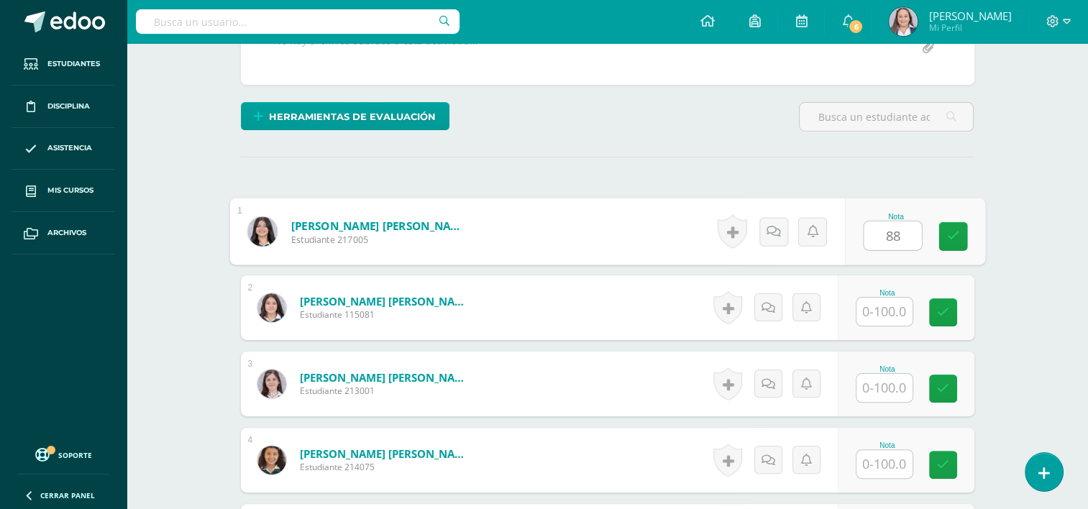
type input "88"
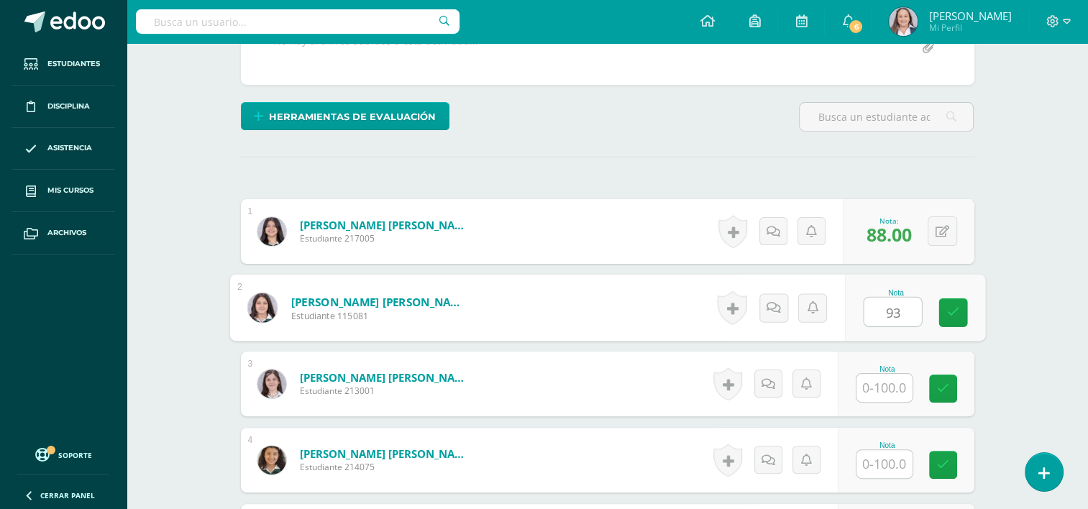
scroll to position [301, 0]
type input "93"
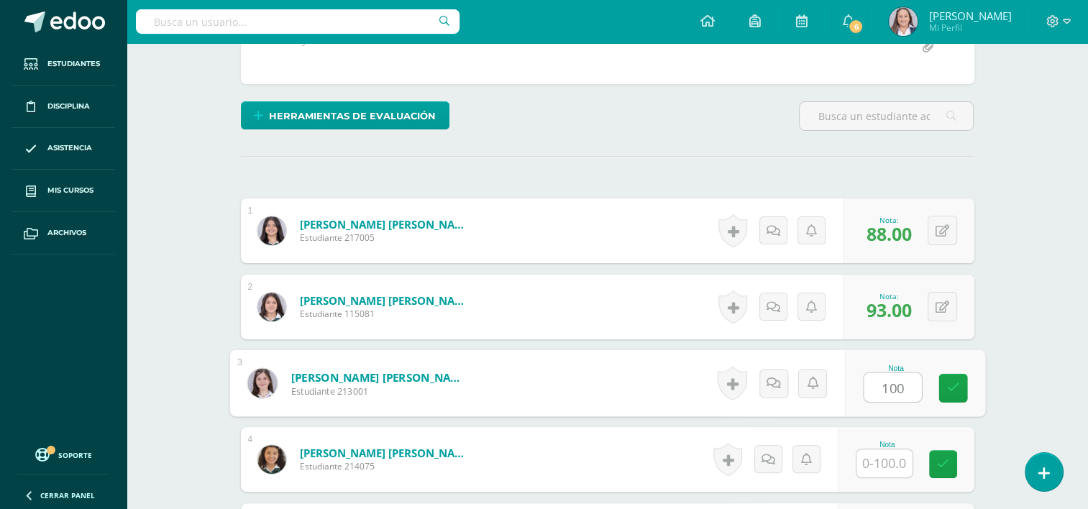
type input "100"
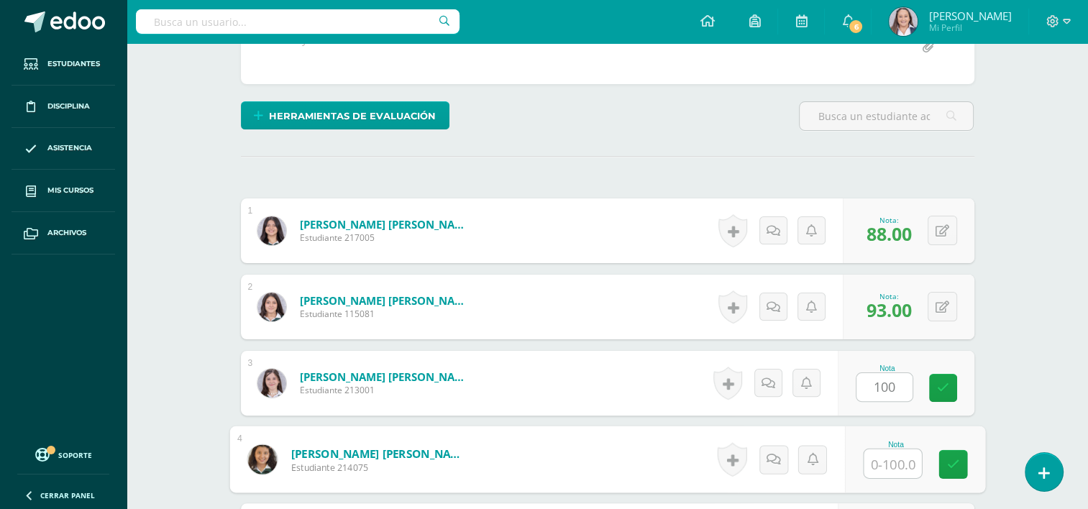
scroll to position [302, 0]
type input "83"
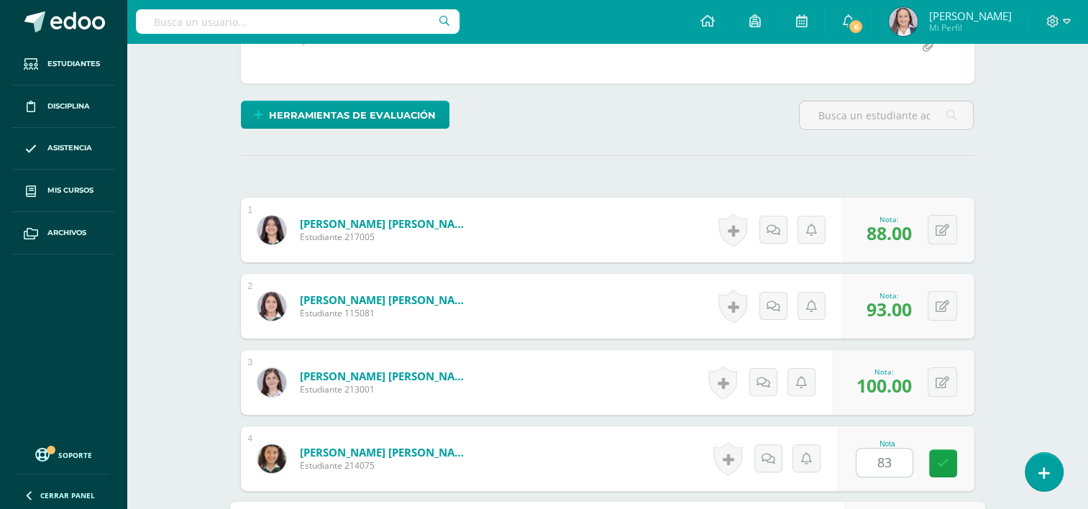
scroll to position [585, 0]
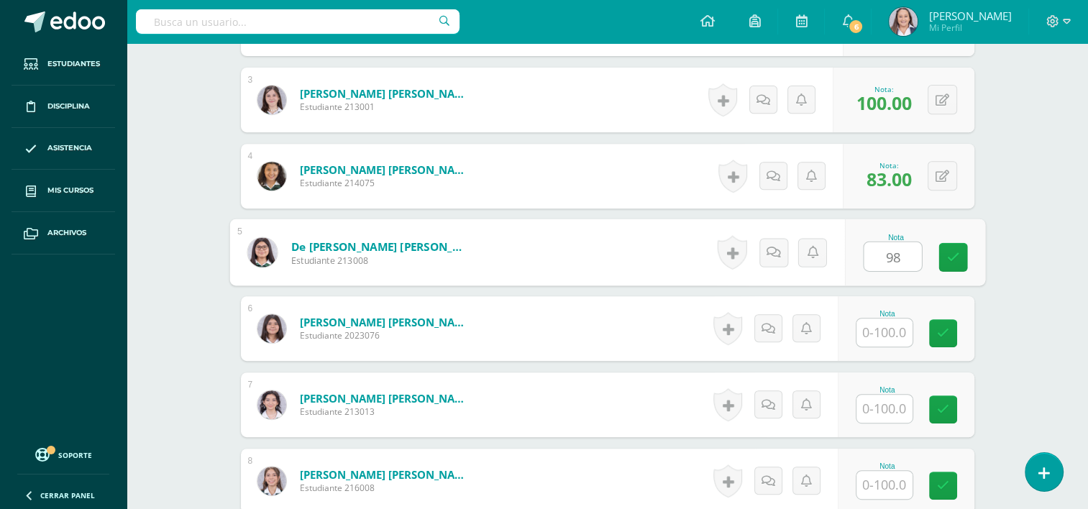
type input "98"
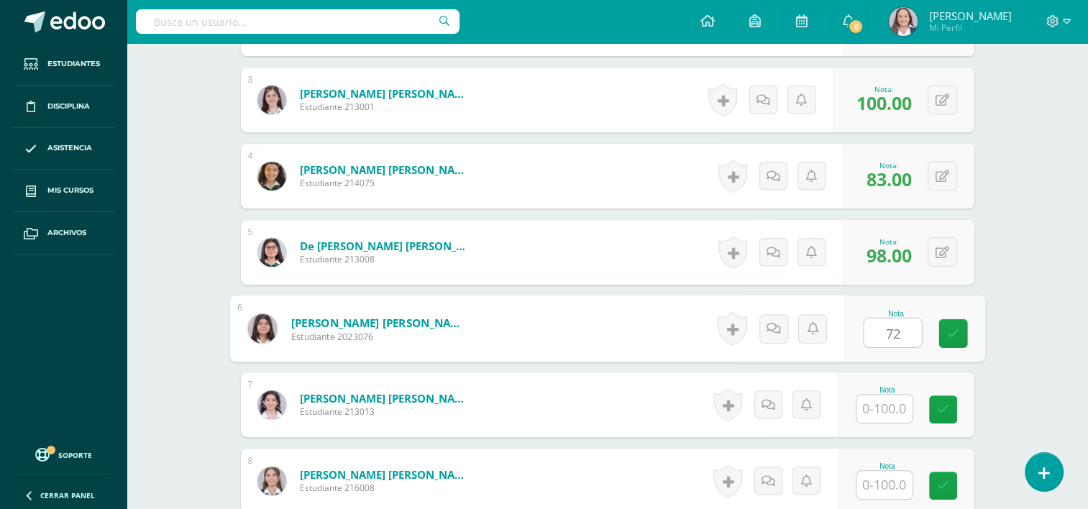
type input "72"
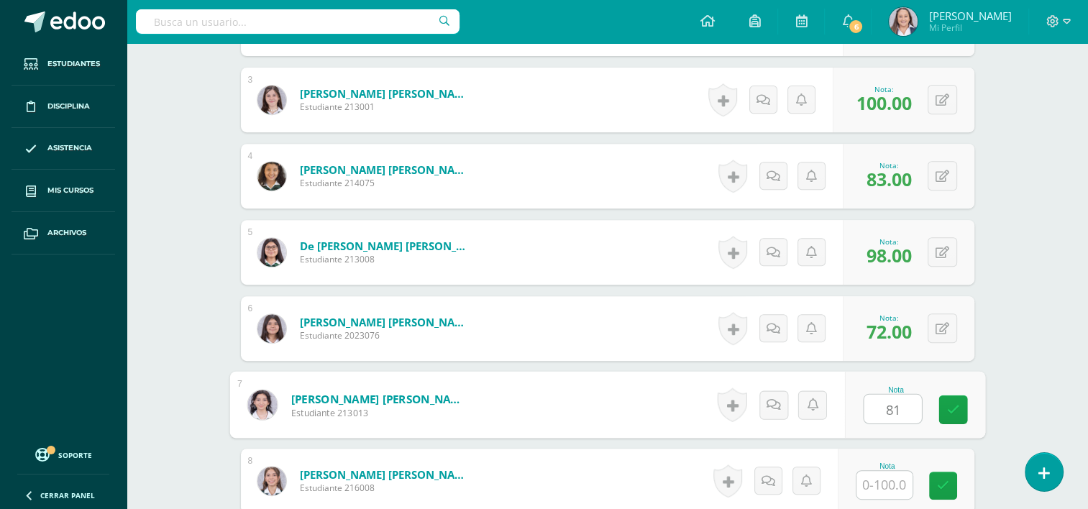
type input "81"
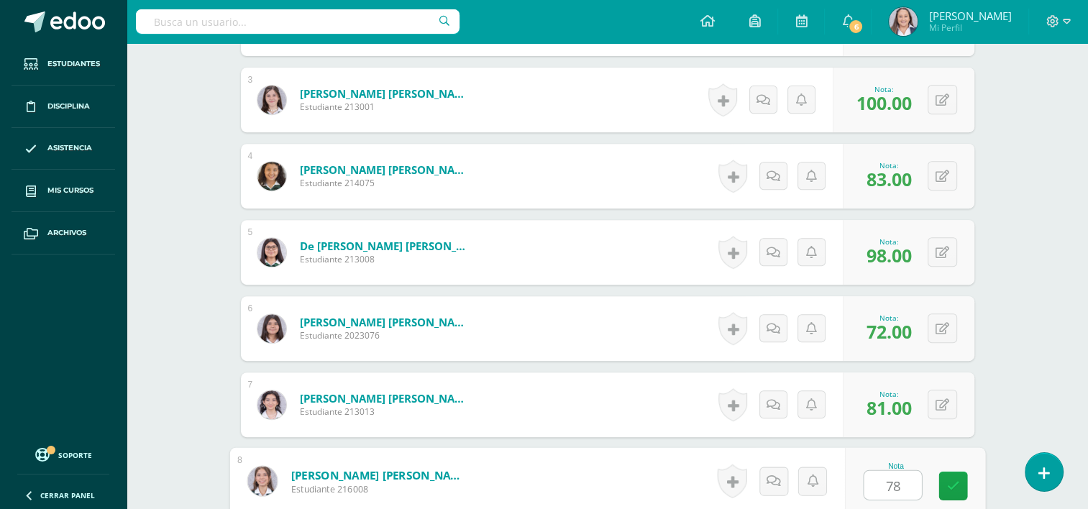
type input "78"
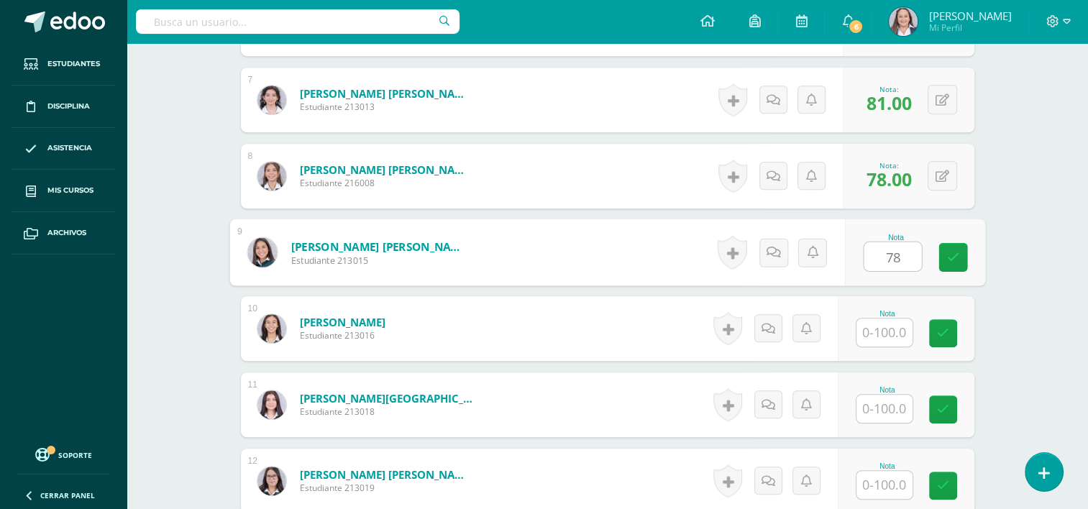
type input "78"
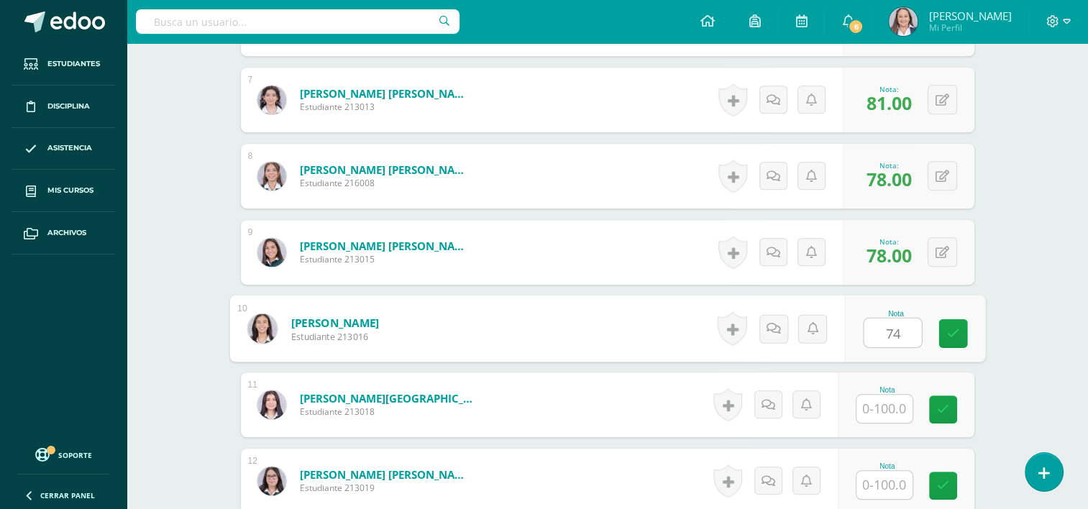
type input "74"
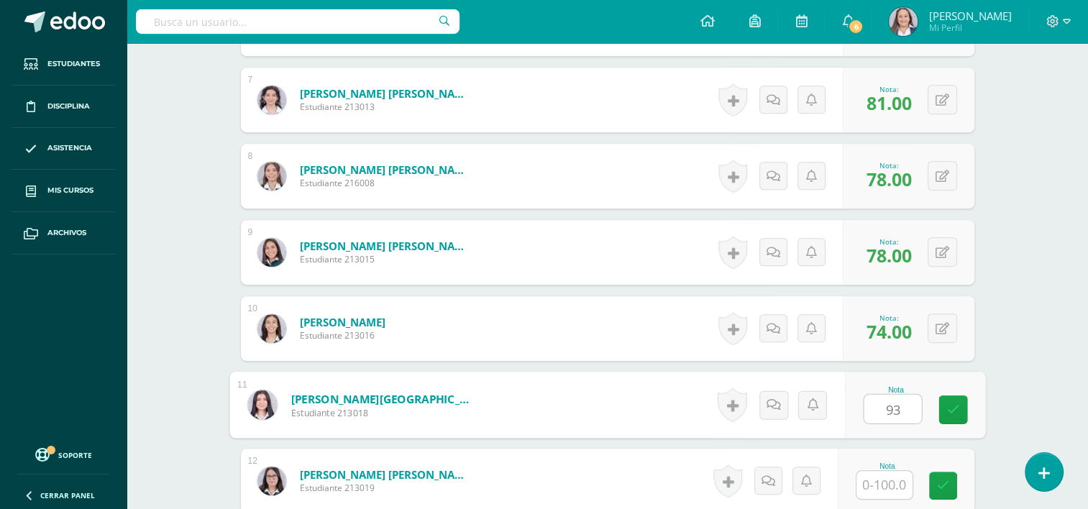
type input "93"
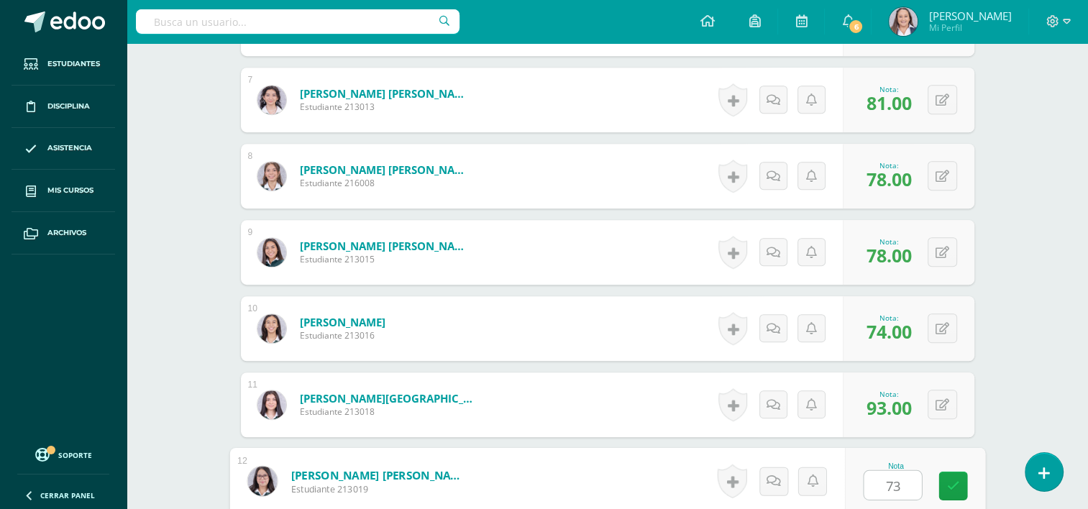
type input "73"
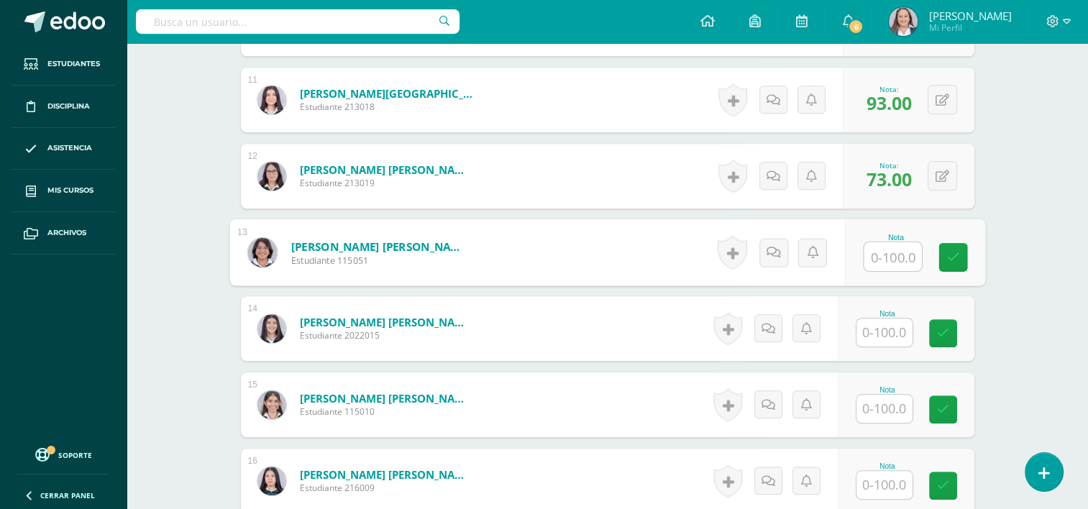
click at [874, 332] on input "text" at bounding box center [884, 333] width 56 height 28
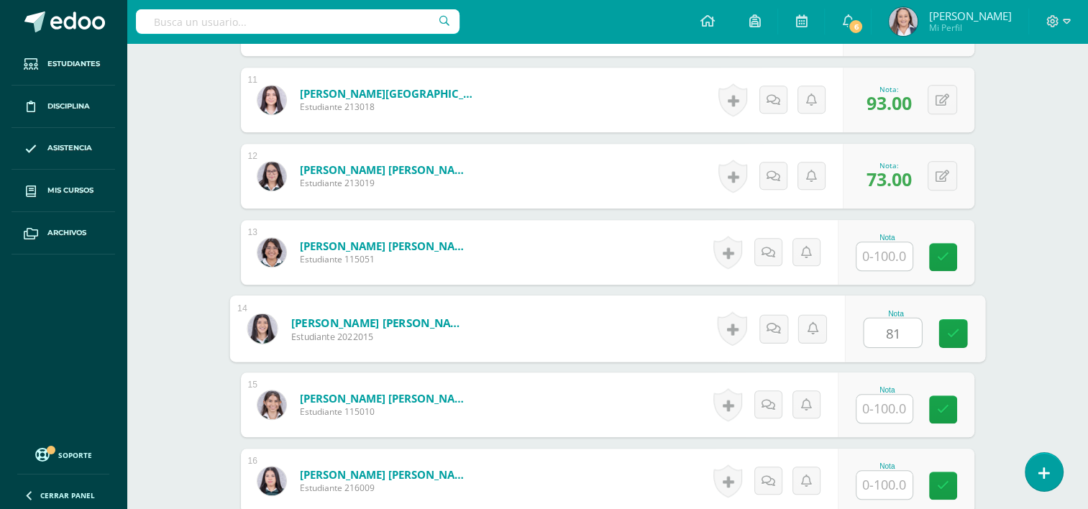
type input "81"
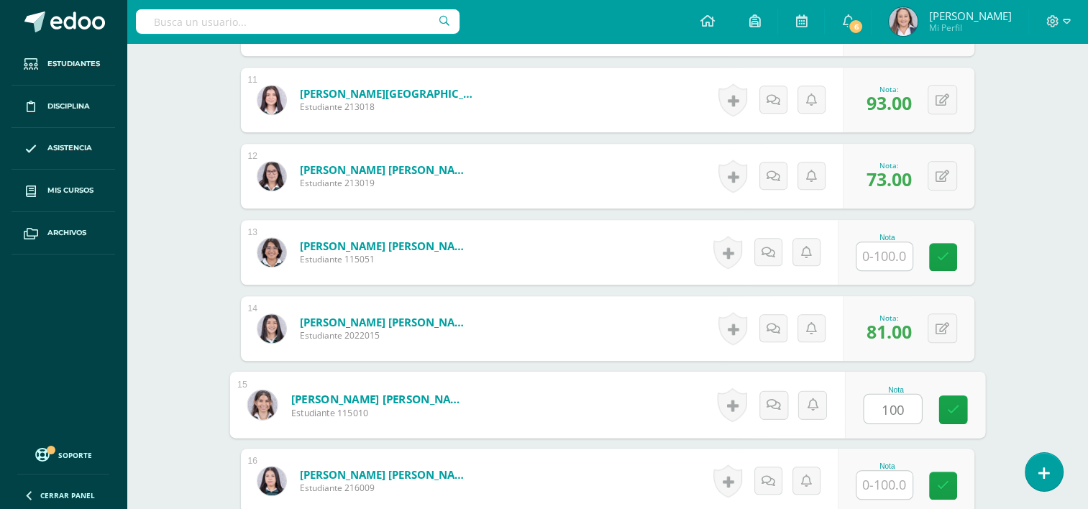
type input "100"
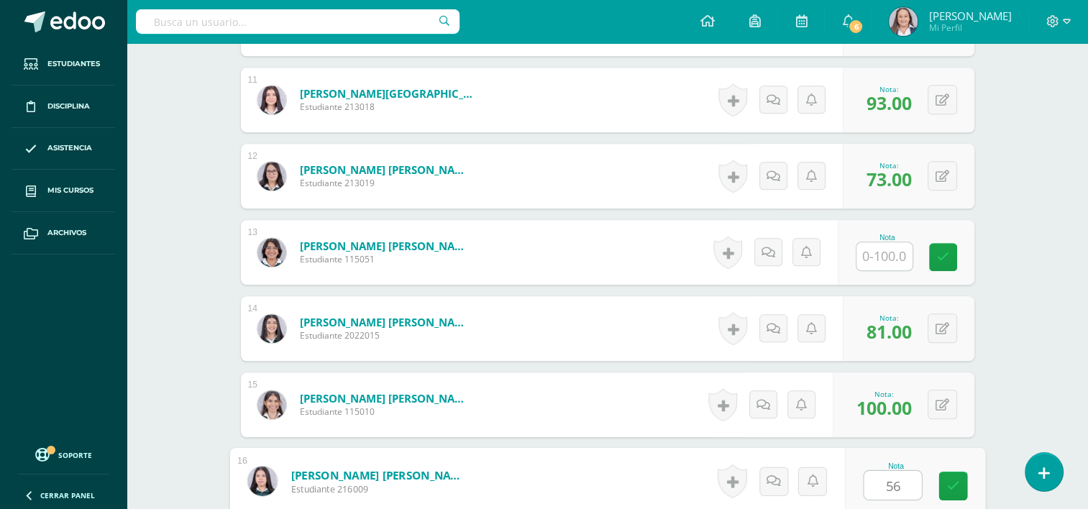
type input "56"
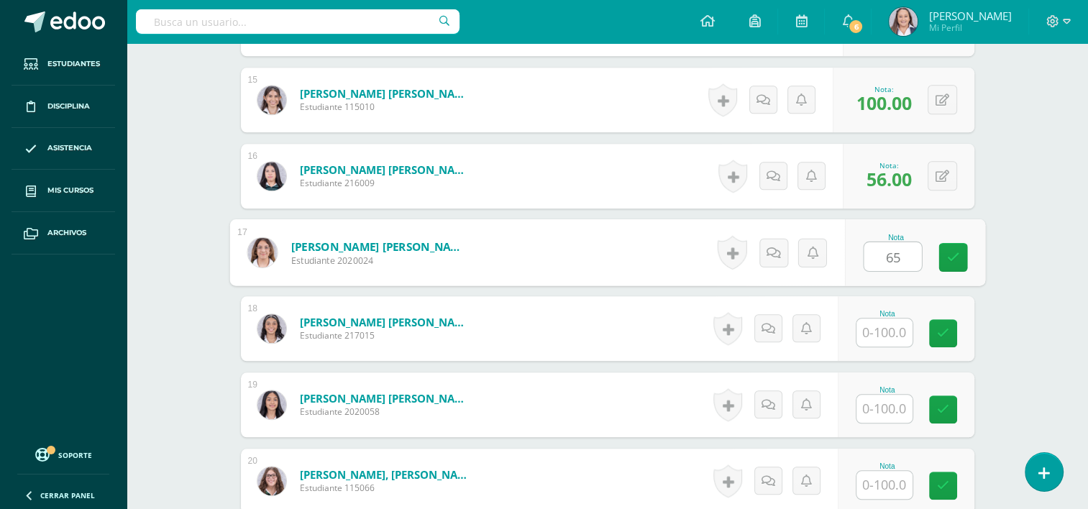
type input "65"
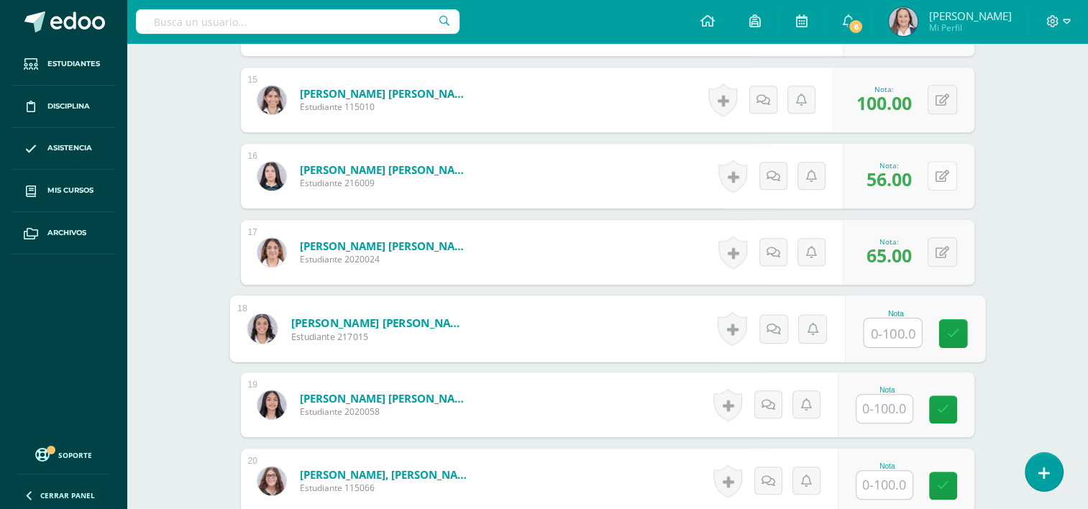
click at [938, 179] on button at bounding box center [942, 175] width 29 height 29
click at [933, 178] on div "0 Logros Logros obtenidos Aún no hay logros agregados Nota: 59.00" at bounding box center [909, 176] width 132 height 65
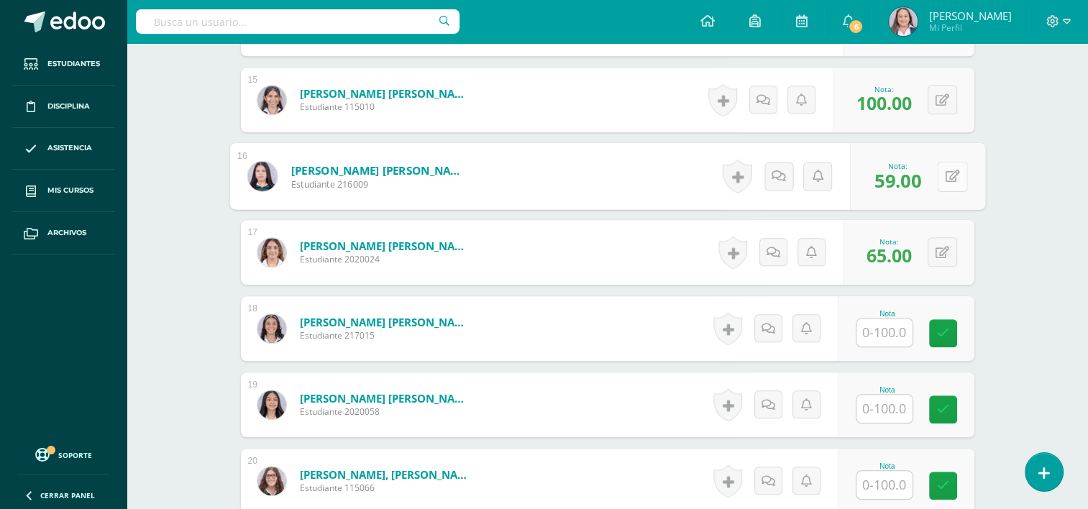
click at [952, 176] on icon at bounding box center [952, 176] width 14 height 12
type input "60"
click at [896, 328] on input "text" at bounding box center [884, 333] width 56 height 28
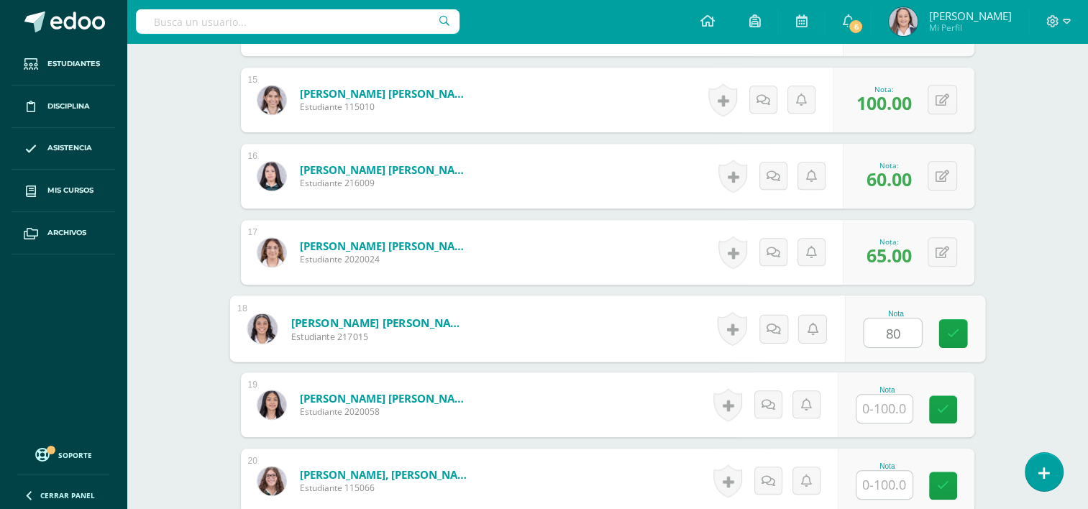
type input "80"
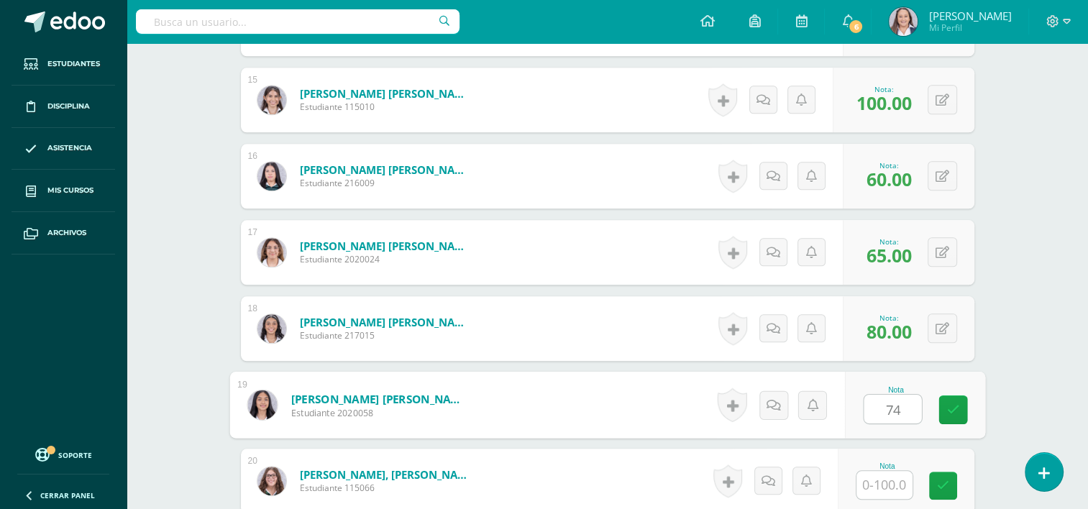
type input "74"
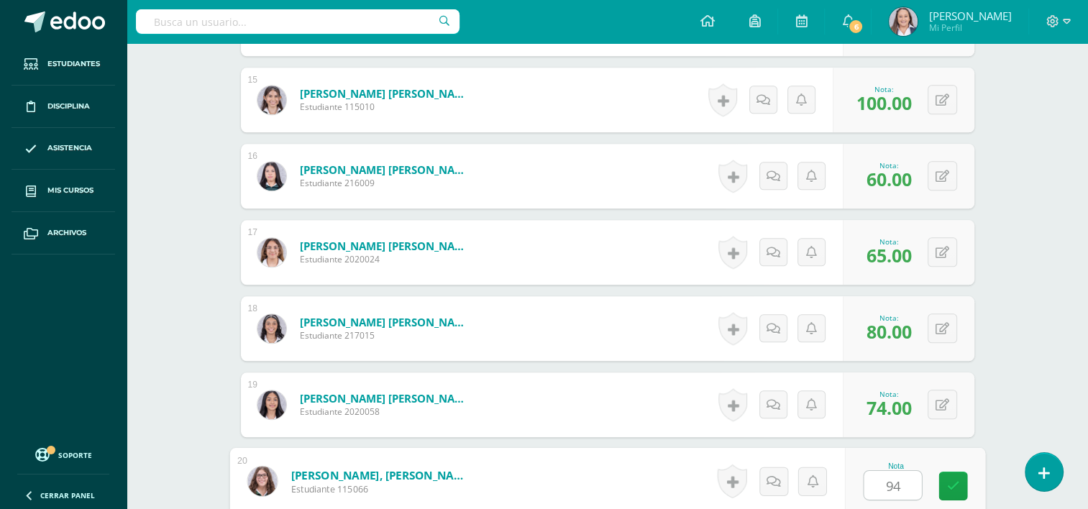
type input "94"
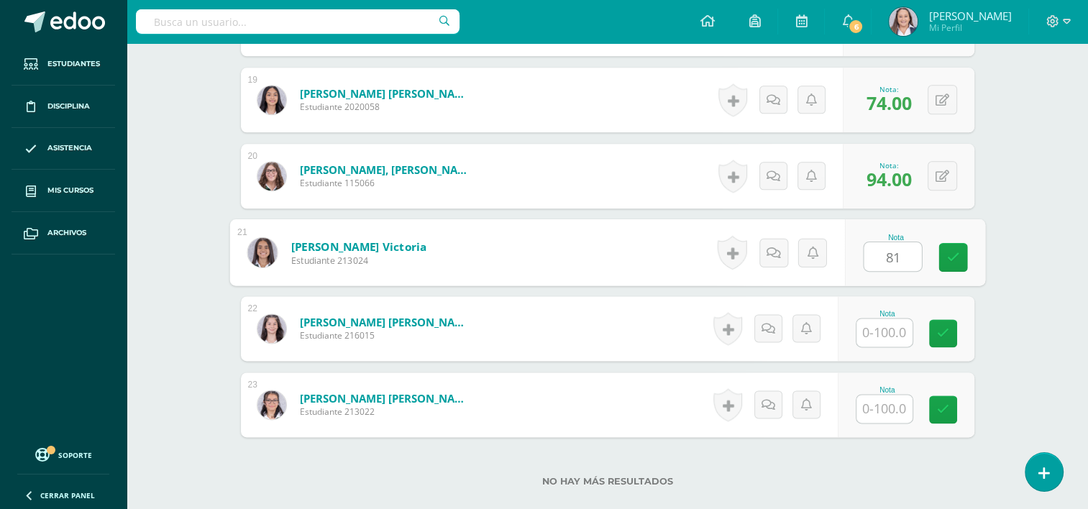
type input "81"
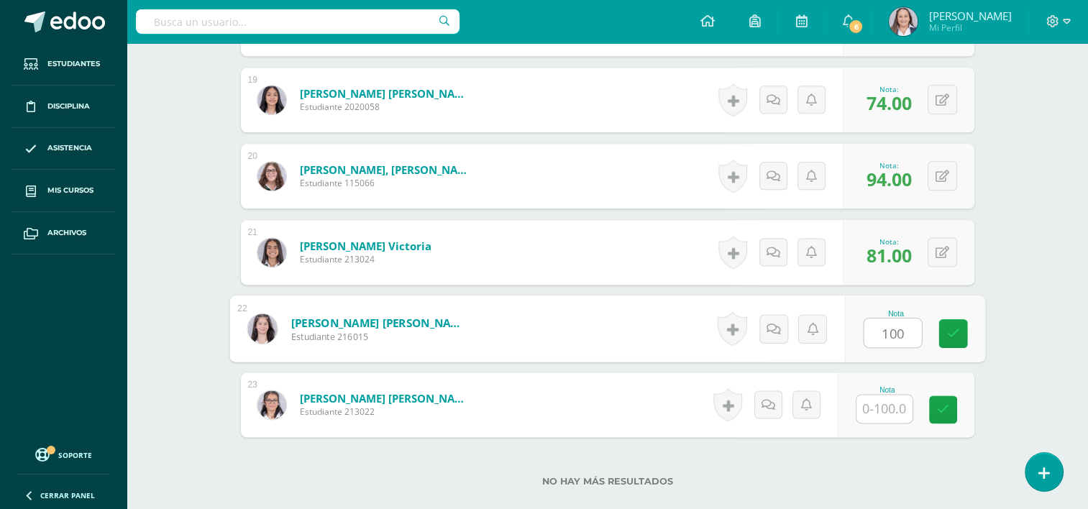
type input "100"
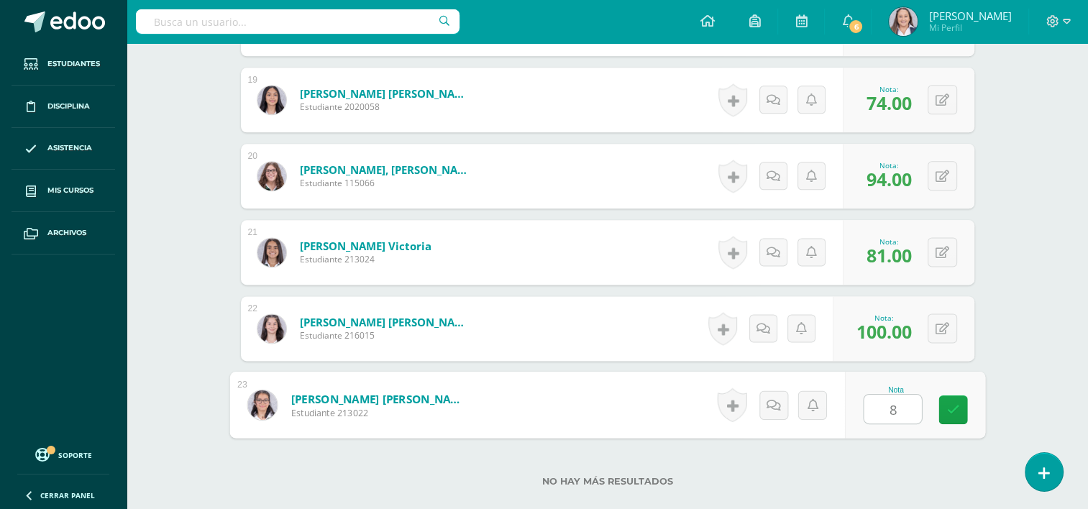
type input "85"
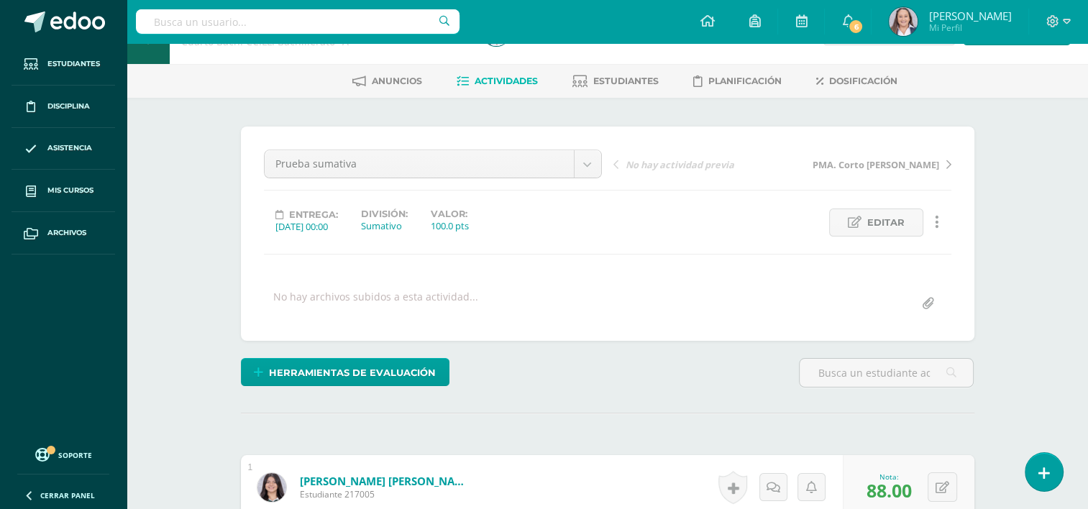
scroll to position [0, 0]
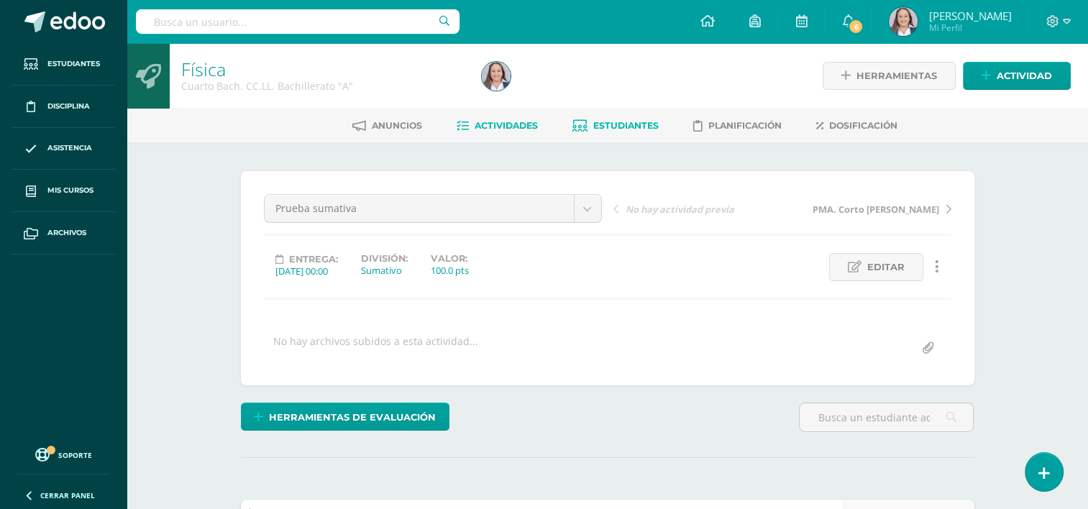
click at [622, 129] on span "Estudiantes" at bounding box center [625, 125] width 65 height 11
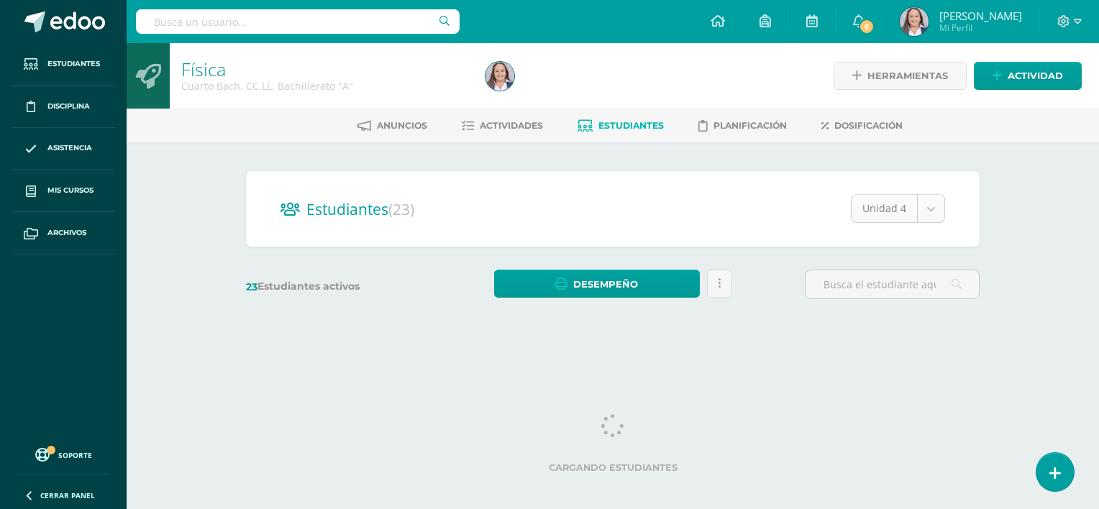
click at [936, 212] on body "Estudiantes Disciplina Asistencia Mis cursos Archivos Soporte Ayuda Reportar un…" at bounding box center [549, 171] width 1099 height 342
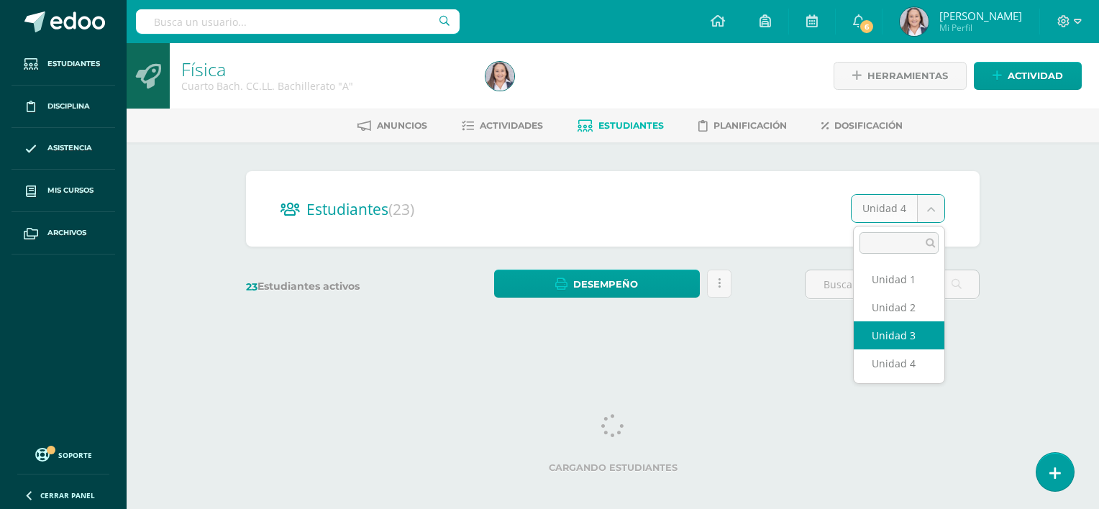
select select "/dashboard/teacher/section/5131/students/?unit=228868"
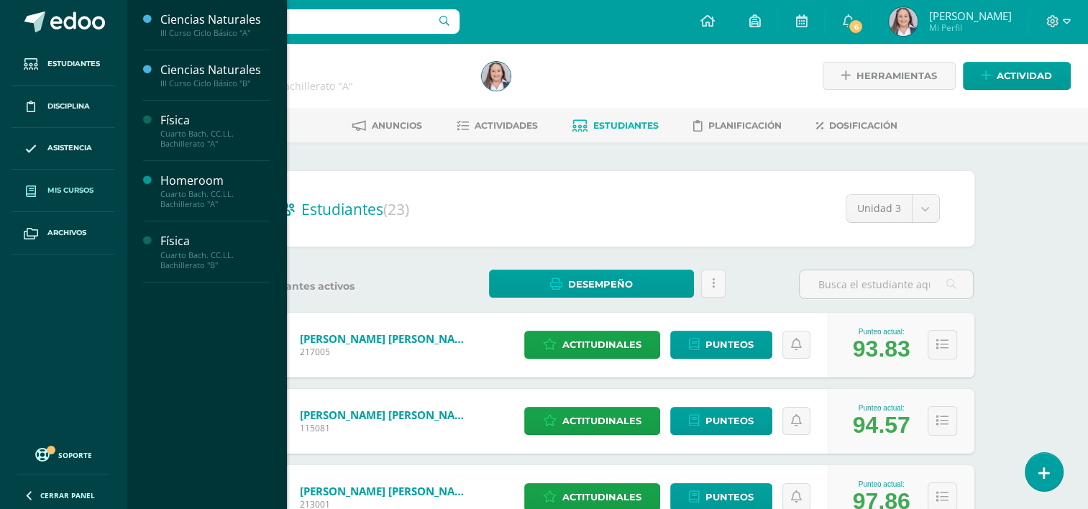
click at [58, 181] on link "Mis cursos" at bounding box center [64, 191] width 104 height 42
click at [201, 293] on span "Actividades" at bounding box center [203, 290] width 55 height 14
